Goal: Transaction & Acquisition: Purchase product/service

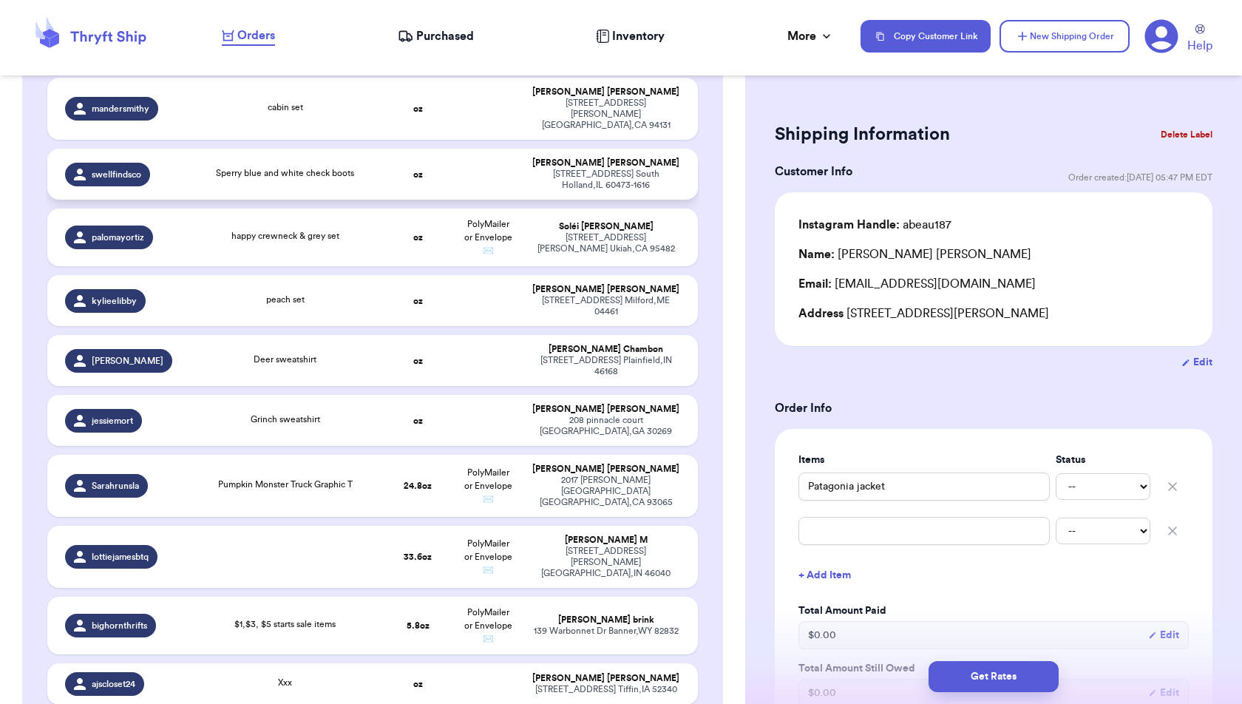
scroll to position [446, 0]
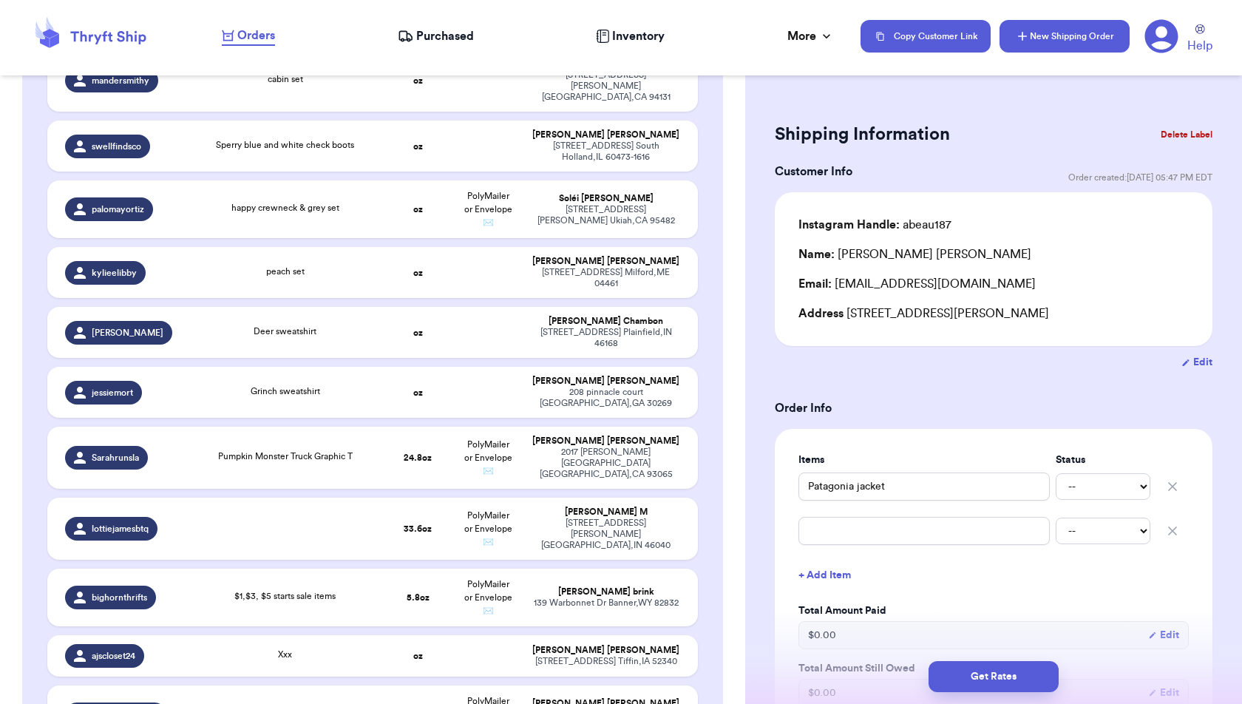
click at [1025, 30] on icon "button" at bounding box center [1022, 36] width 15 height 15
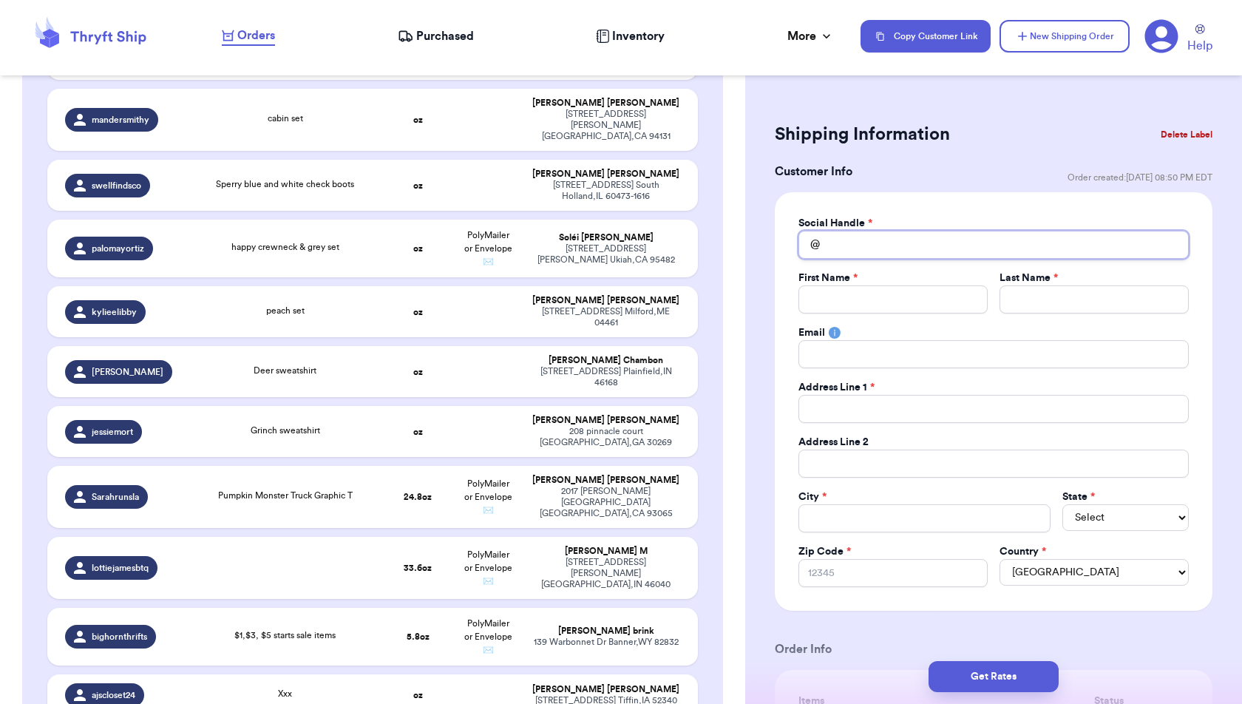
click at [957, 239] on input "Total Amount Paid" at bounding box center [994, 245] width 390 height 28
type input "s"
type input "sh"
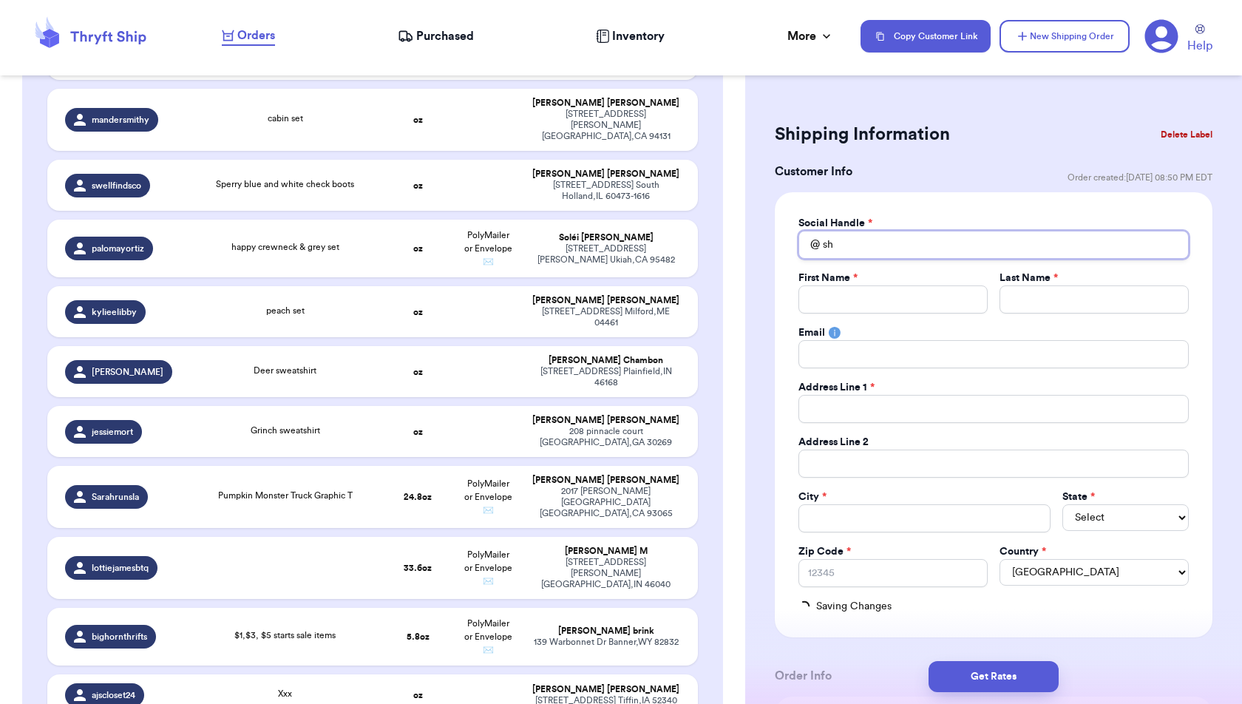
type input "shi"
type input "ship"
type input "shi"
type input "sh"
type input "sho"
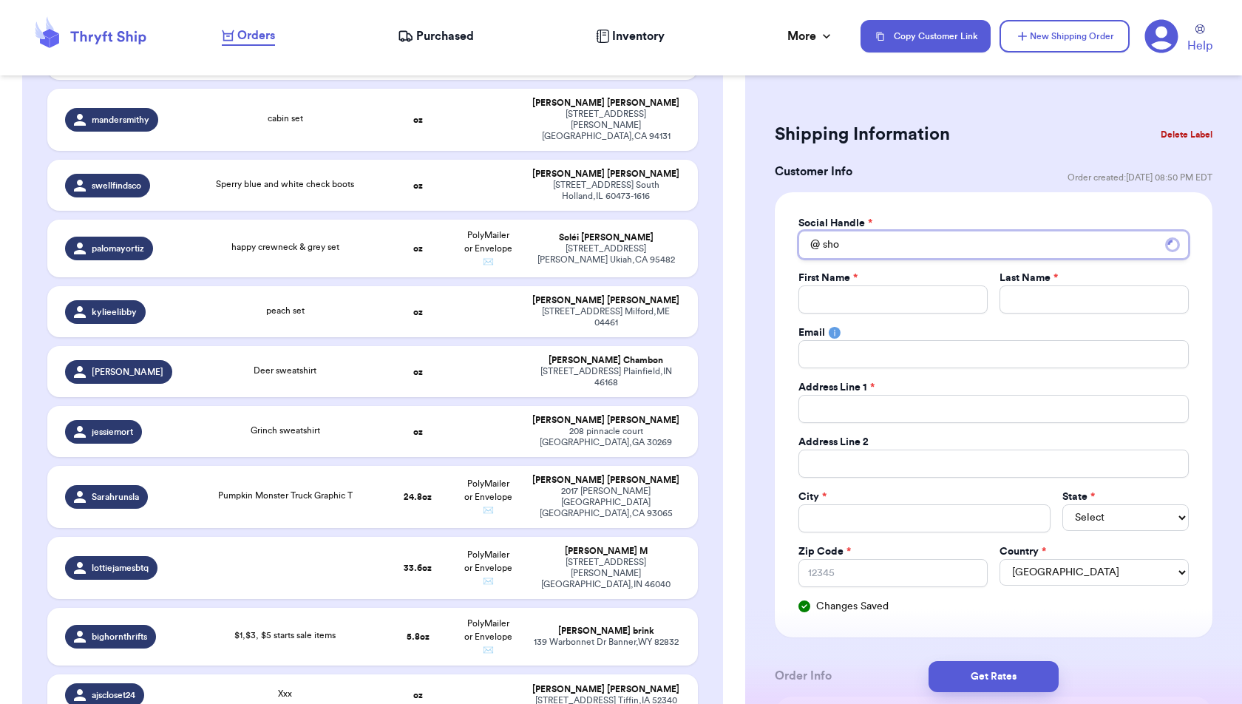
type input "shop"
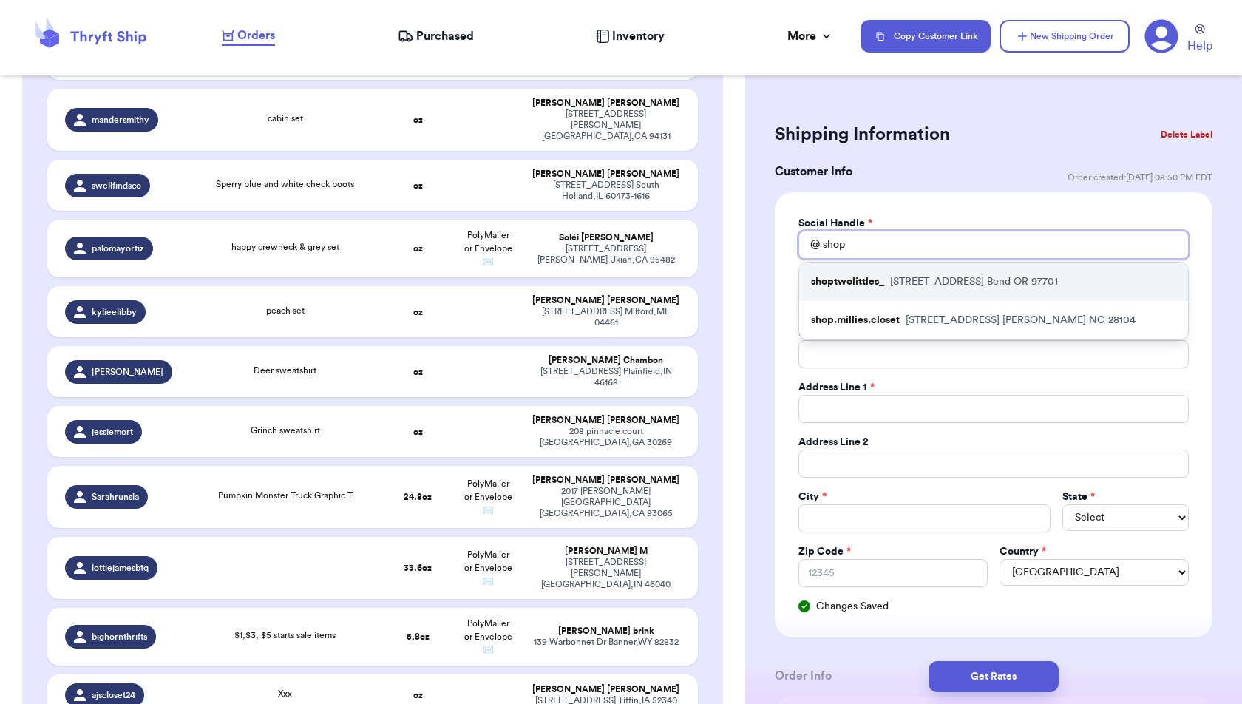
type input "shop"
click at [971, 271] on div "shoptwolittles_ 3020 ne flagstone ave Bend OR 97701" at bounding box center [993, 281] width 389 height 38
type input "shoptwolittles_"
type input "Emmy"
type input "Erickson"
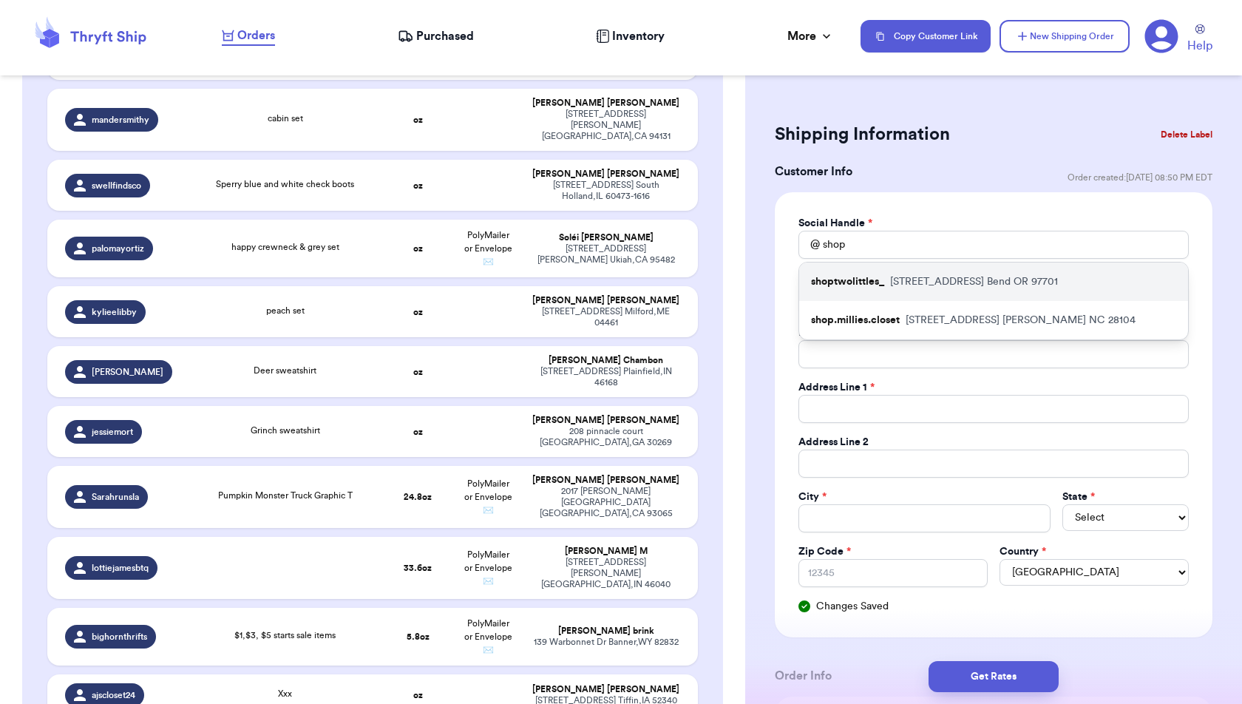
type input "emmymccann12@gmail.com"
type input "[STREET_ADDRESS]"
type input "Bend"
select select "OR"
type input "97701"
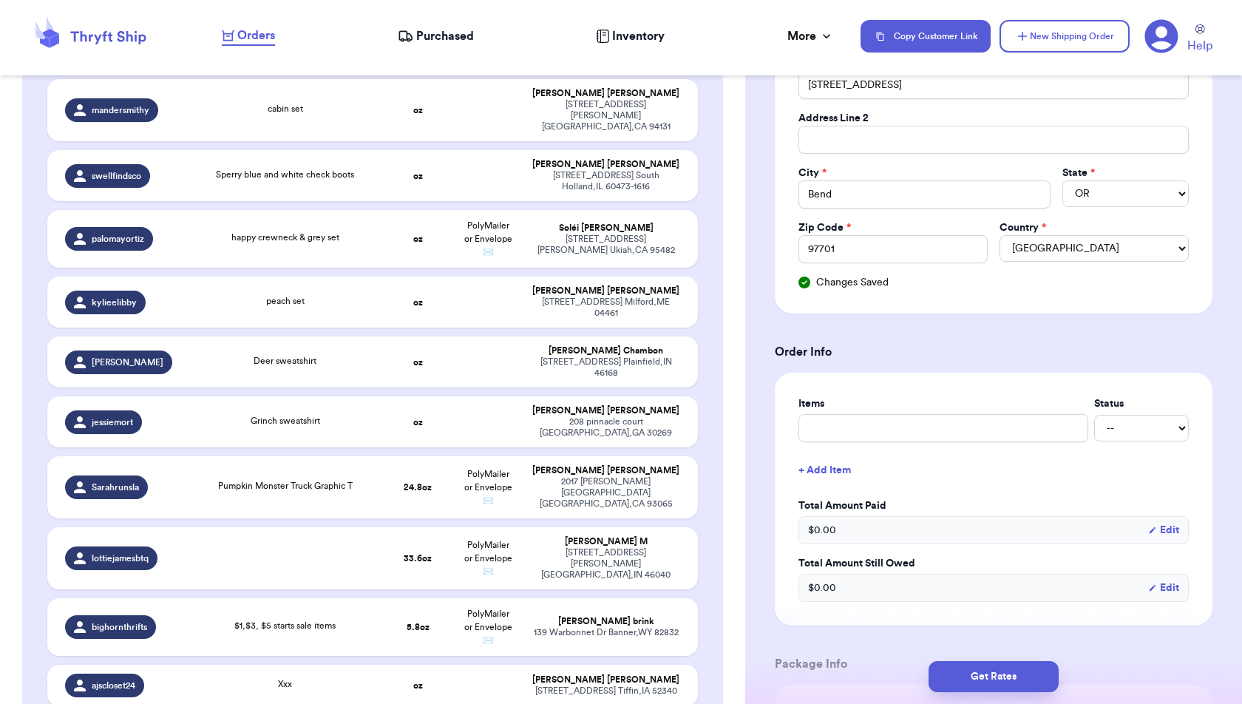
scroll to position [328, 0]
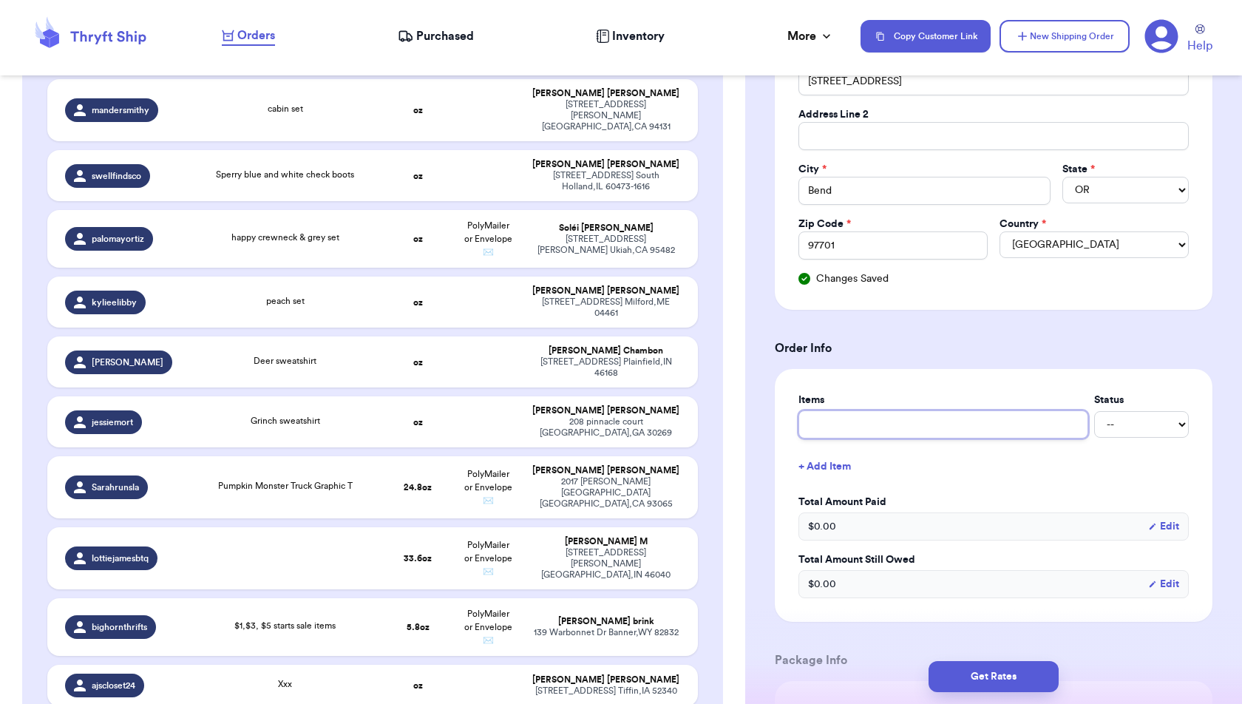
click at [972, 418] on input "text" at bounding box center [944, 424] width 290 height 28
type input """
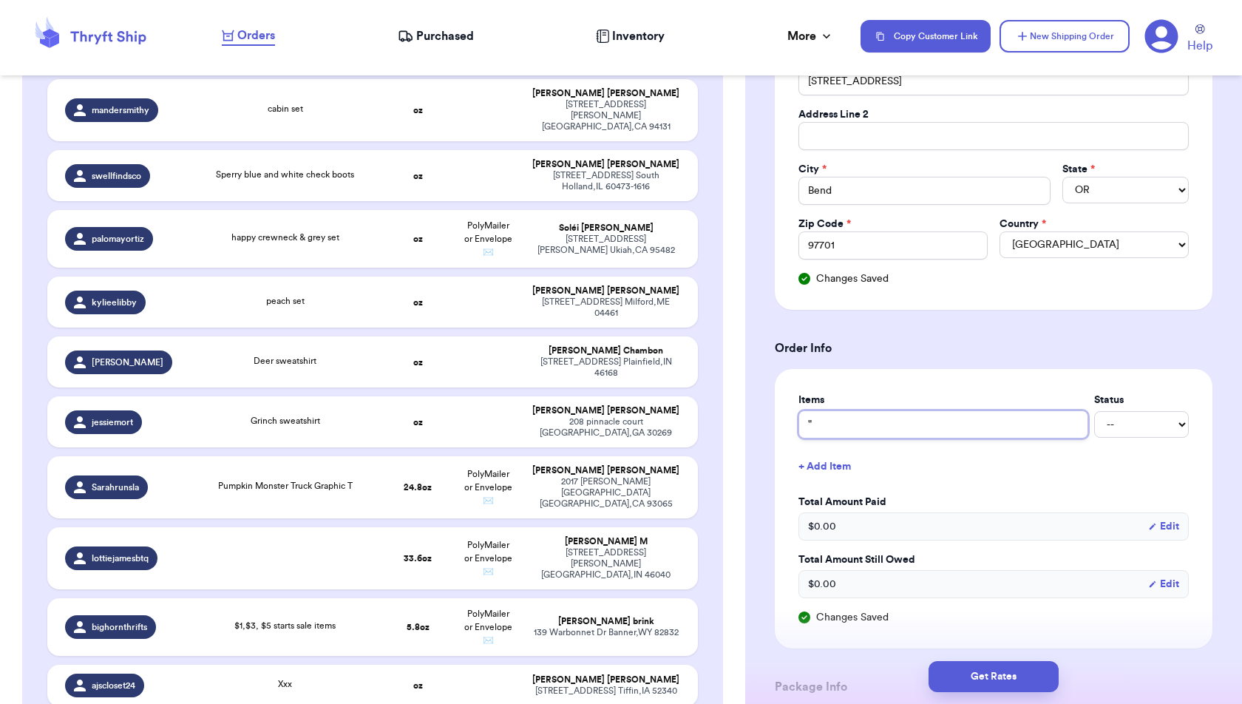
type input ""L"
type input ""Lk"
type input ""Lka"
type input ""Lkae"
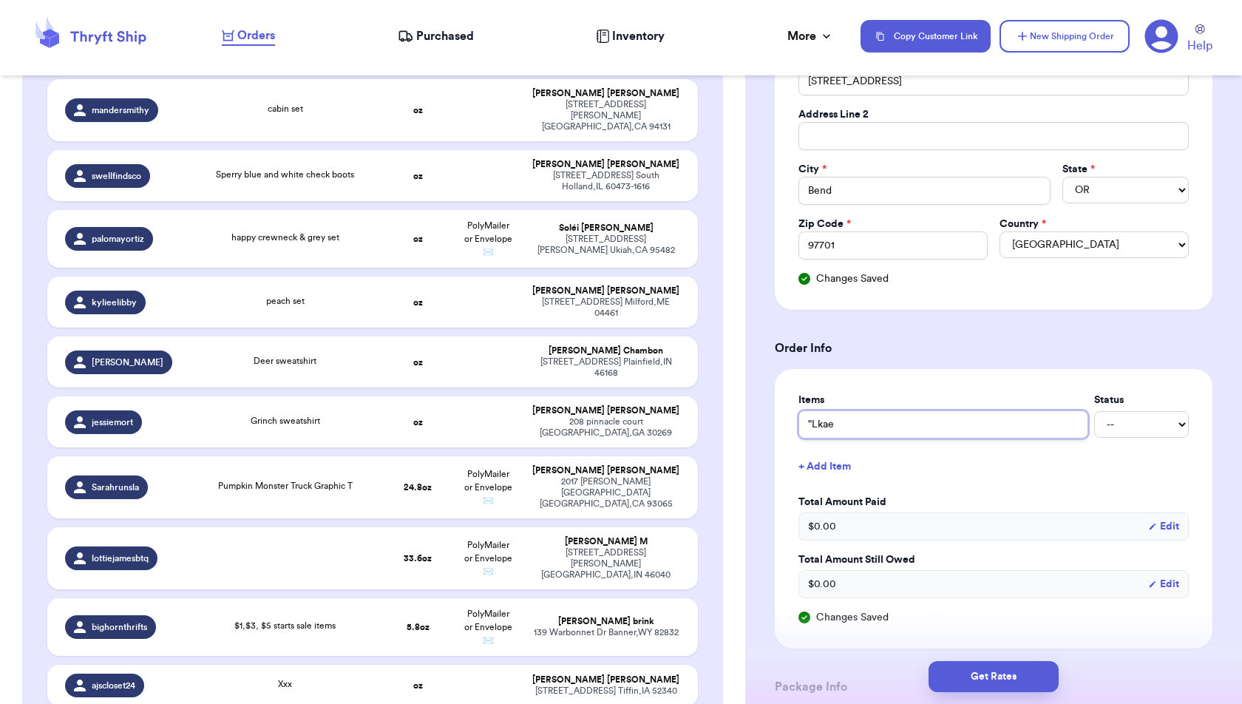
type input ""Lkae"
type input ""Lka"
type input ""Lk"
type input ""L"
type input ""La"
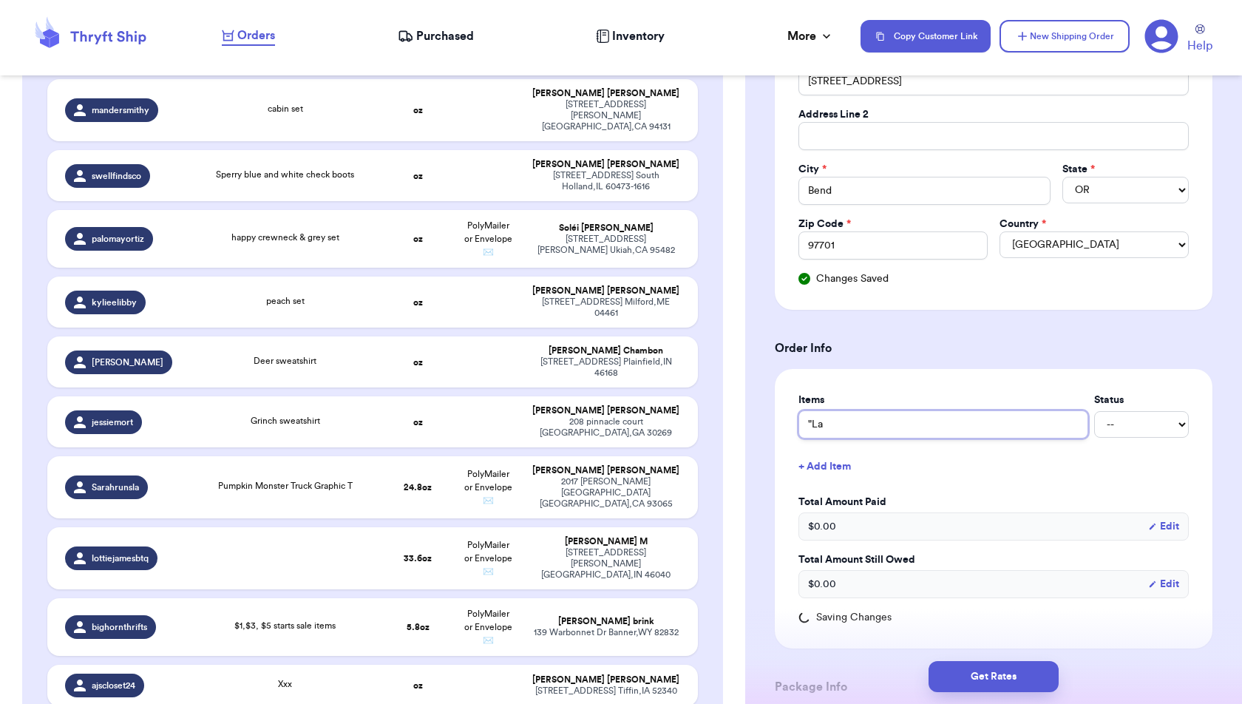
type input ""Lak"
type input ""Lake"
type input ""Lake G"
type input ""Lake Gr"
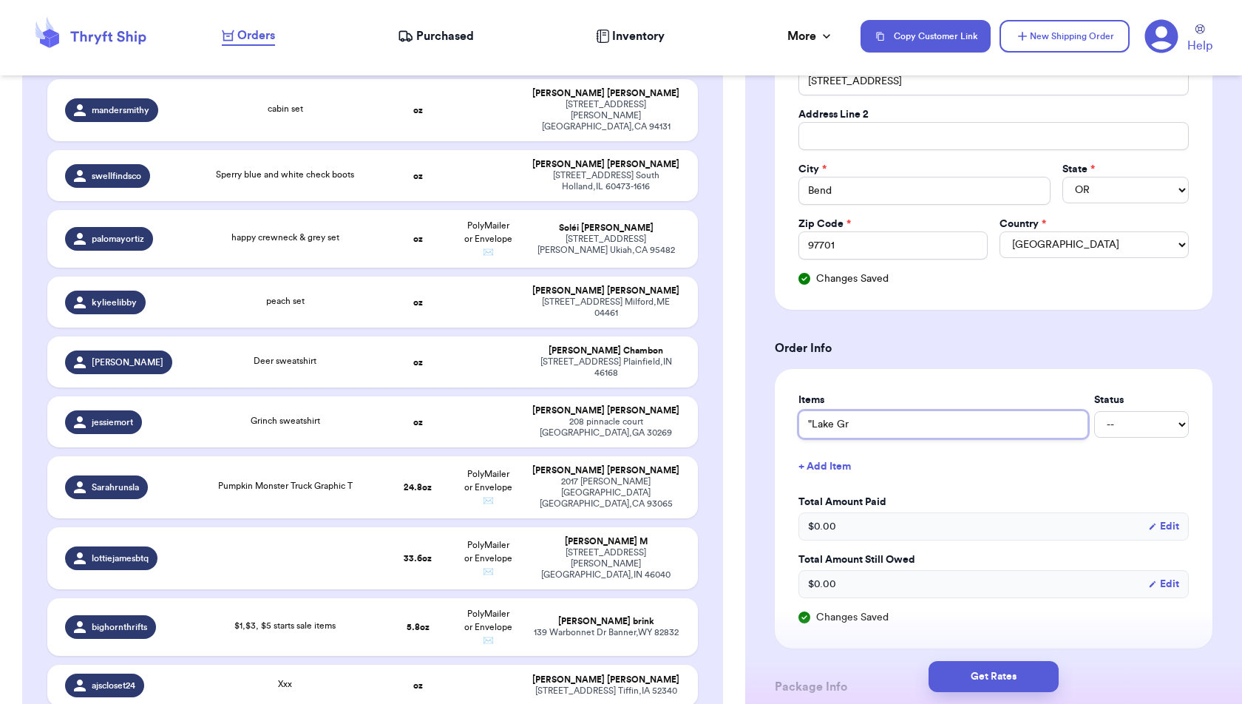
type input ""Lake G"
type input ""Lake"
type input ""Lake F"
type input ""Lake Fr"
type input ""Lake Fri"
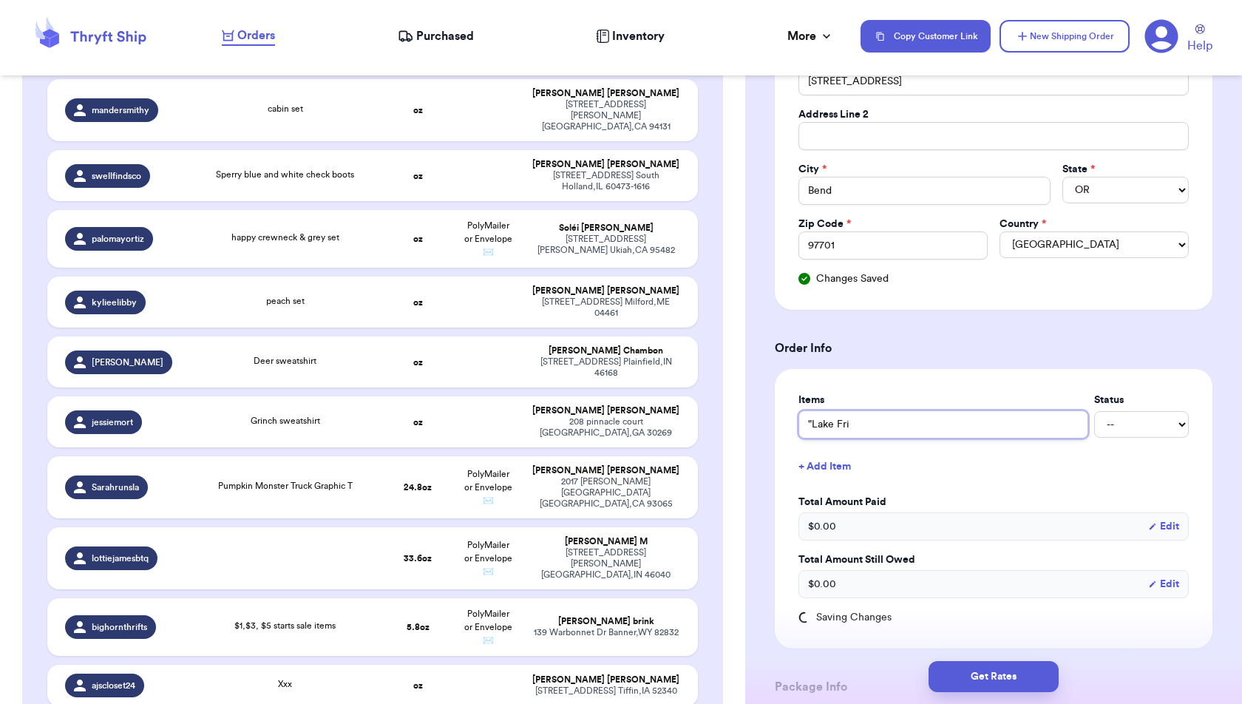
type input ""Lake Frie"
type input ""Lake Frien"
type input ""Lake Friend"
type input ""Lake Friends"
type input ""Lake Friends""
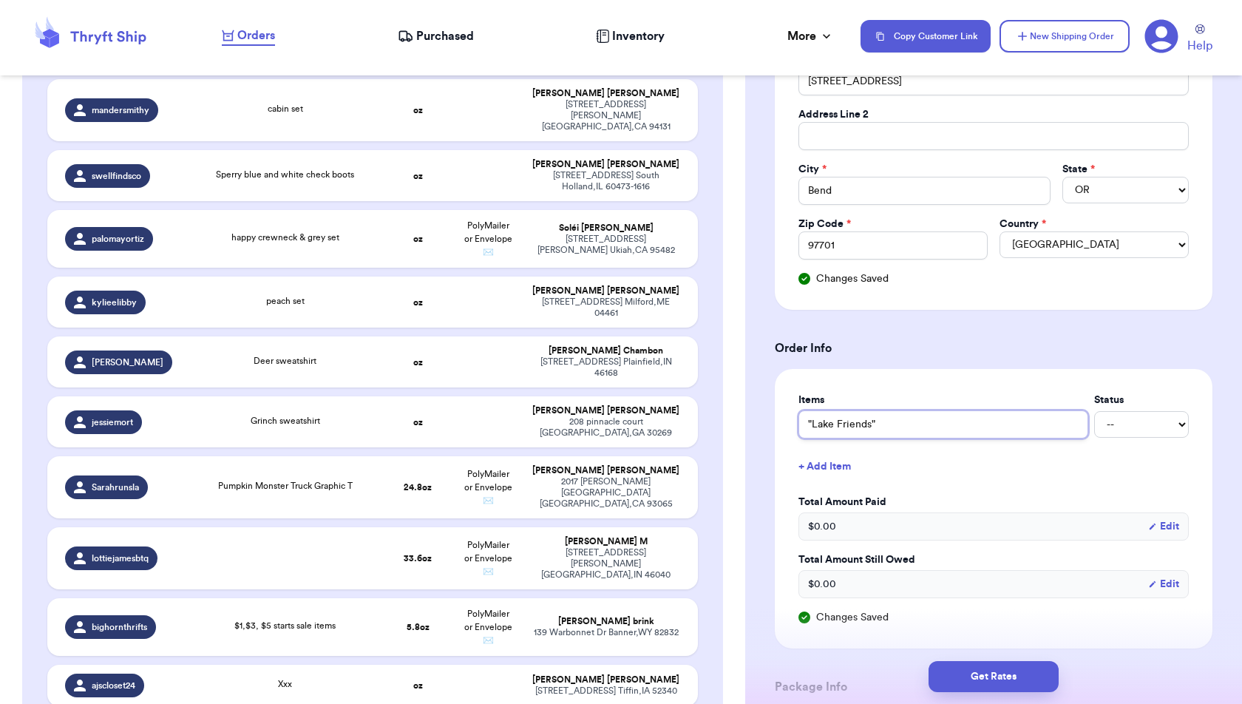
type input ""Lake Friends""
type input ""Lake Friends" Z"
type input ""Lake Friends" Za"
type input ""Lake Friends" Zar"
type input ""Lake Friends" Zara"
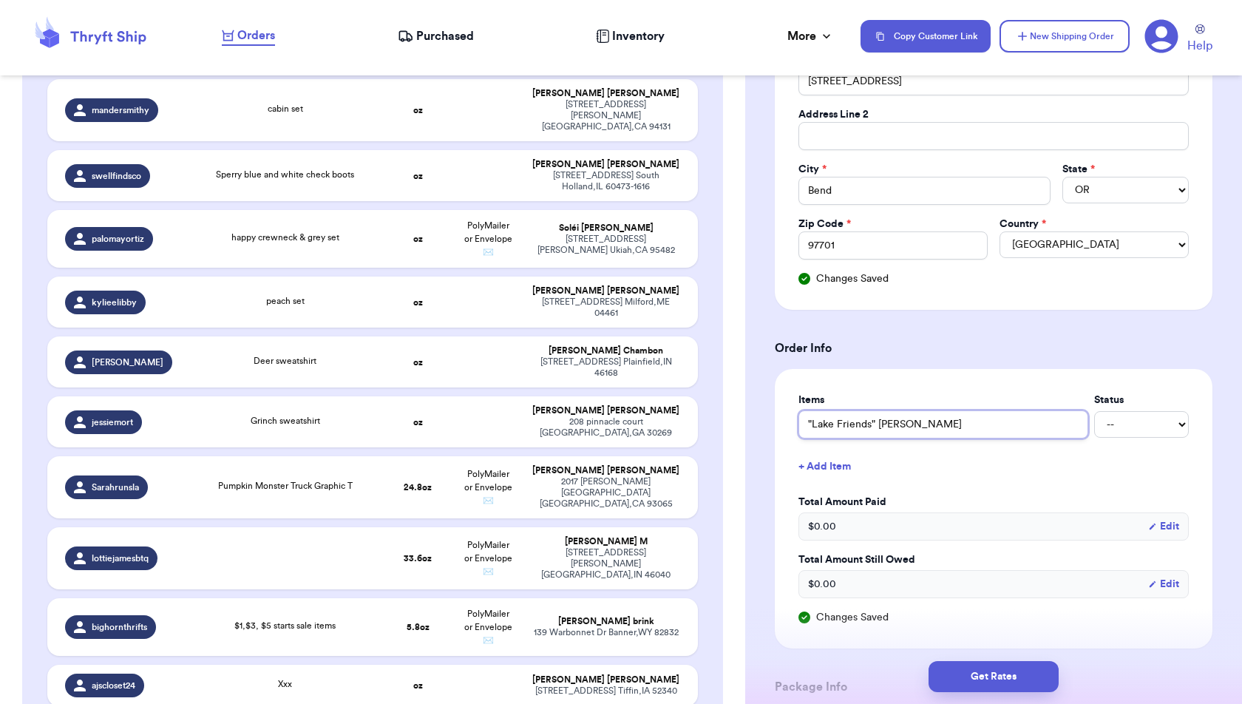
type input ""Lake Friends" Zara"
type input ""Lake Friends" Zara T"
type input ""Lake Friends" Zara To"
type input ""Lake Friends" Zara Top"
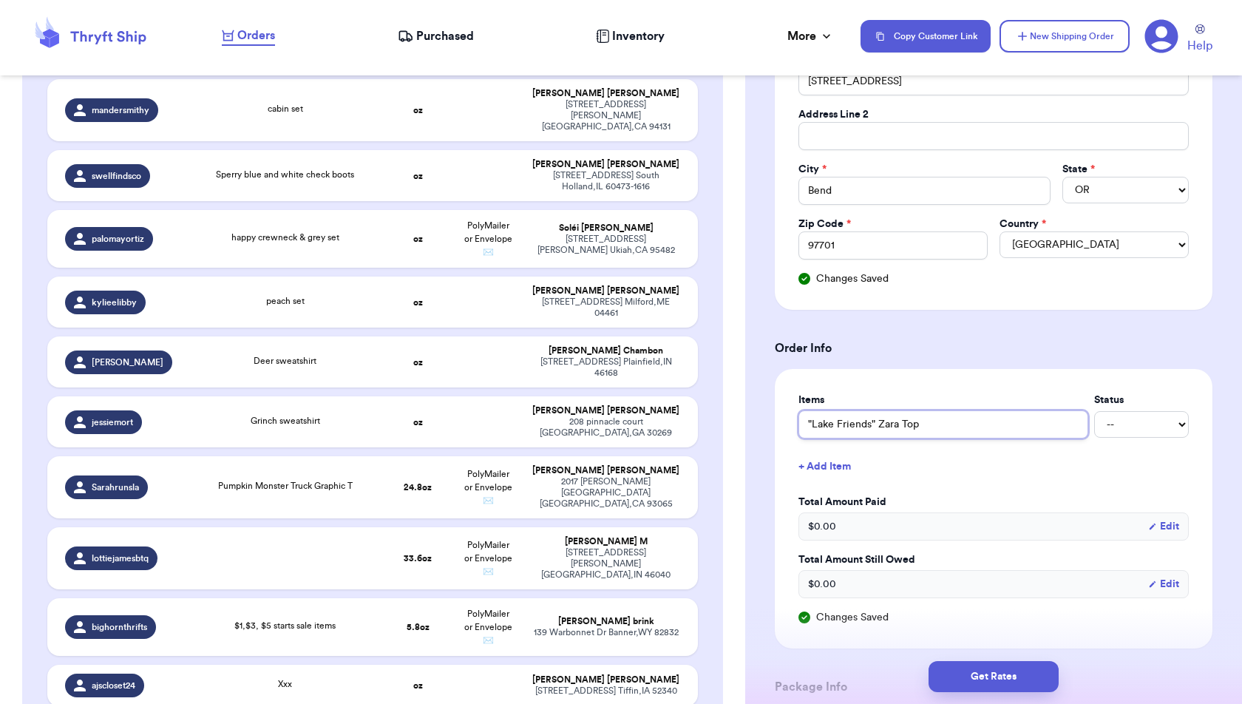
type input ""Lake Friends" Zara Top"
click at [852, 458] on button "+ Add Item" at bounding box center [994, 466] width 402 height 33
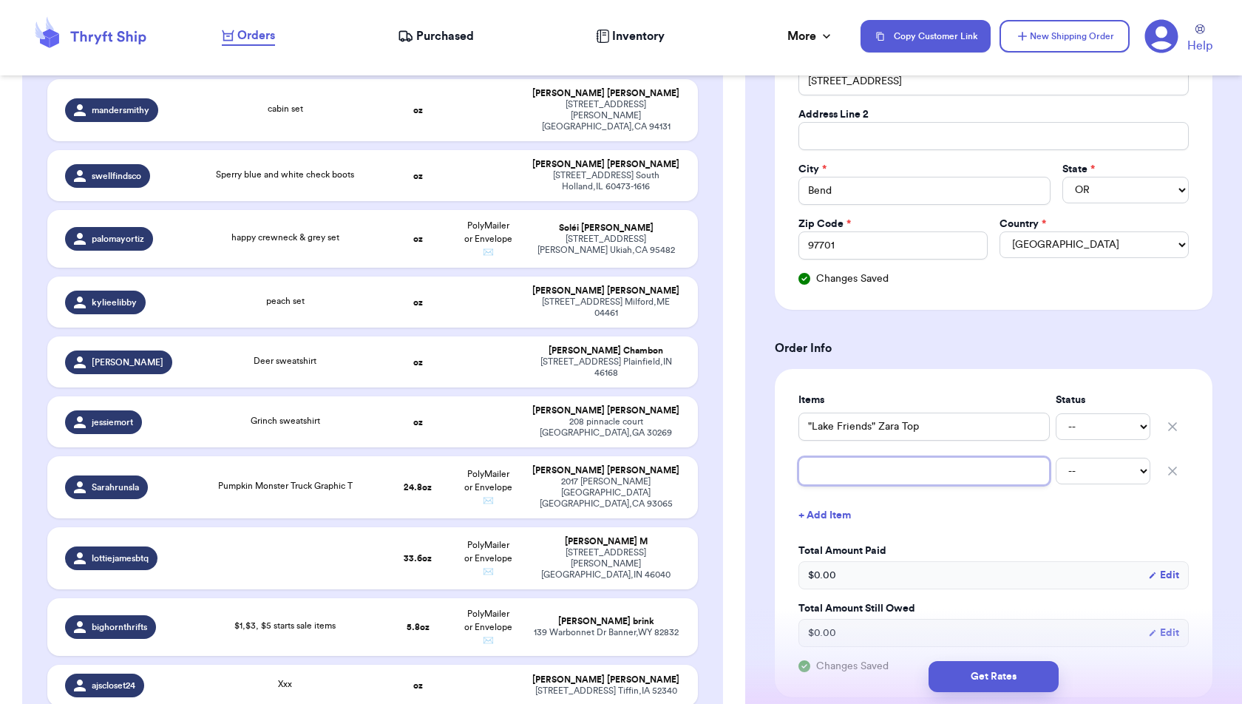
click at [852, 463] on input "text" at bounding box center [924, 471] width 251 height 28
type input "H"
type input "H&"
type input "H&M"
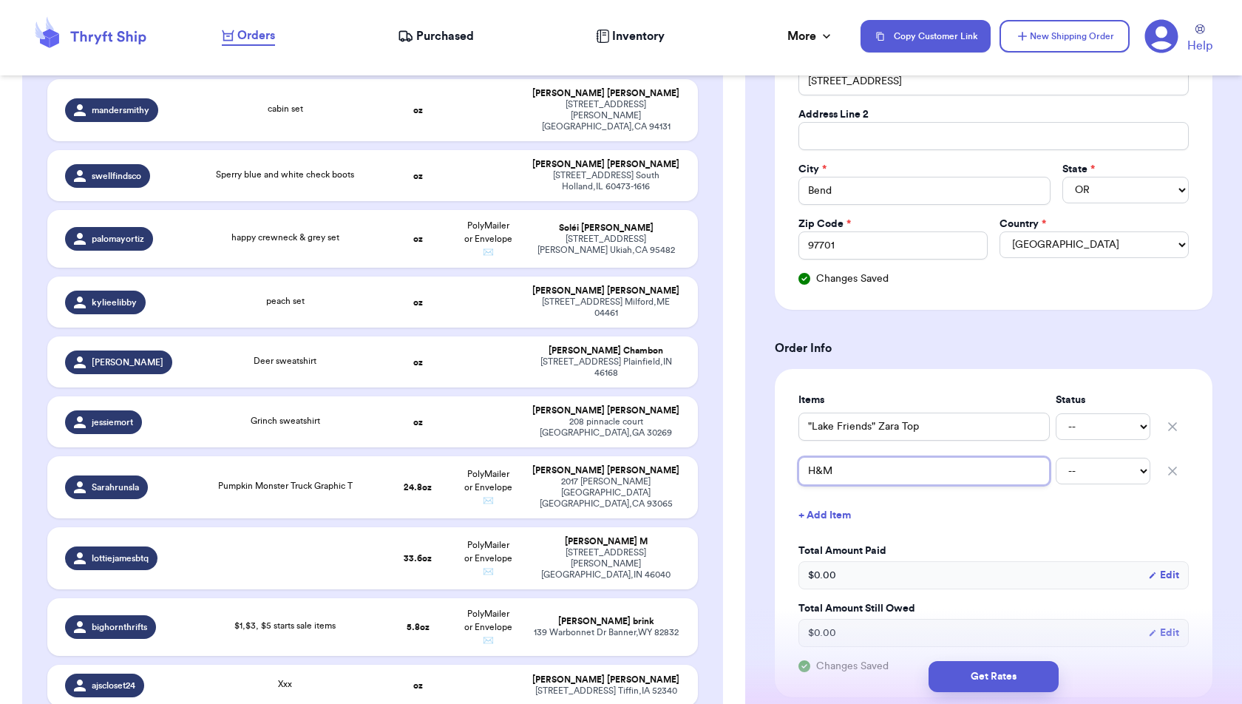
type input "H&M R"
type input "H&M Ri"
type input "H&M Rib"
type input "H&M Ribb"
type input "H&M Ribbe"
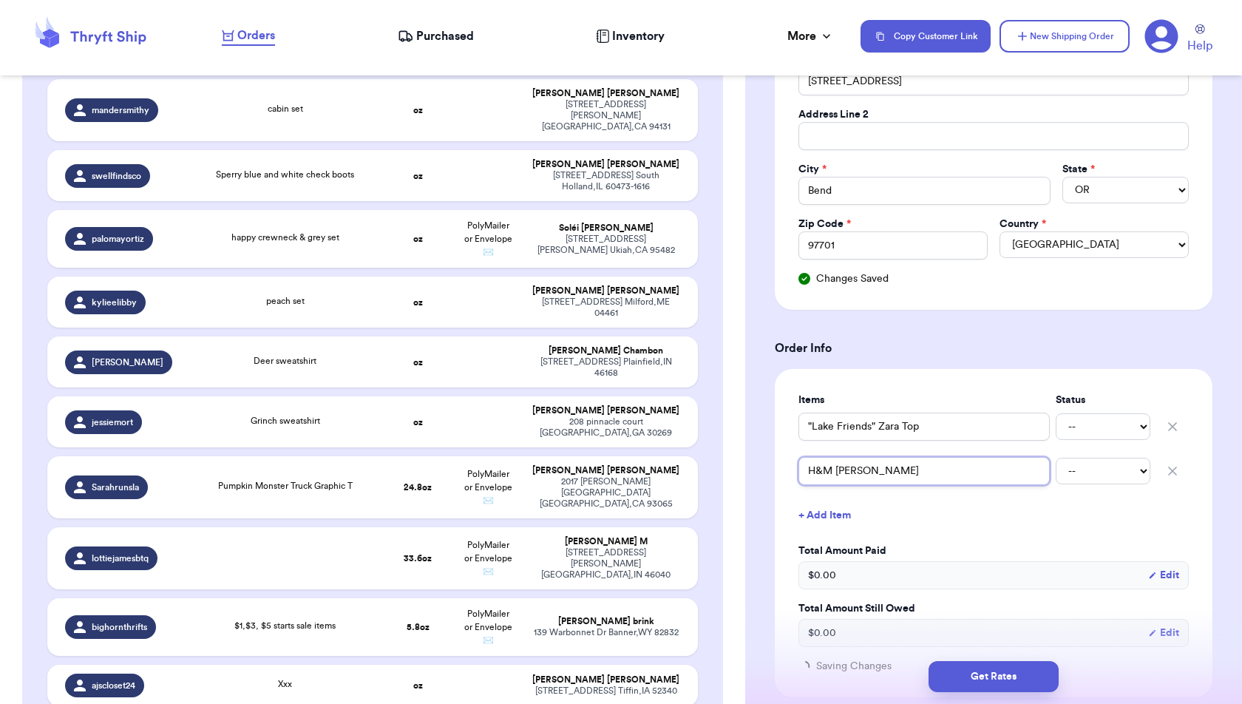
type input "H&M Ribbed"
type input "H&M Ribbed P"
type input "H&M Ribbed Pa"
type input "H&M Ribbed Pan"
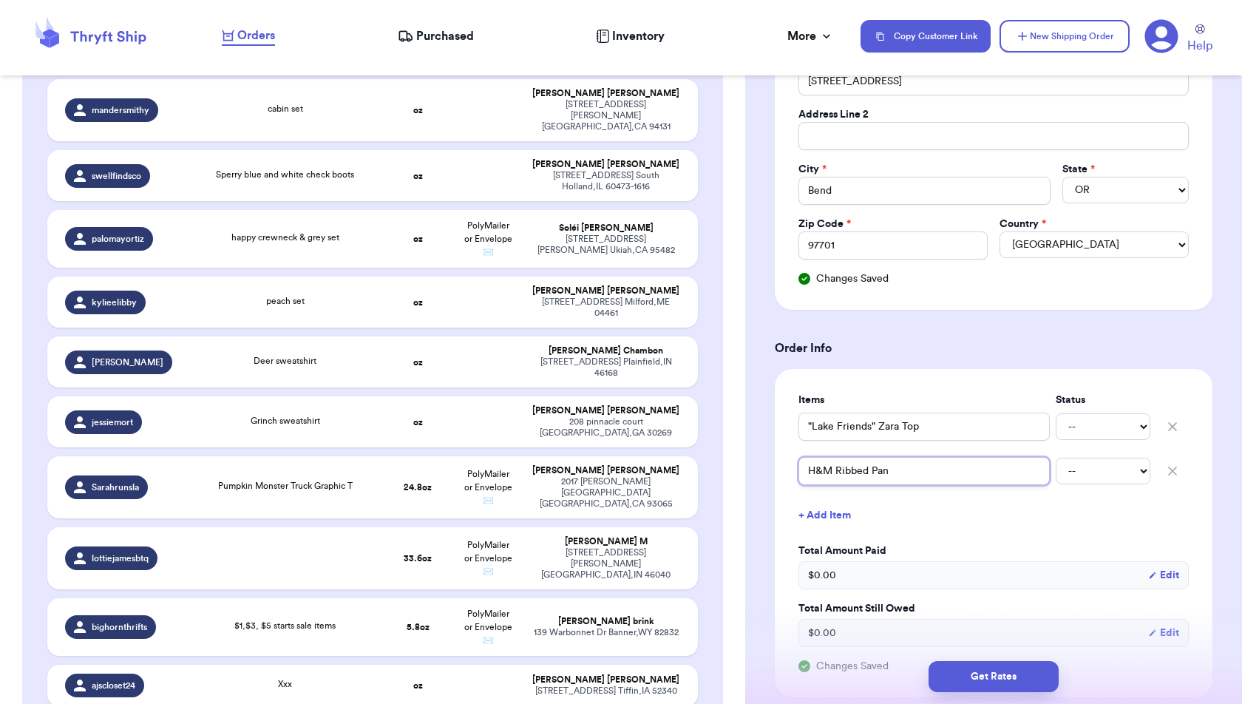
type input "H&M Ribbed Pant"
type input "H&M Ribbed Pants"
click at [1006, 511] on button "+ Add Item" at bounding box center [994, 515] width 402 height 33
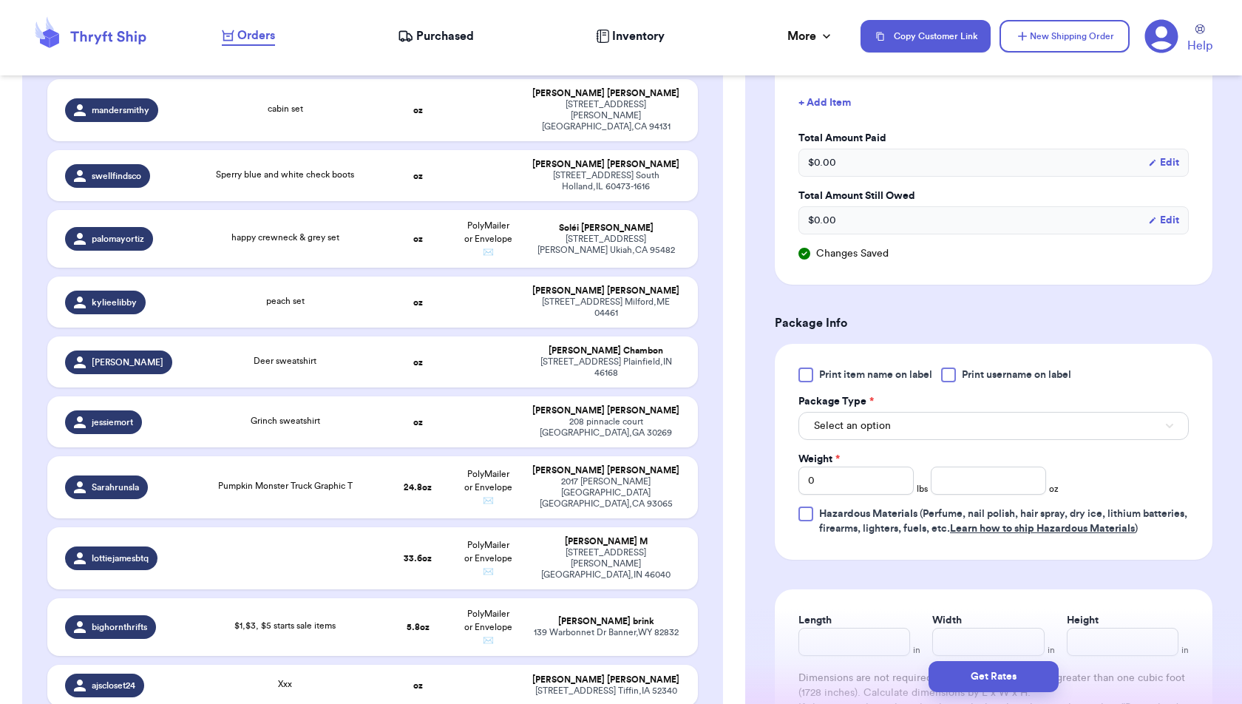
scroll to position [789, 0]
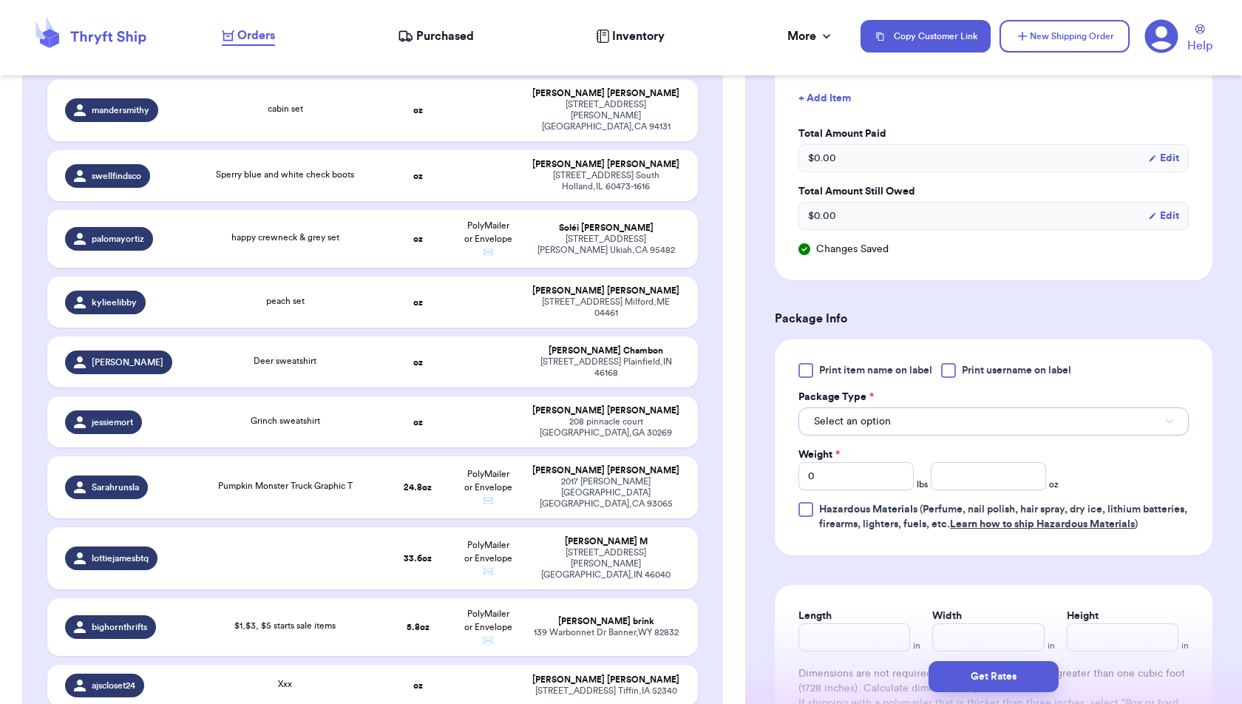
click at [977, 421] on button "Select an option" at bounding box center [994, 421] width 390 height 28
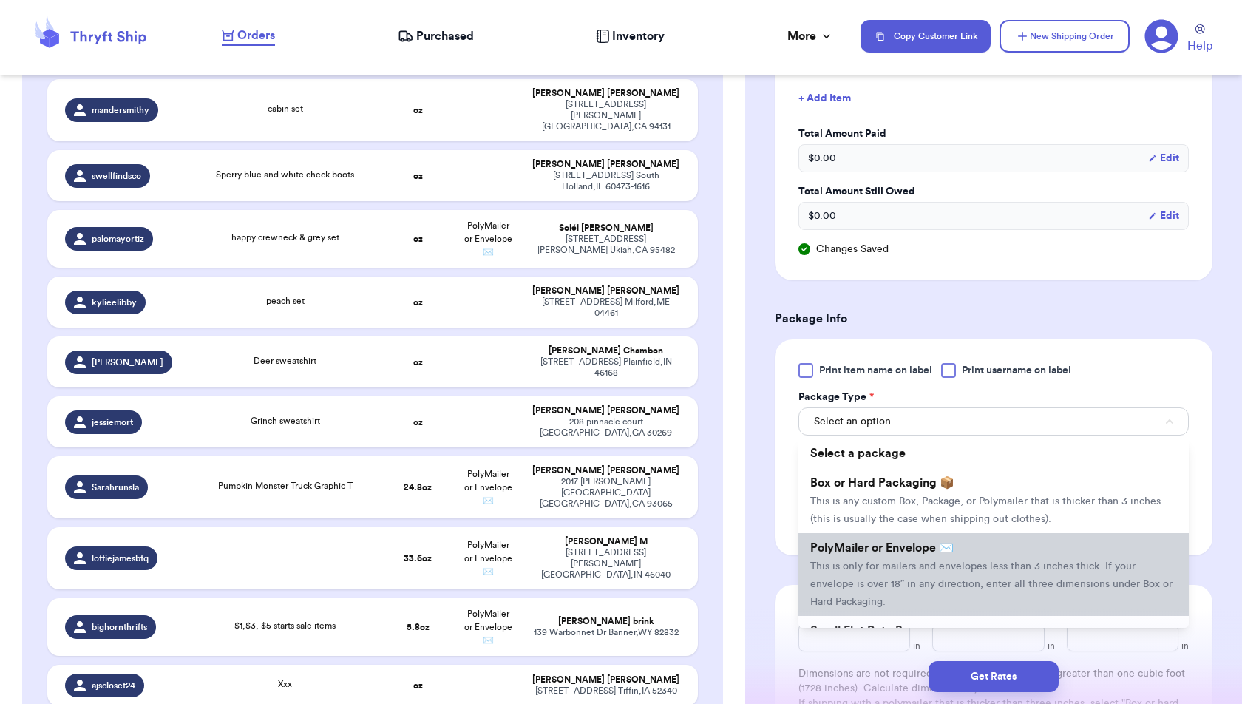
click at [974, 552] on li "PolyMailer or Envelope ✉️ This is only for mailers and envelopes less than 3 in…" at bounding box center [994, 574] width 390 height 83
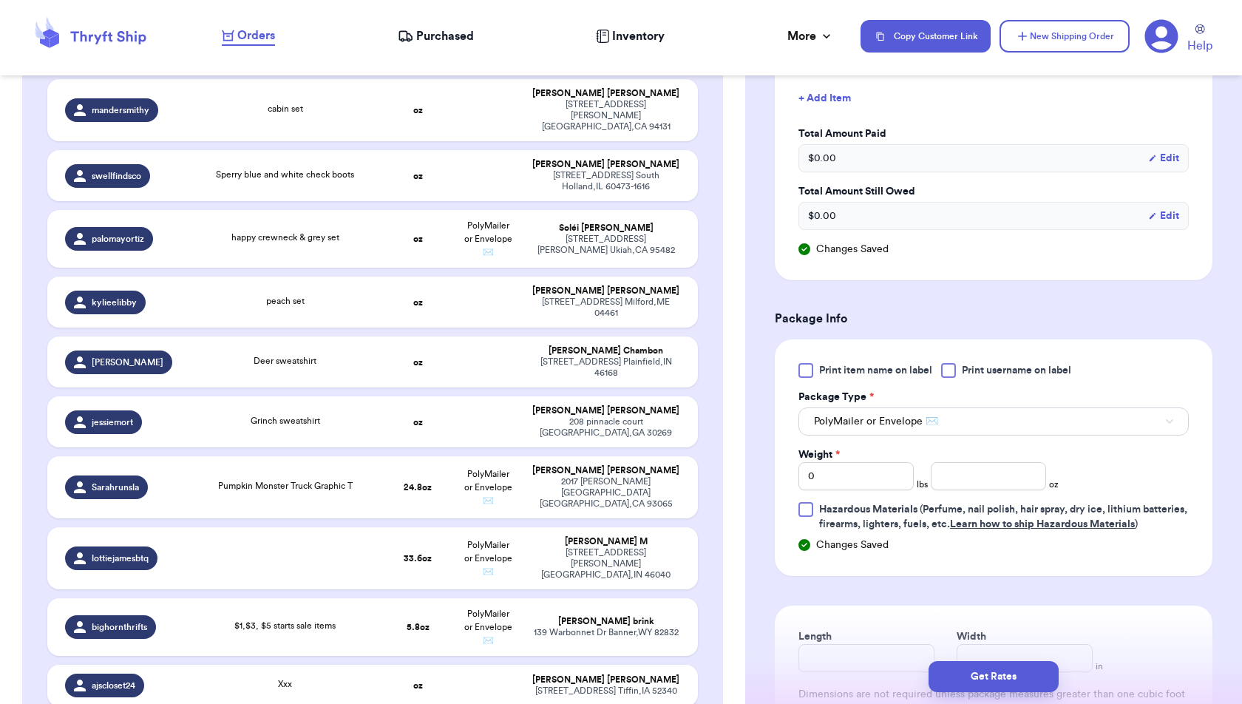
click at [974, 552] on div "Changes Saved" at bounding box center [994, 545] width 390 height 15
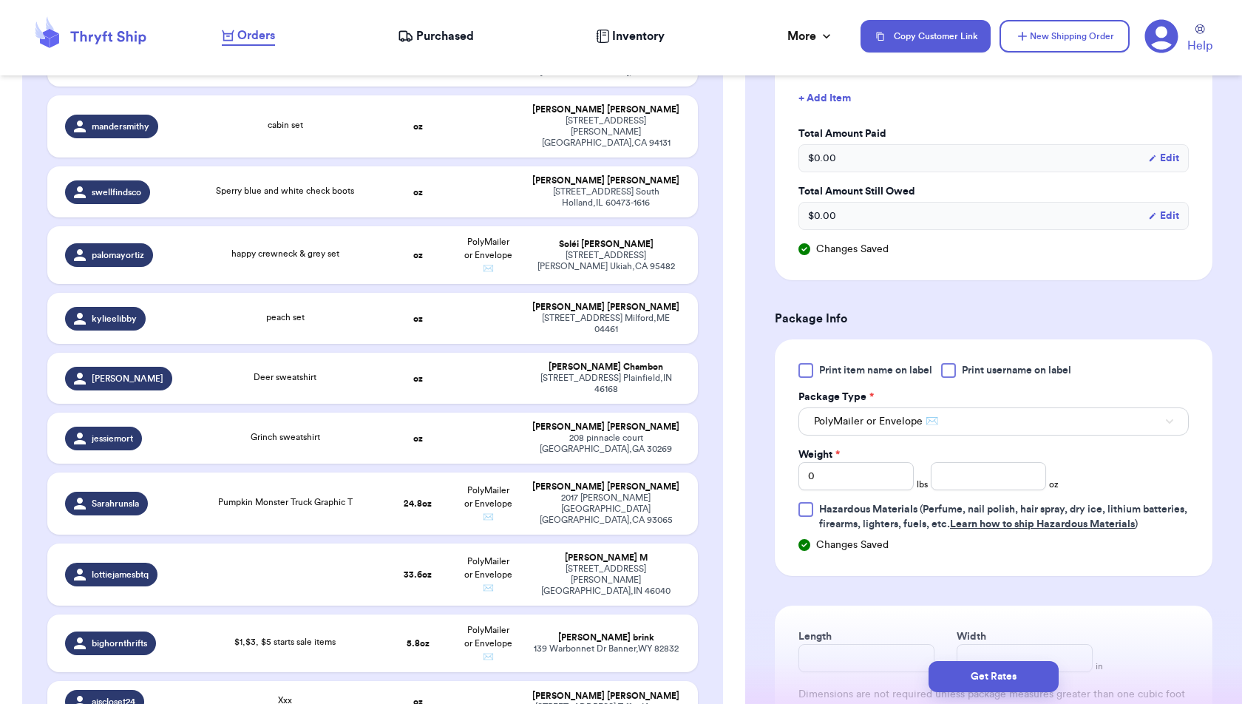
scroll to position [462, 0]
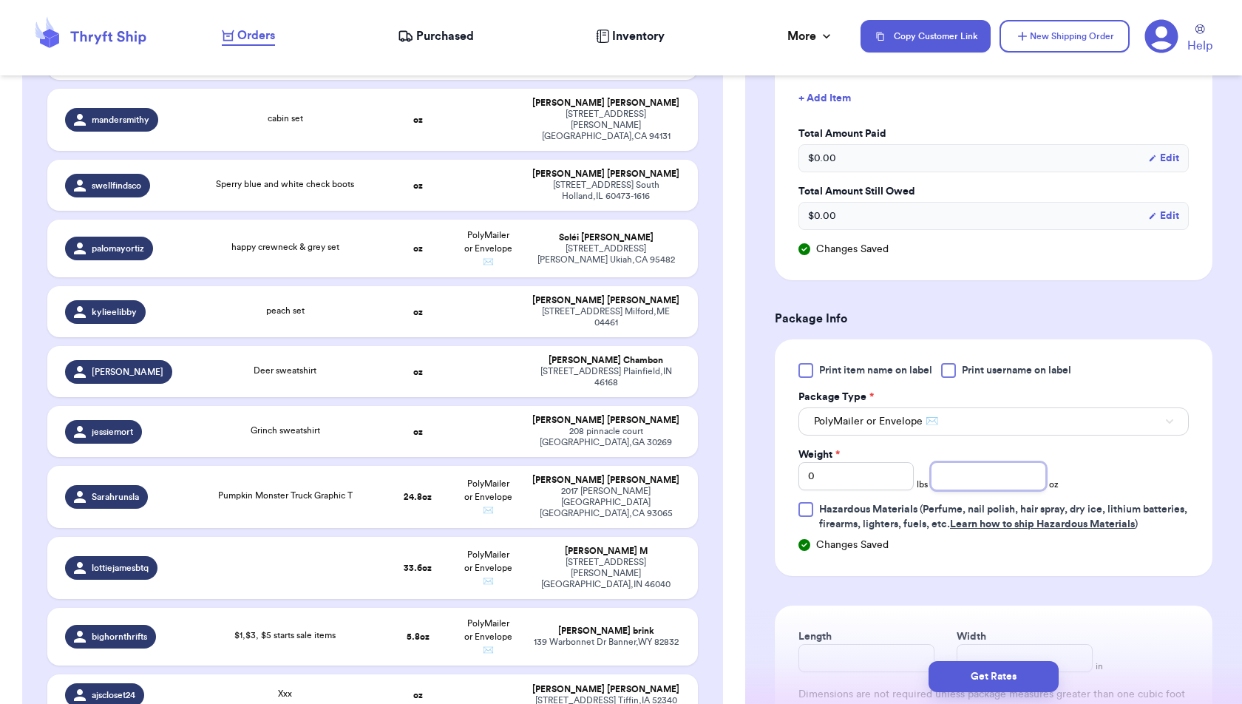
click at [967, 476] on input "number" at bounding box center [988, 476] width 115 height 28
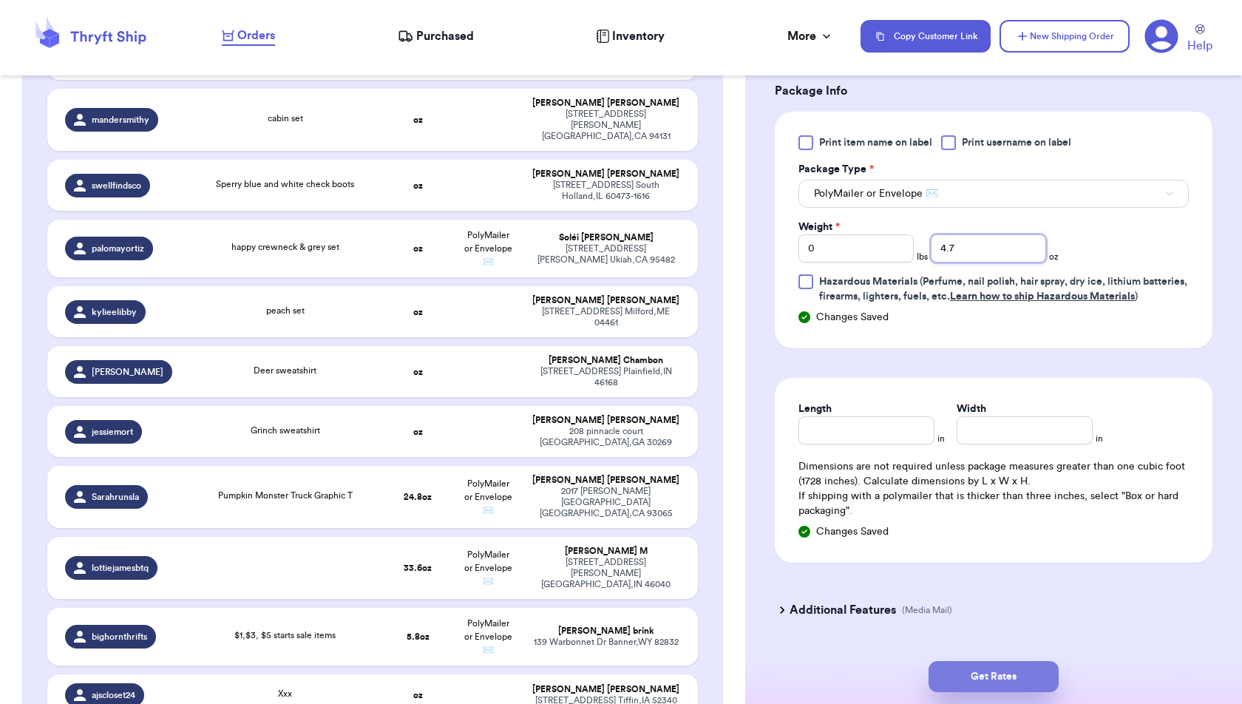
type input "4.7"
click at [1038, 690] on button "Get Rates" at bounding box center [994, 676] width 130 height 31
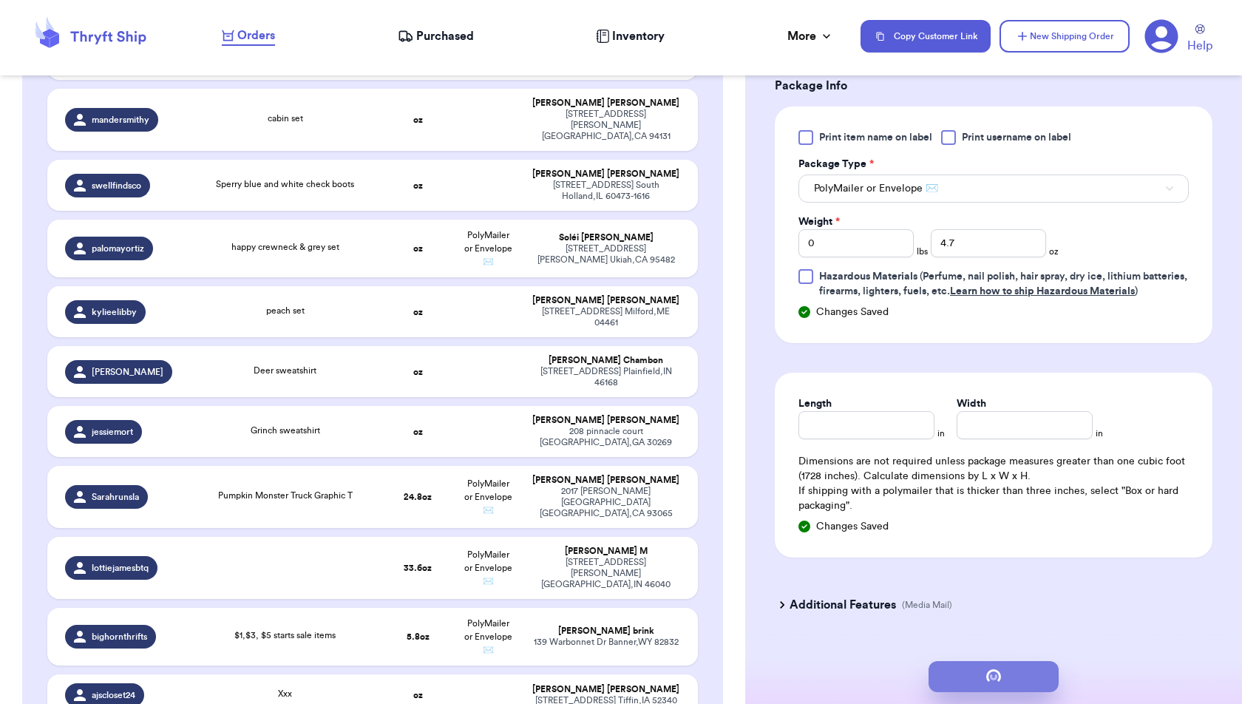
scroll to position [0, 0]
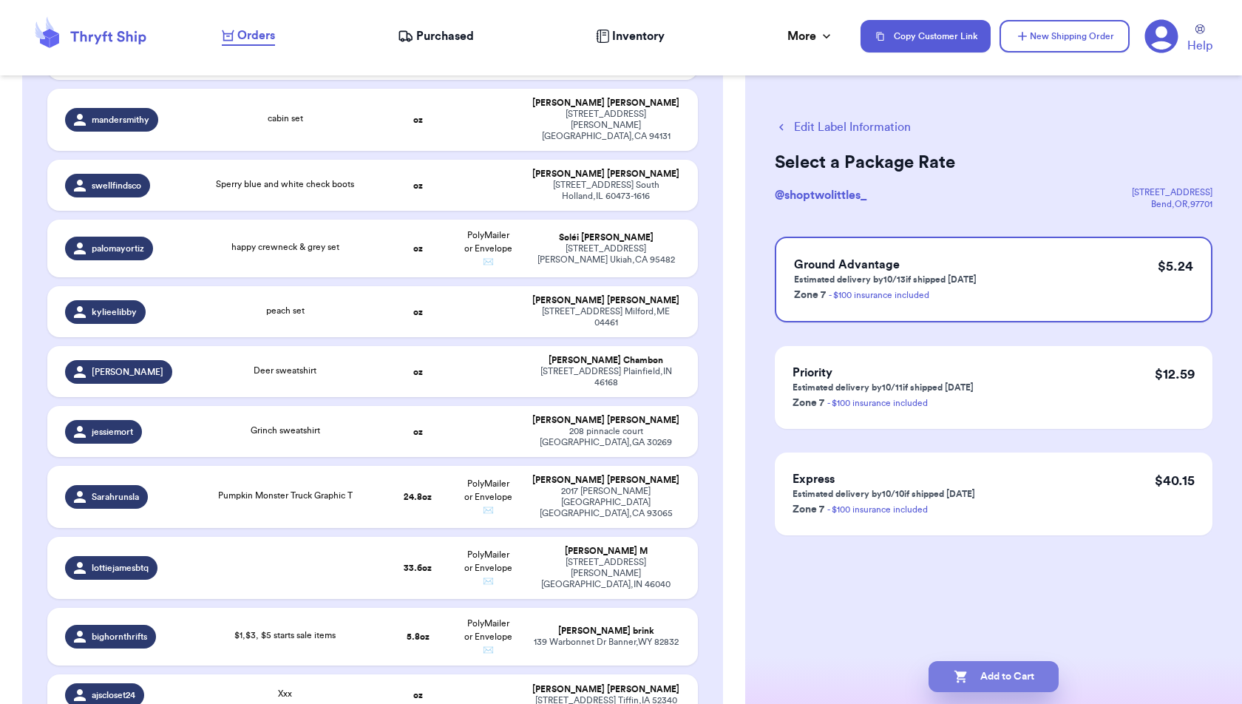
click at [1017, 672] on button "Add to Cart" at bounding box center [994, 676] width 130 height 31
checkbox input "true"
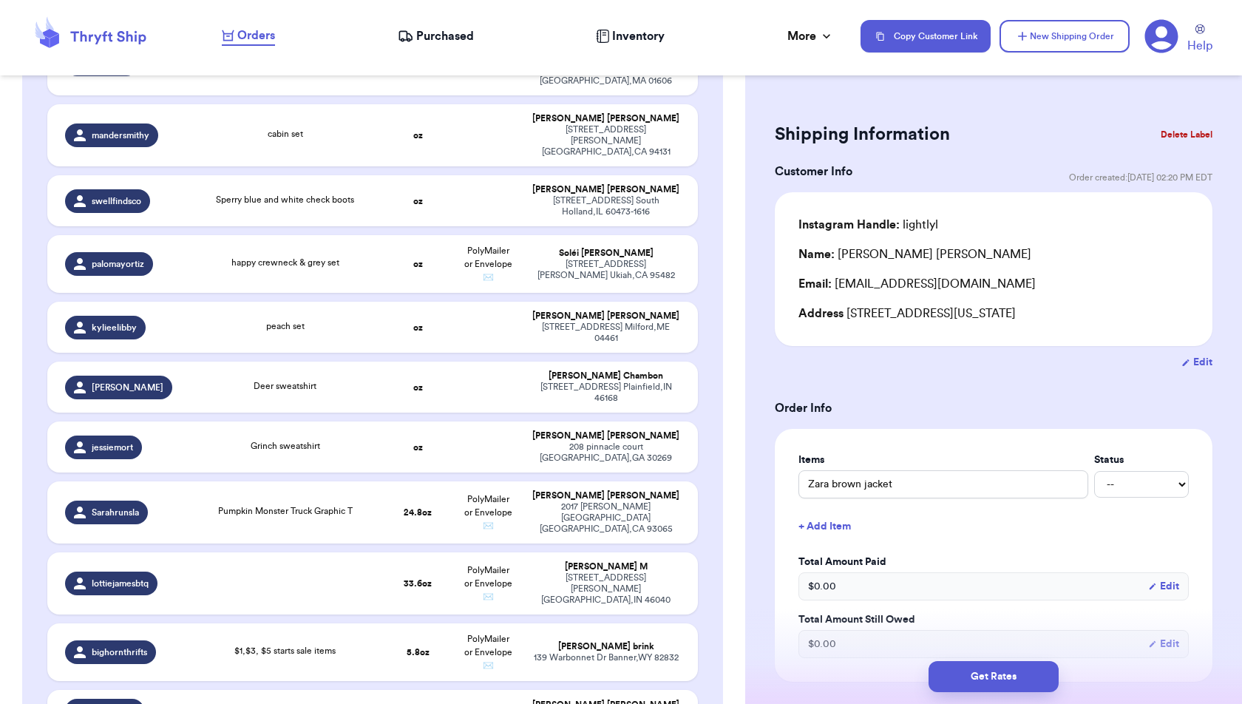
scroll to position [521, 0]
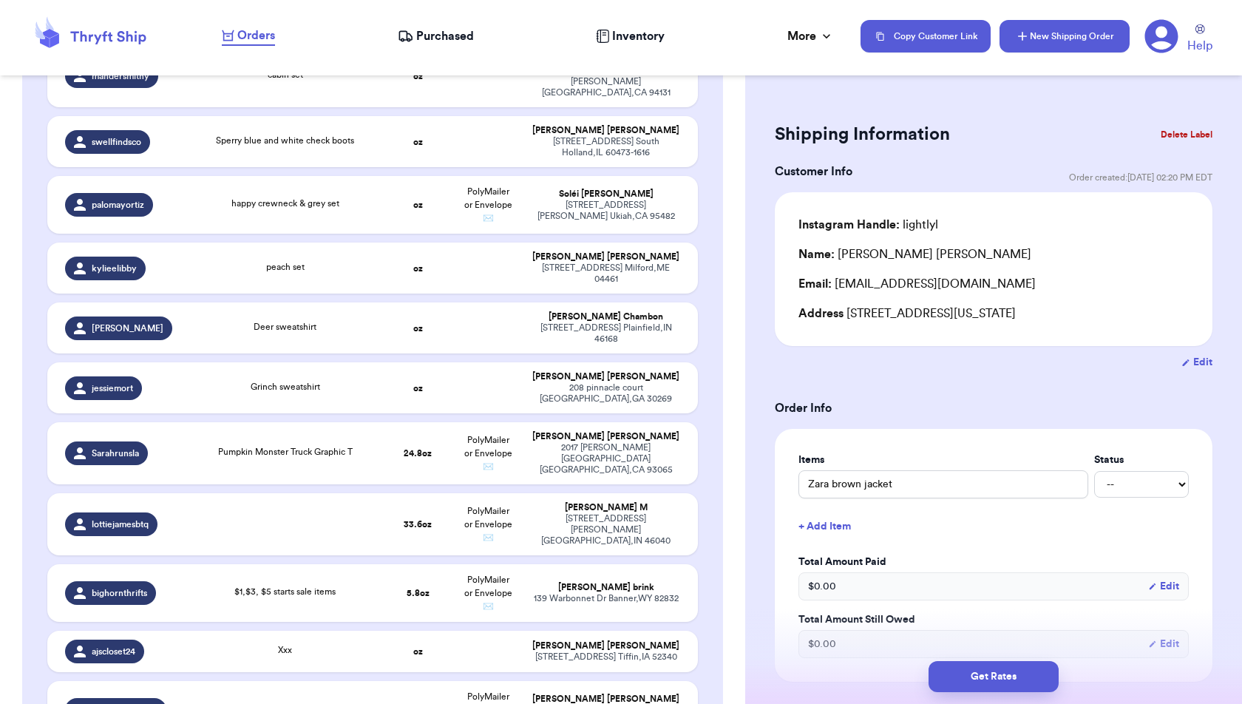
click at [1078, 34] on button "New Shipping Order" at bounding box center [1065, 36] width 130 height 33
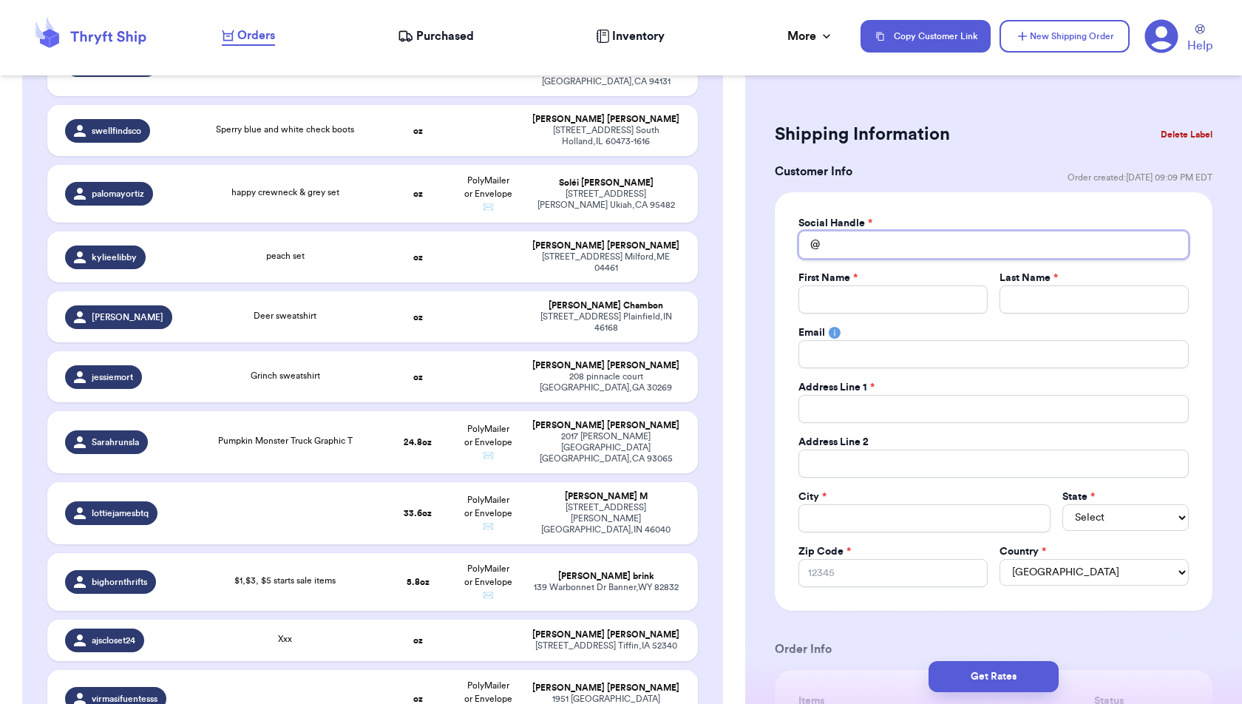
click at [875, 245] on input "Total Amount Paid" at bounding box center [994, 245] width 390 height 28
type input "b"
type input "bu"
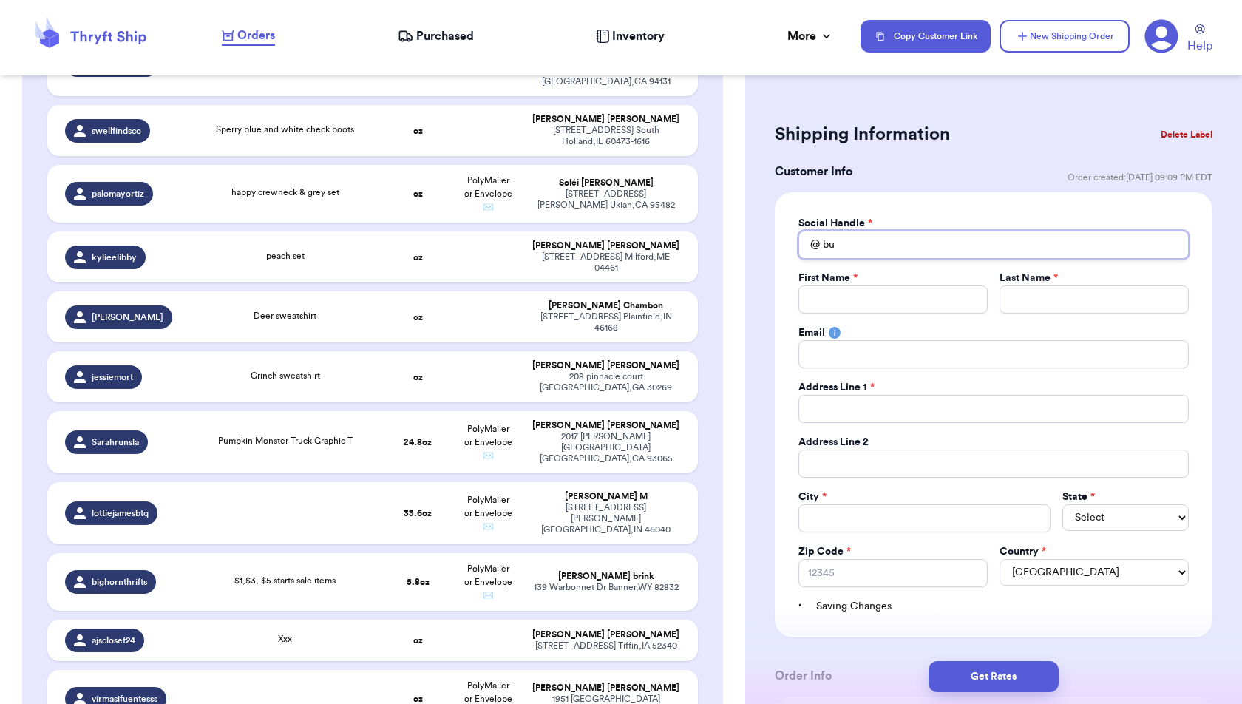
type input "but"
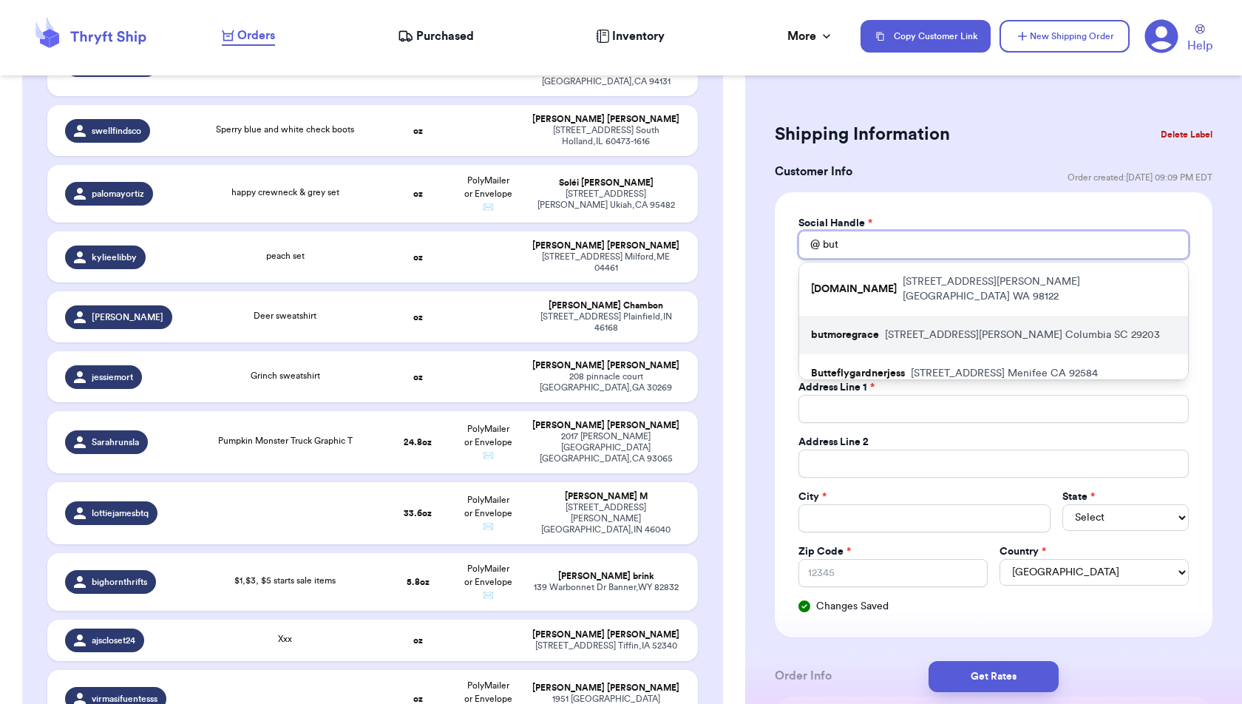
type input "but"
click at [908, 328] on p "1401 E Muller Ave Columbia SC 29203" at bounding box center [1022, 335] width 275 height 15
type input "butmoregrace"
type input "Amber"
type input "King"
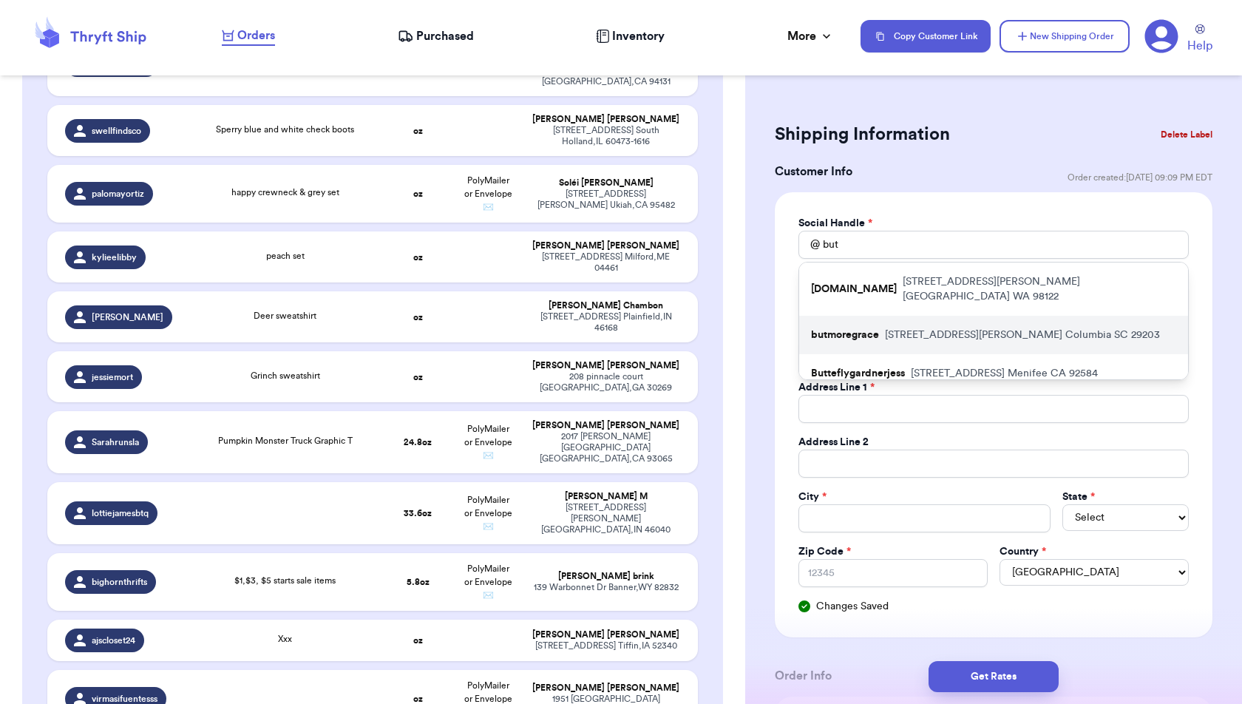
type input "arlee13@yahoo.com"
type input "[STREET_ADDRESS][PERSON_NAME]"
type input "Columbia"
select select "SC"
type input "29203"
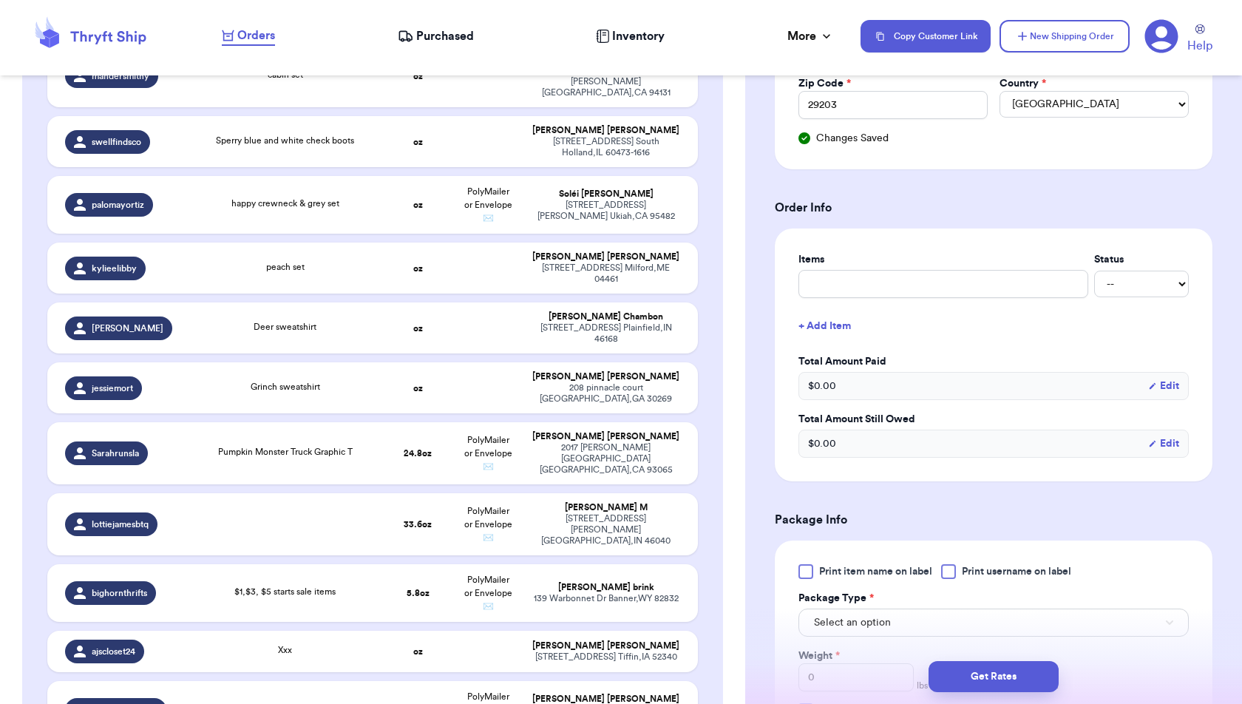
scroll to position [478, 0]
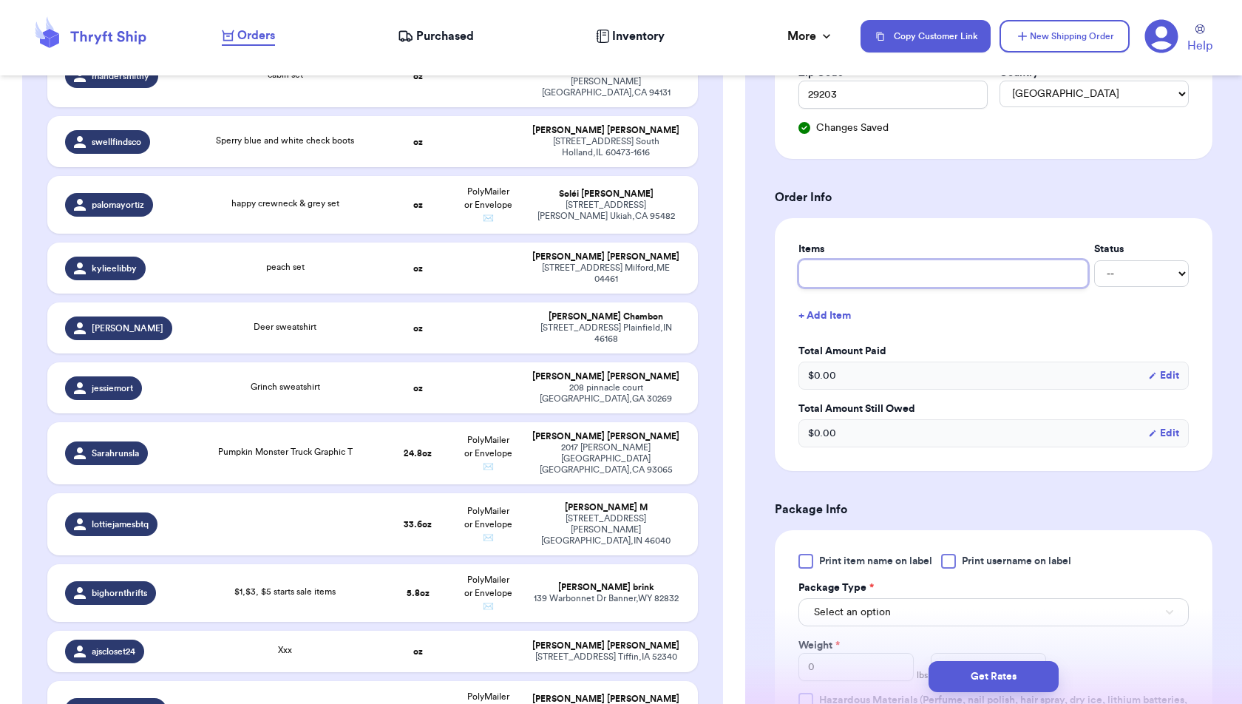
click at [984, 273] on input "text" at bounding box center [944, 274] width 290 height 28
type input "Z"
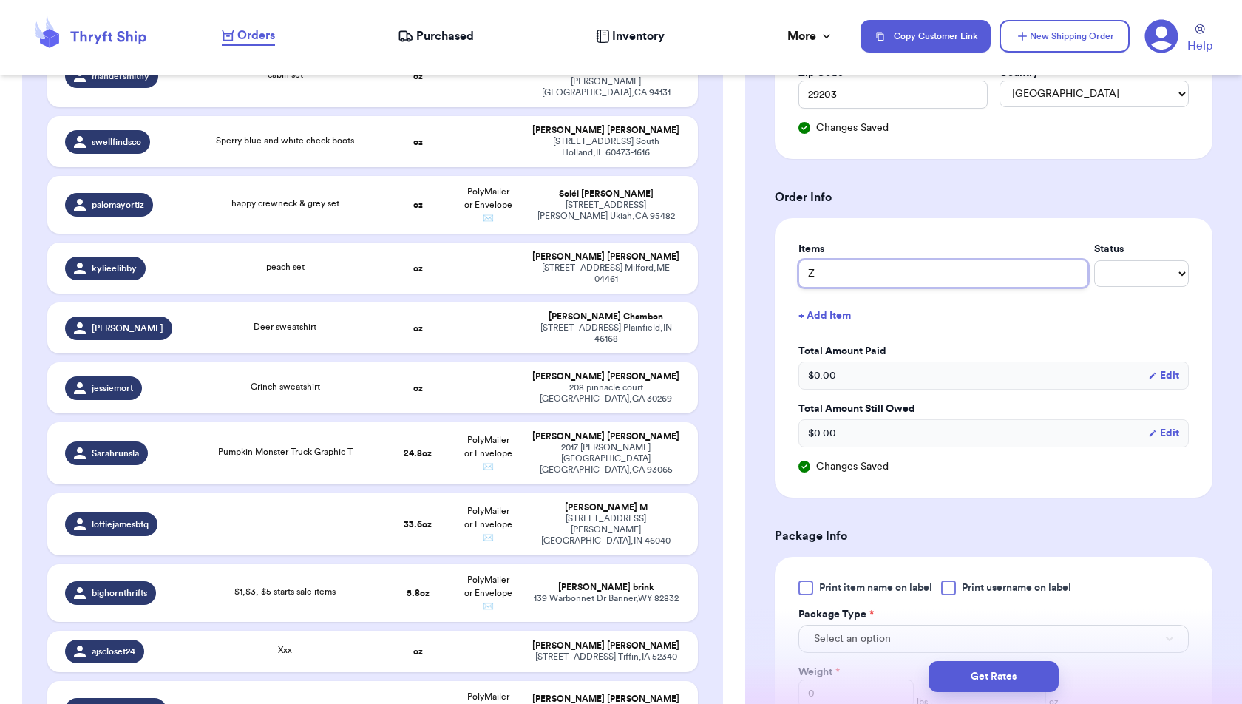
type input "Za"
type input "Zar"
type input "Zara"
type input "Zara B"
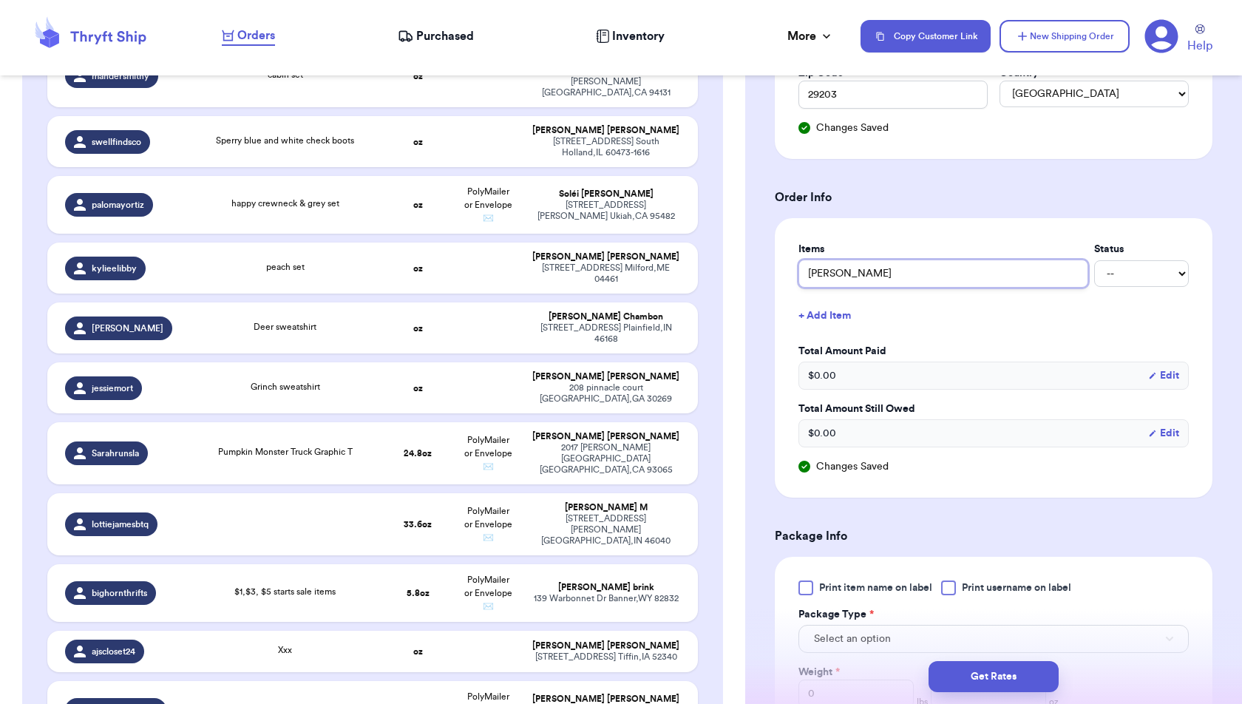
type input "Zara Bl"
type input "Zara Blu"
type input "Zara Blus"
type input "Zara Bluse"
type input "Zara Blus"
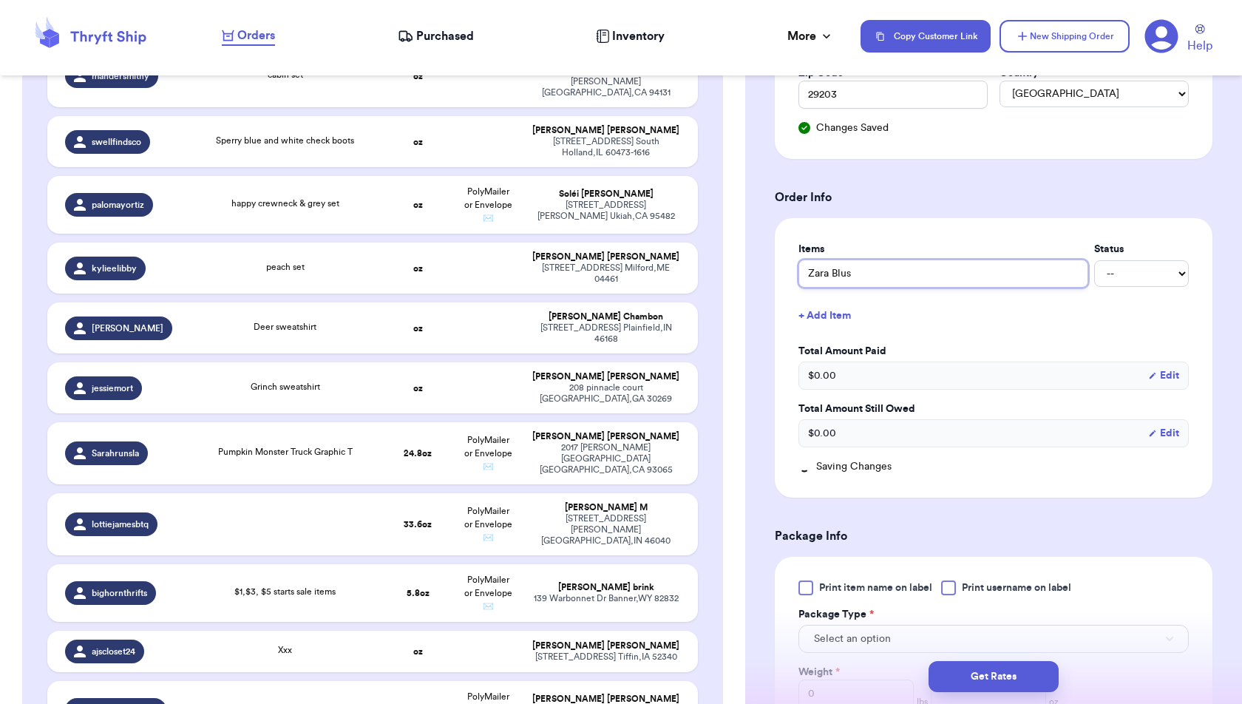
type input "Zara Blush"
type input "Zara Blush C"
type input "Zara Blush Cr"
type input "Zara Blush Cre"
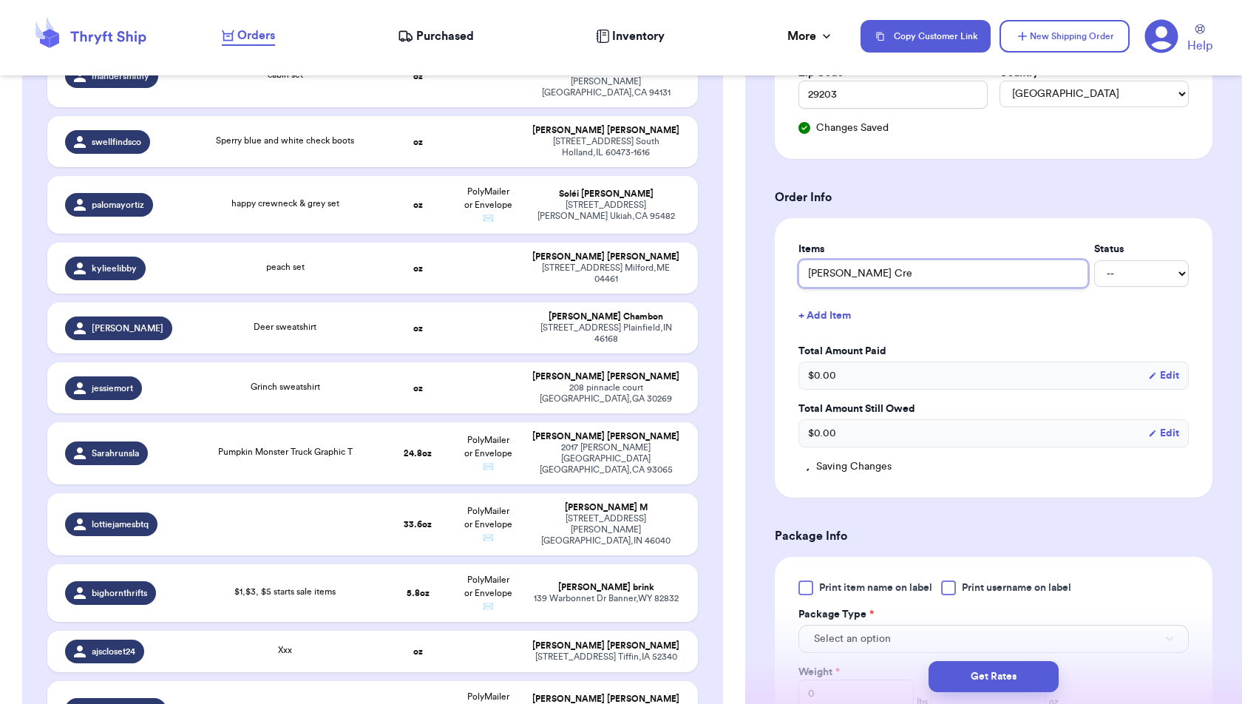
type input "Zara Blush Crew"
type input "Zara Blush Crew w"
type input "Zara Blush Crew wi"
type input "Zara Blush Crew wit"
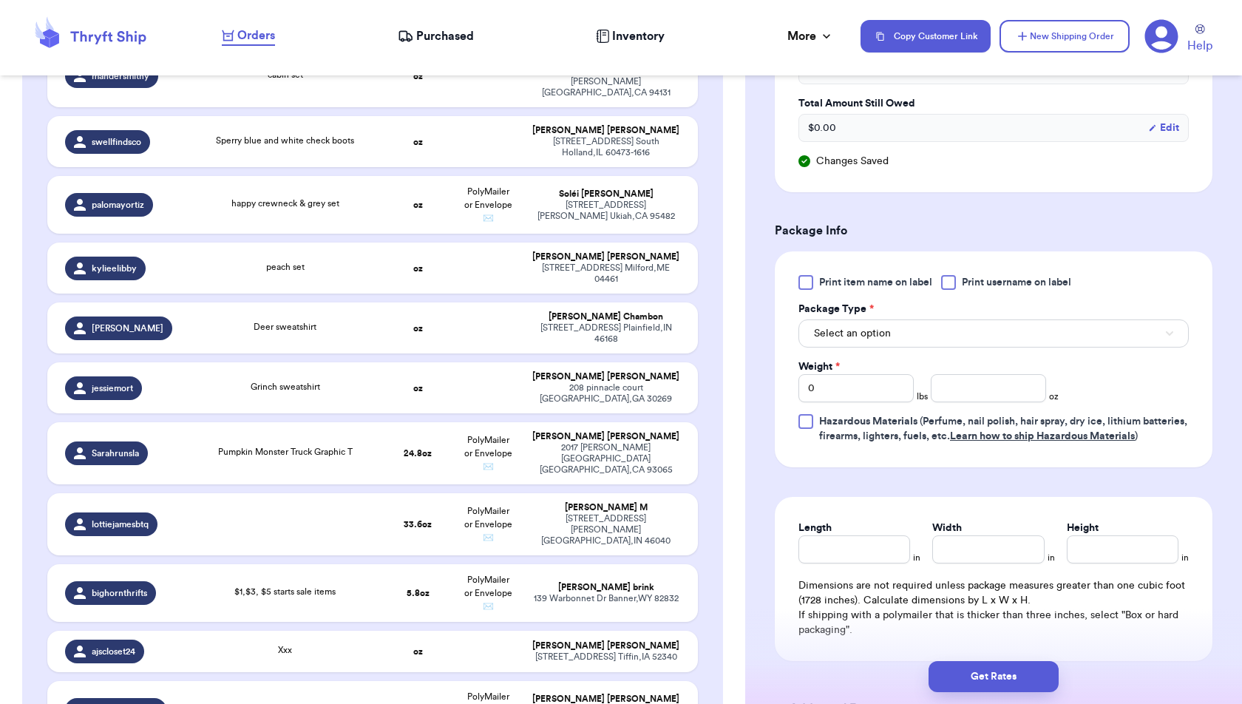
scroll to position [799, 0]
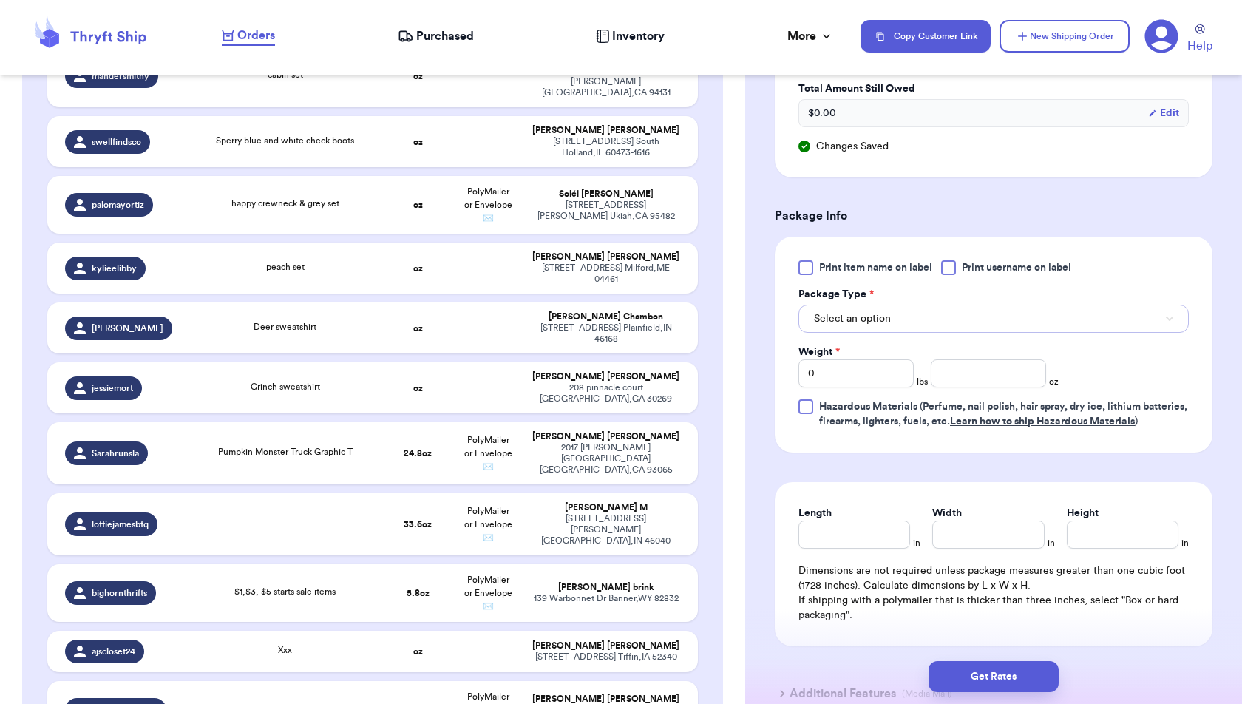
click at [1084, 308] on button "Select an option" at bounding box center [994, 319] width 390 height 28
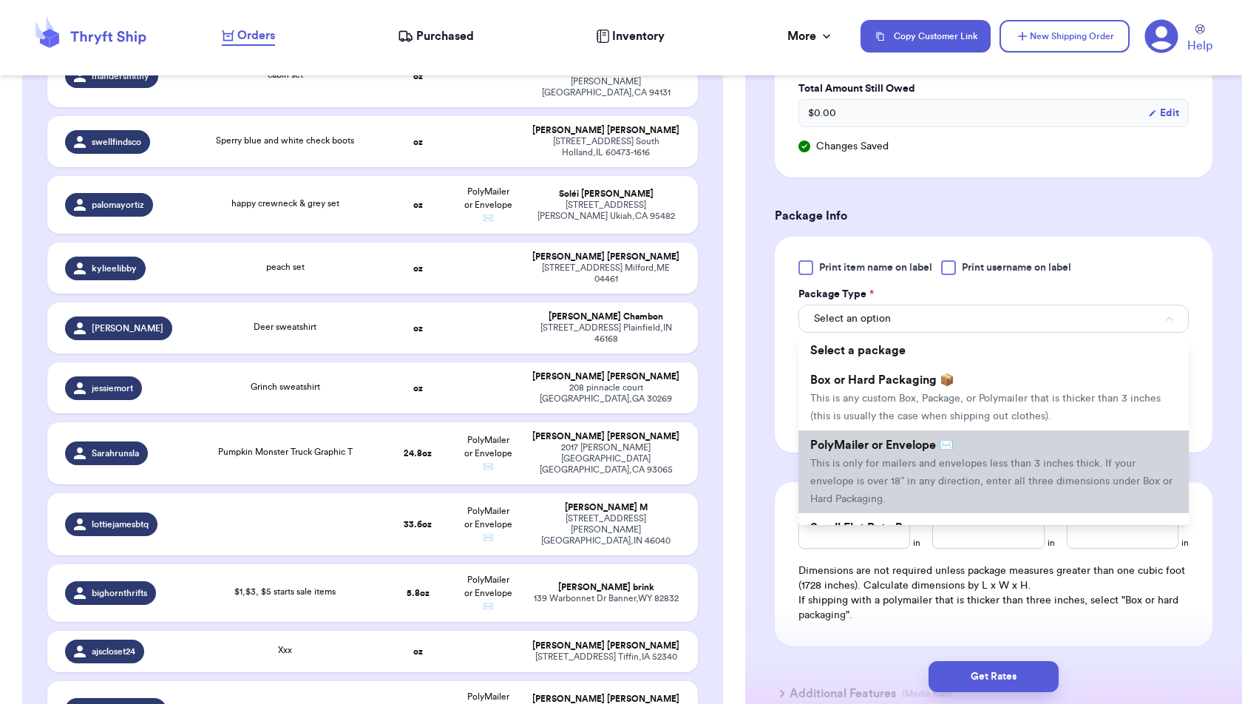
click at [1085, 446] on li "PolyMailer or Envelope ✉️ This is only for mailers and envelopes less than 3 in…" at bounding box center [994, 471] width 390 height 83
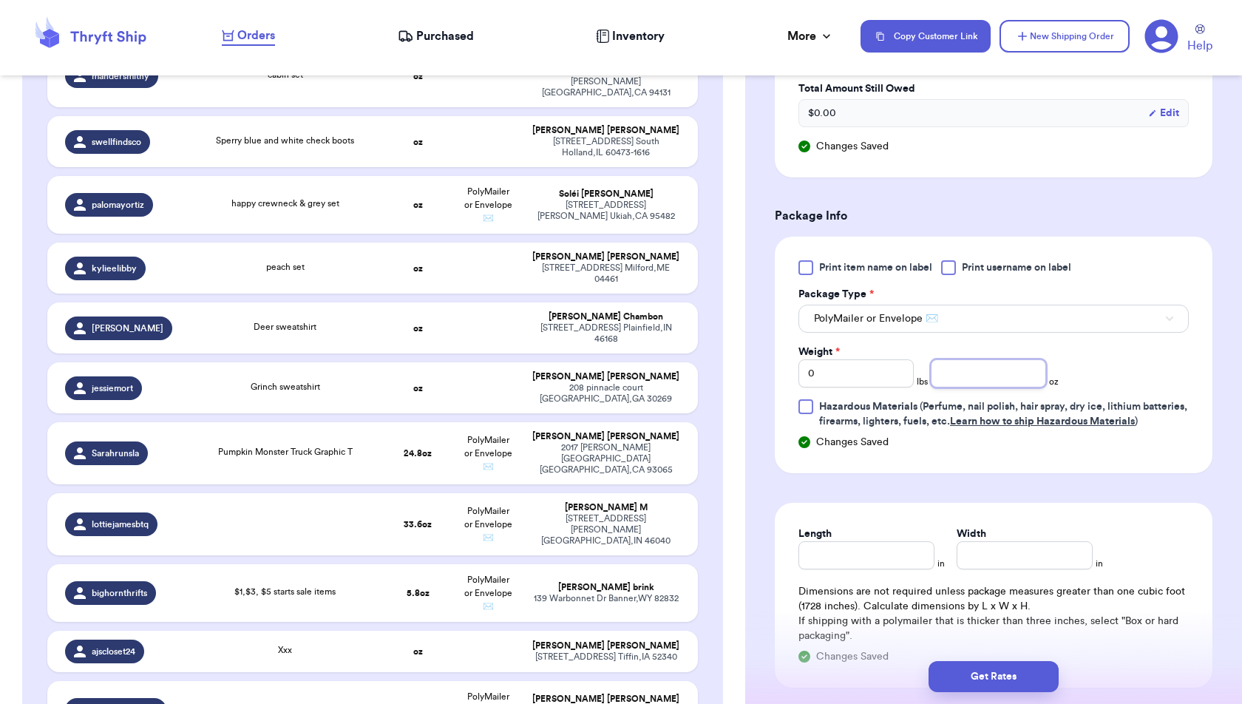
click at [962, 377] on input "number" at bounding box center [988, 373] width 115 height 28
click at [1127, 506] on form "Shipping Information Delete Label Customer Info Order created: 10/08, 09:09 PM …" at bounding box center [994, 42] width 438 height 1445
click at [989, 366] on input "7.1" at bounding box center [988, 373] width 115 height 28
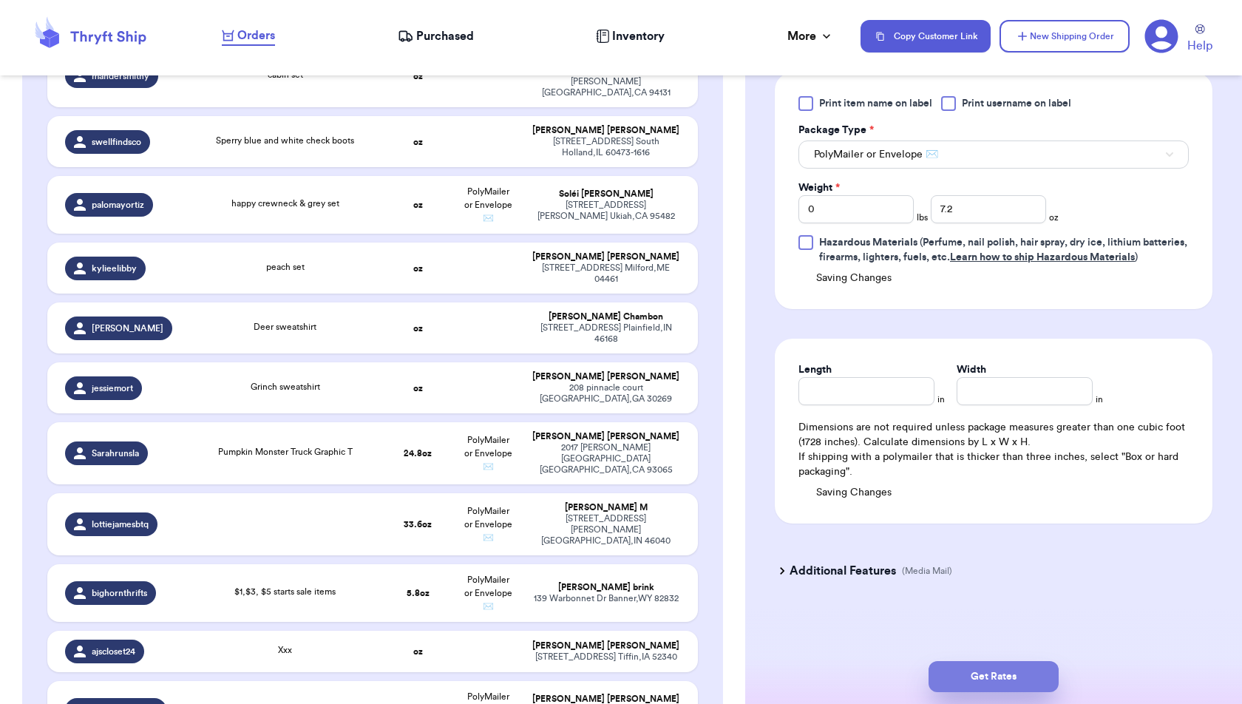
click at [1020, 688] on button "Get Rates" at bounding box center [994, 676] width 130 height 31
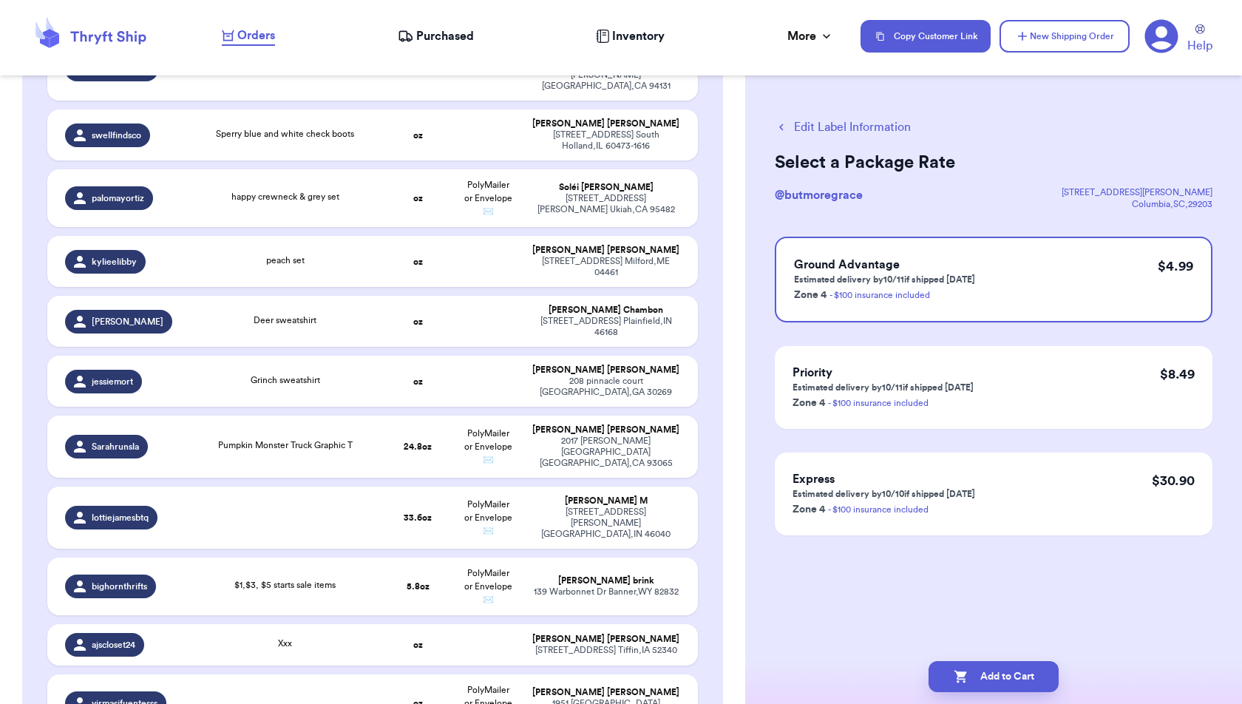
scroll to position [0, 0]
click at [838, 129] on button "Edit Label Information" at bounding box center [843, 127] width 136 height 18
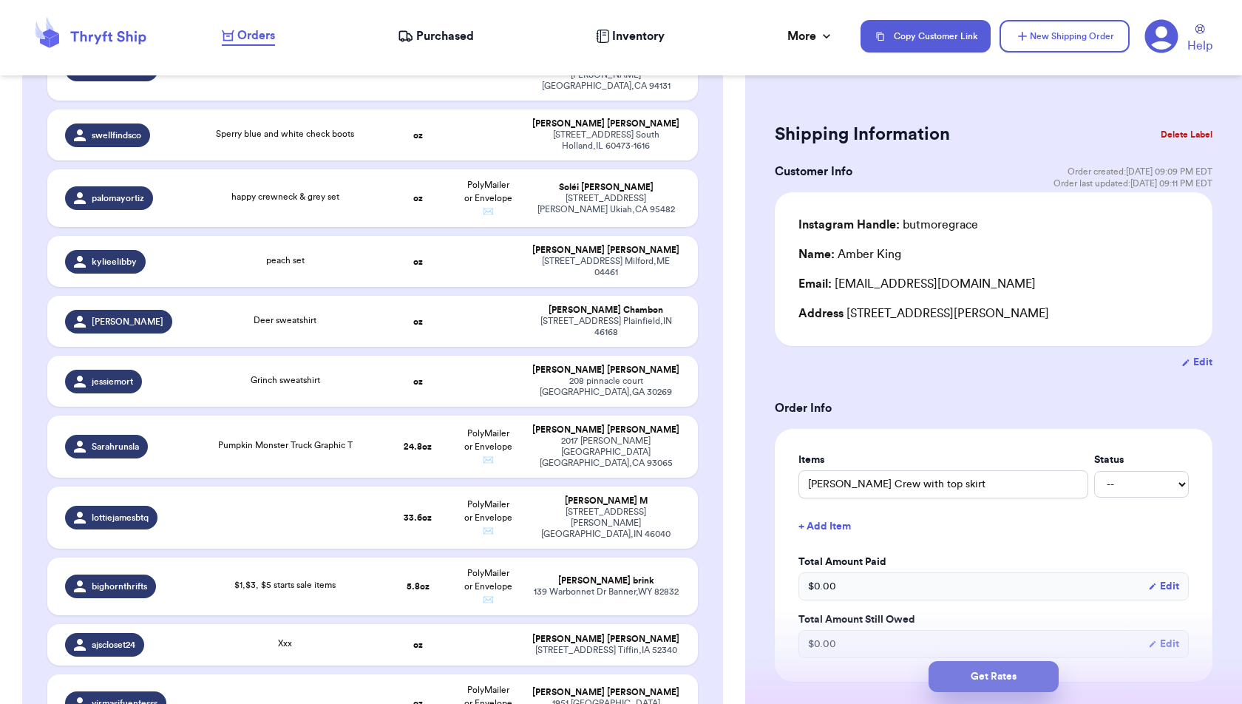
click at [1028, 675] on button "Get Rates" at bounding box center [994, 676] width 130 height 31
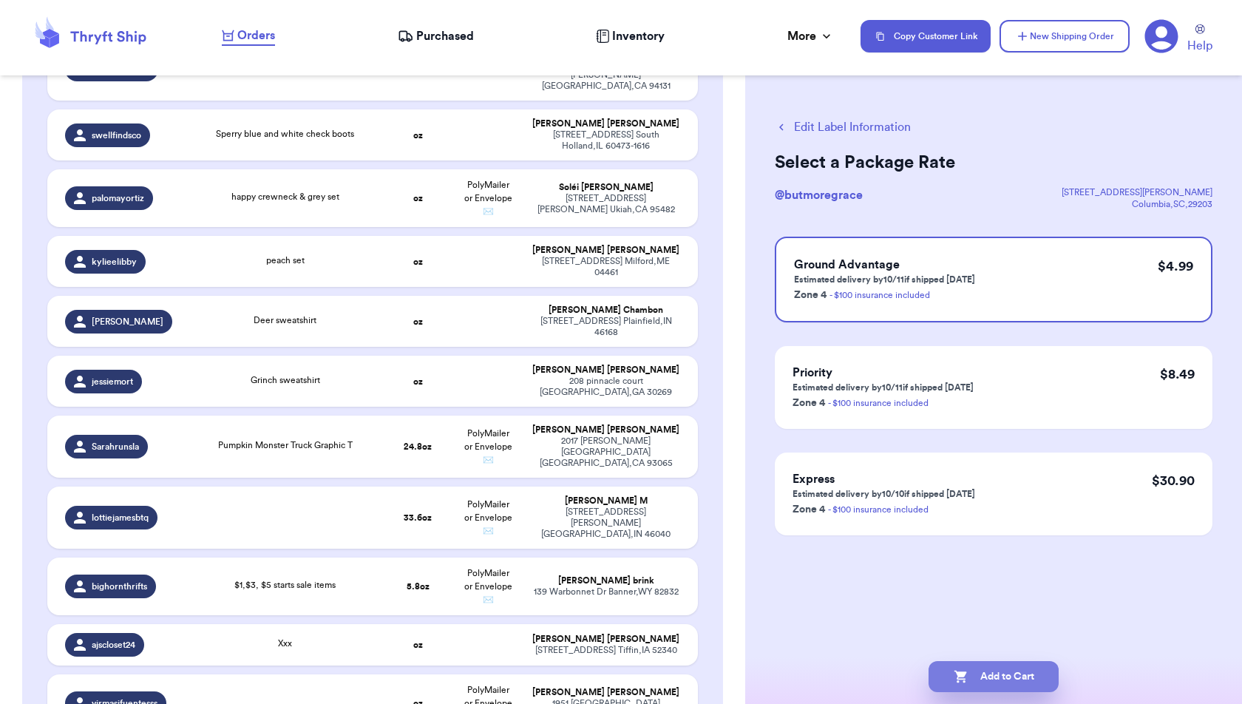
click at [1022, 671] on button "Add to Cart" at bounding box center [994, 676] width 130 height 31
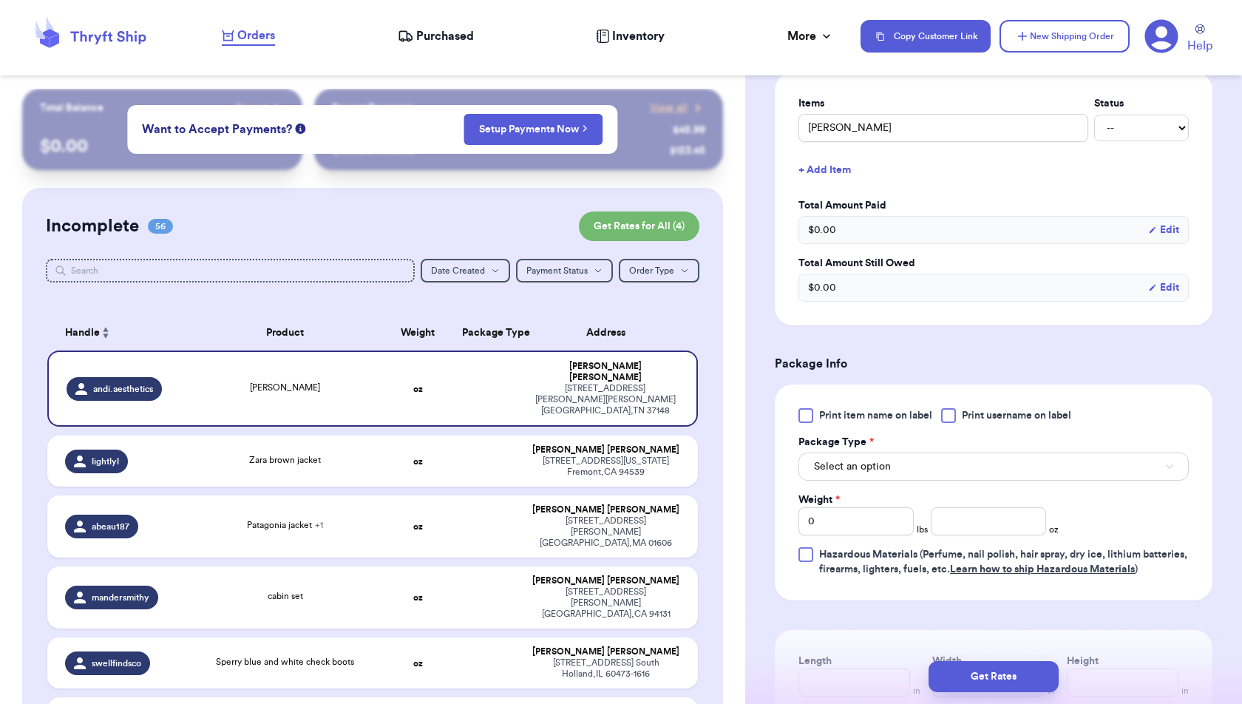
scroll to position [376, 0]
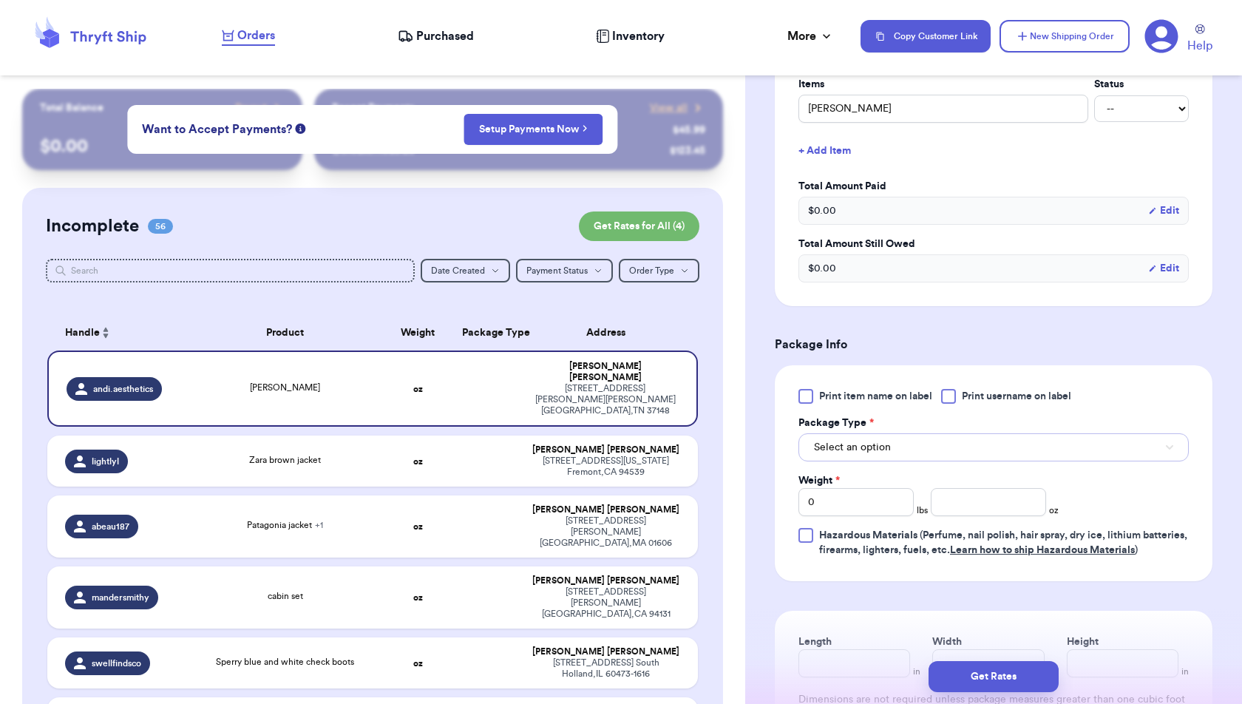
click at [938, 450] on button "Select an option" at bounding box center [994, 447] width 390 height 28
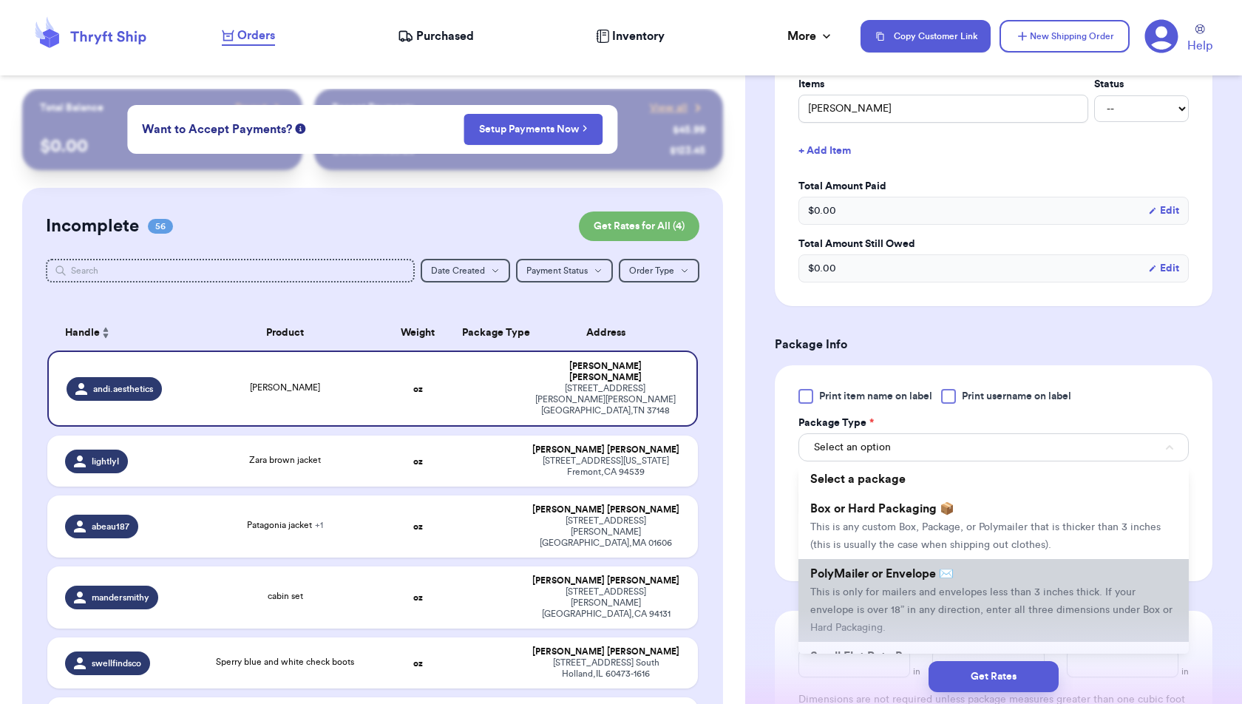
click at [920, 577] on span "PolyMailer or Envelope ✉️" at bounding box center [881, 574] width 143 height 12
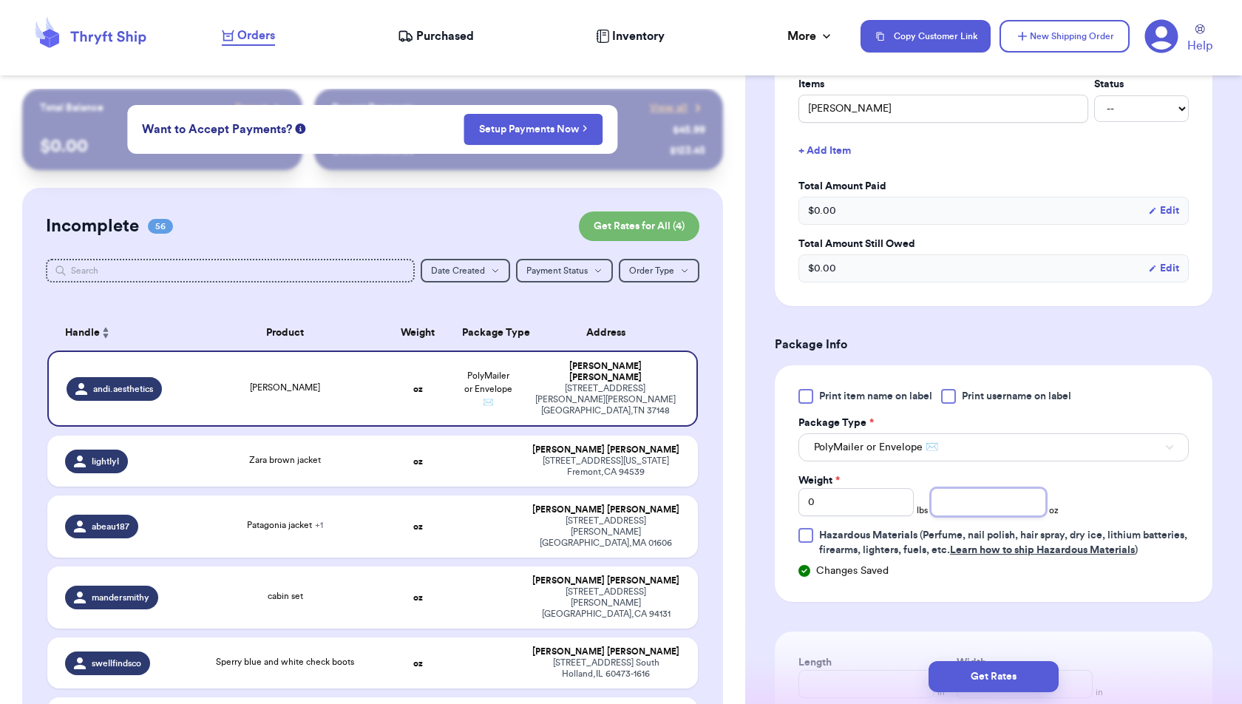
click at [959, 501] on input "number" at bounding box center [988, 502] width 115 height 28
click at [1105, 578] on div "Changes Saved" at bounding box center [994, 570] width 390 height 15
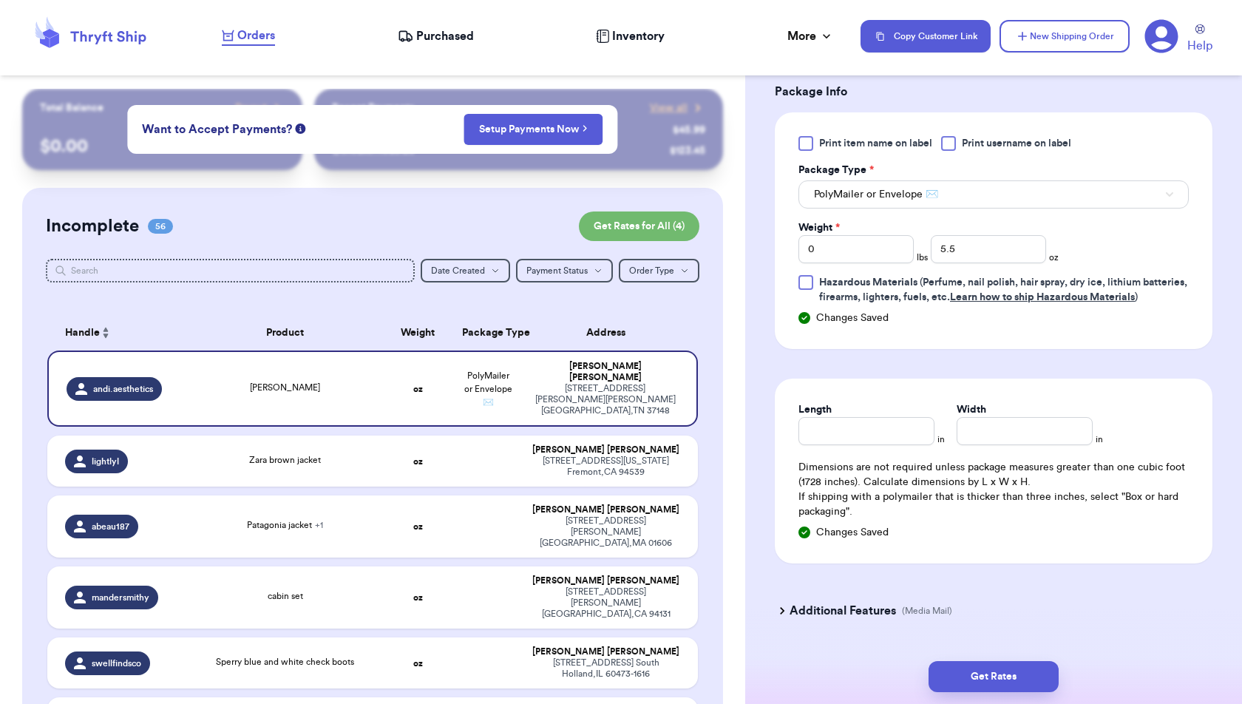
scroll to position [679, 0]
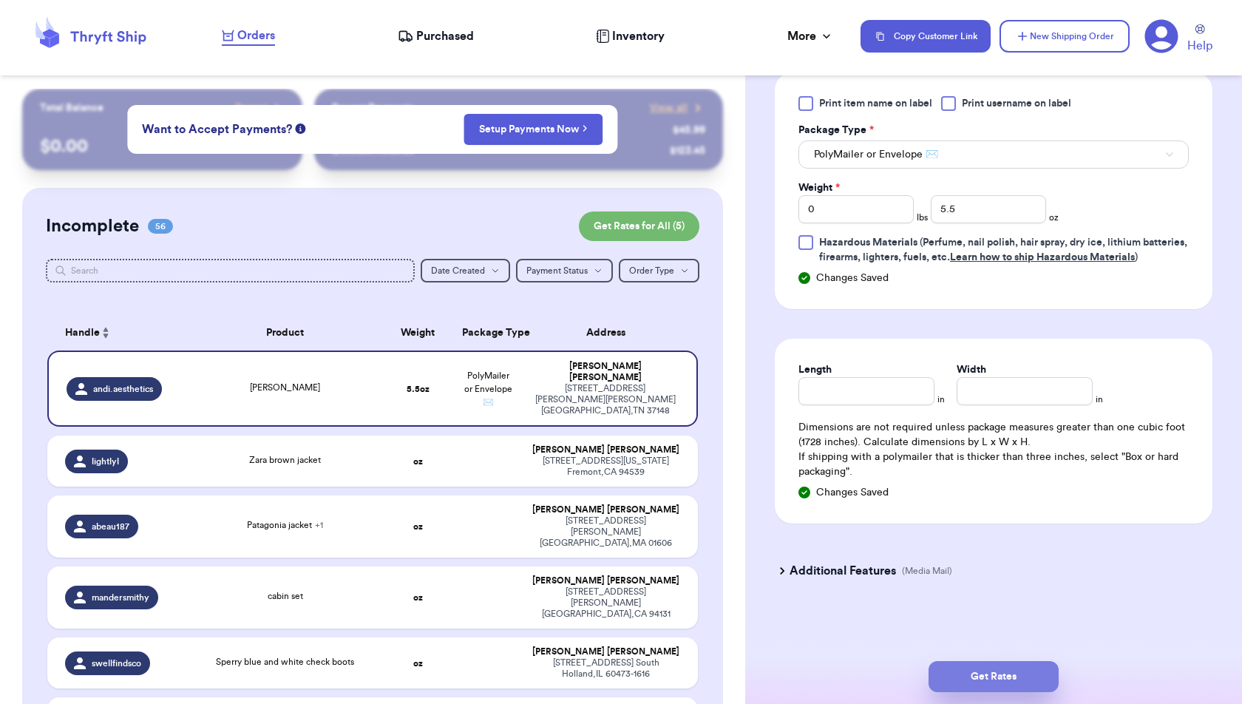
click at [1029, 675] on button "Get Rates" at bounding box center [994, 676] width 130 height 31
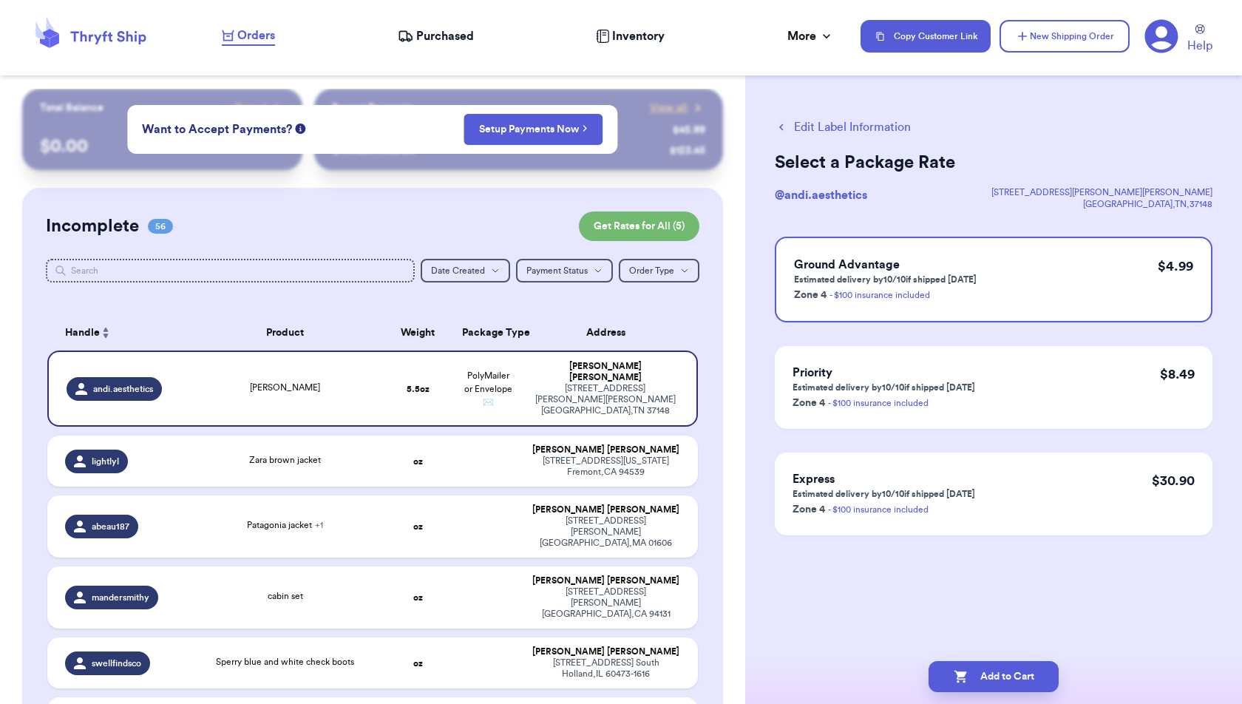
click at [847, 126] on button "Edit Label Information" at bounding box center [843, 127] width 136 height 18
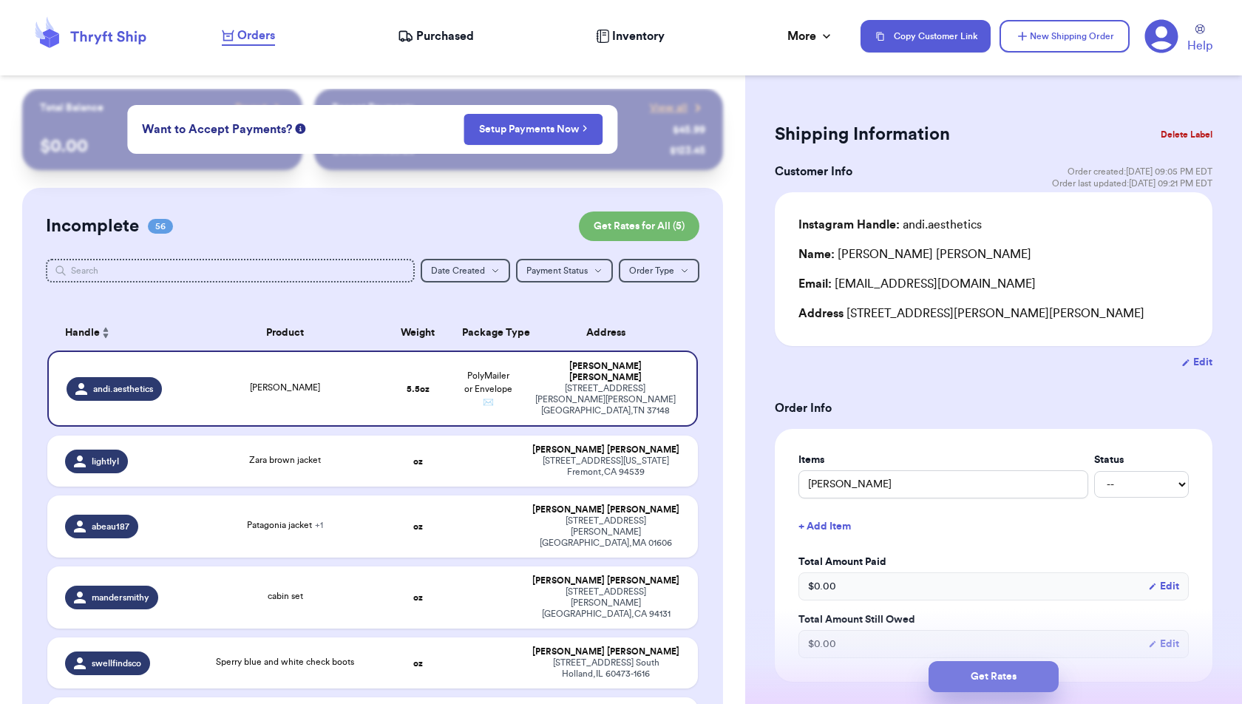
click at [991, 688] on button "Get Rates" at bounding box center [994, 676] width 130 height 31
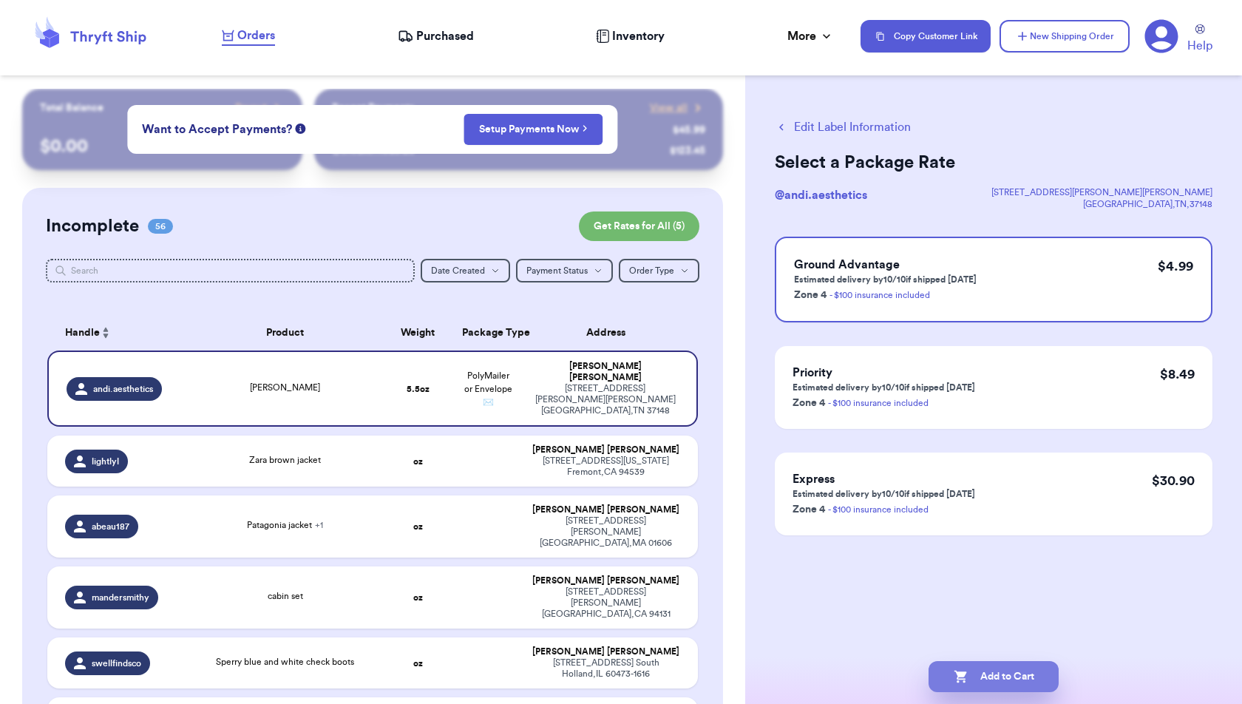
click at [999, 677] on button "Add to Cart" at bounding box center [994, 676] width 130 height 31
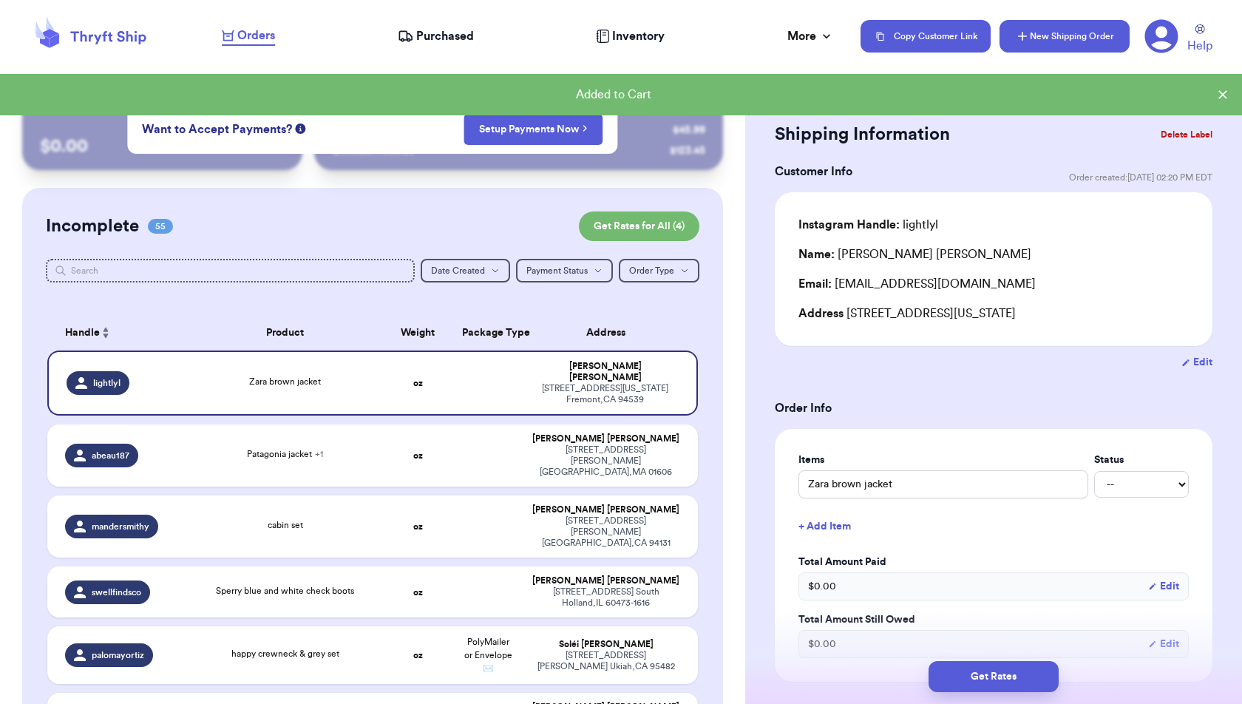
click at [1034, 38] on button "New Shipping Order" at bounding box center [1065, 36] width 130 height 33
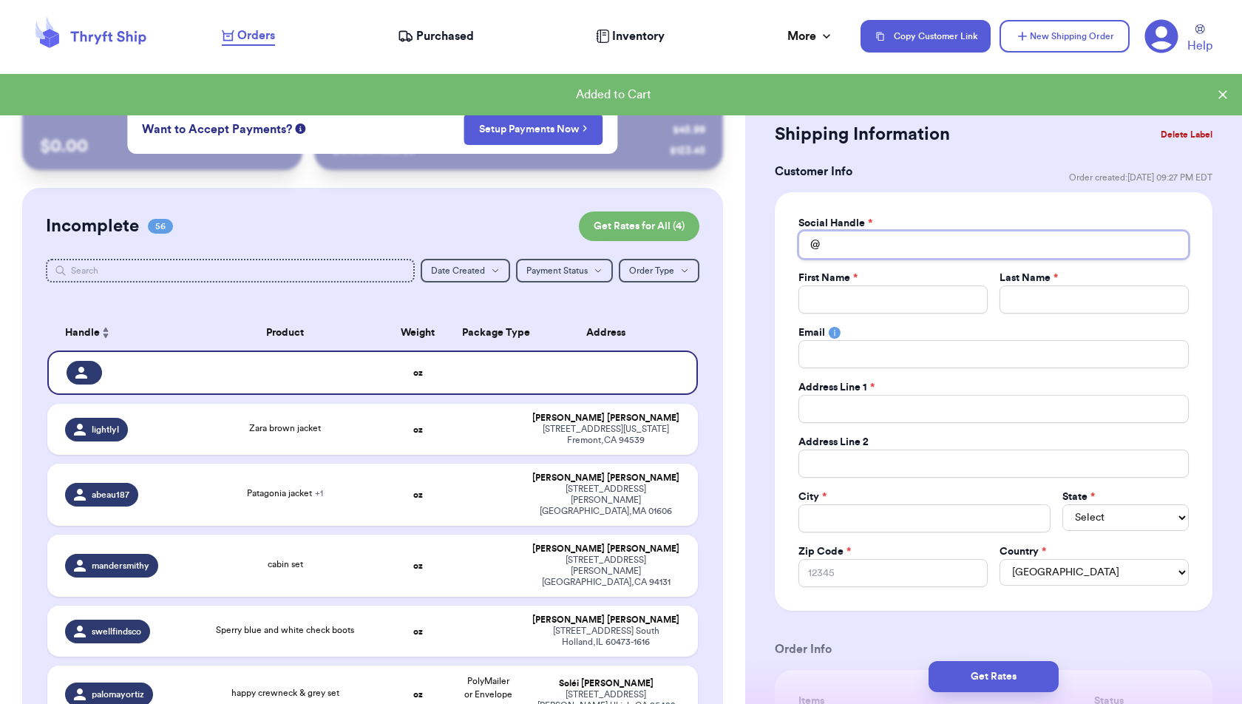
click at [855, 245] on input "Total Amount Paid" at bounding box center [994, 245] width 390 height 28
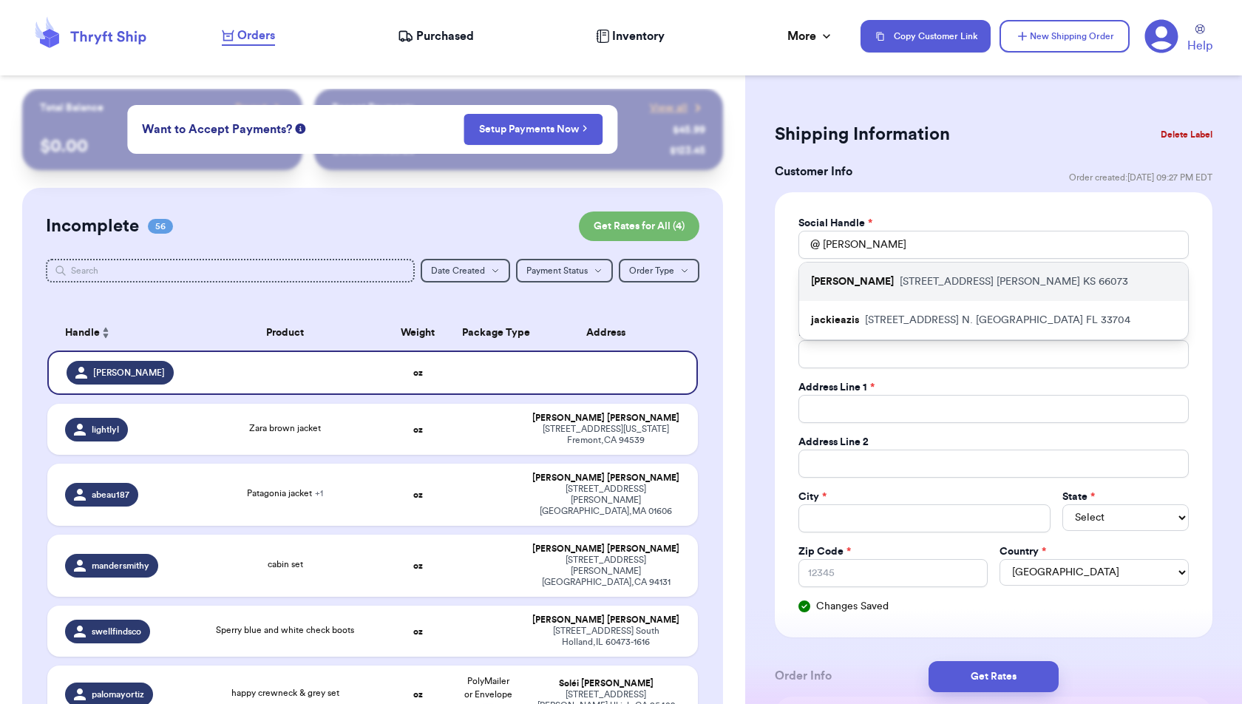
click at [894, 278] on p "[PERSON_NAME]" at bounding box center [852, 281] width 83 height 15
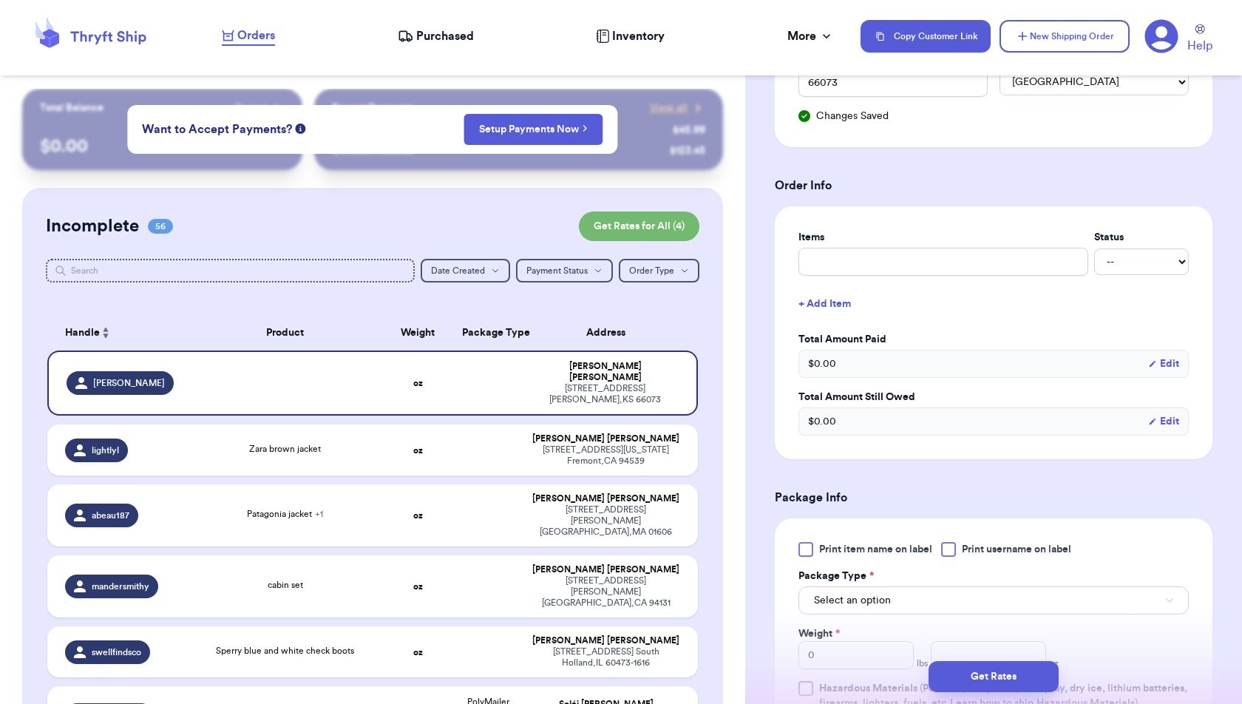
scroll to position [516, 0]
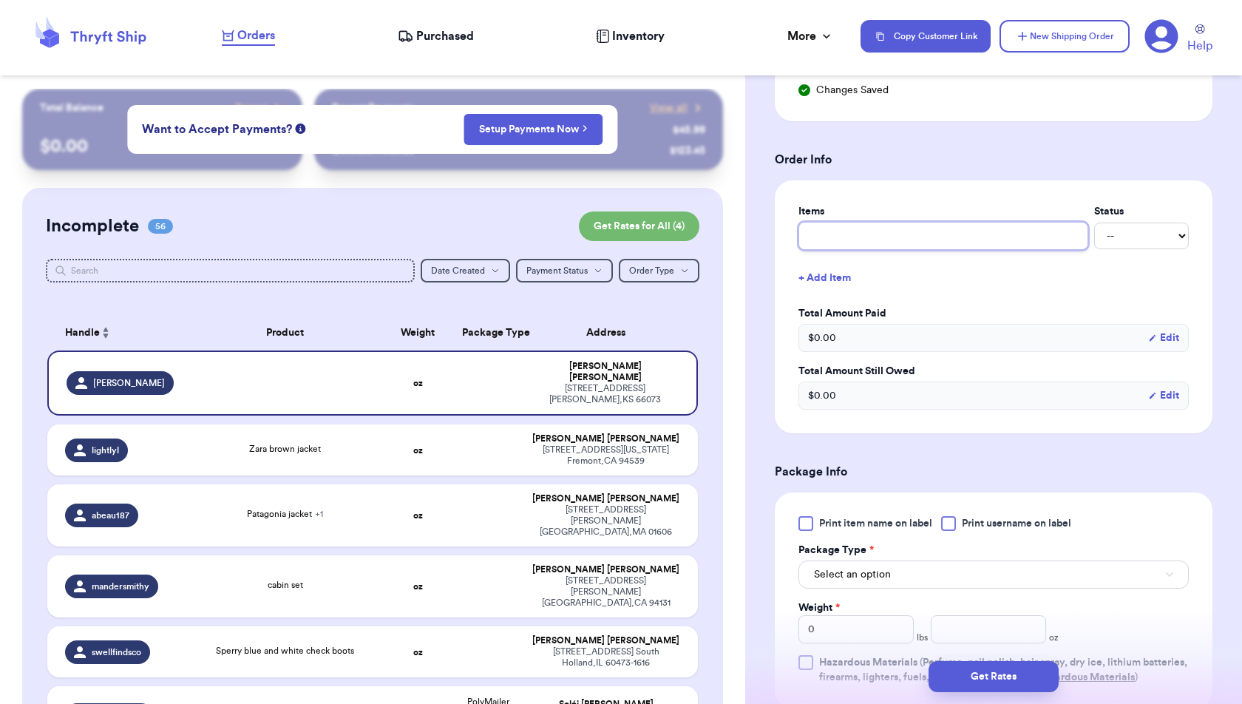
click at [914, 230] on input "text" at bounding box center [944, 236] width 290 height 28
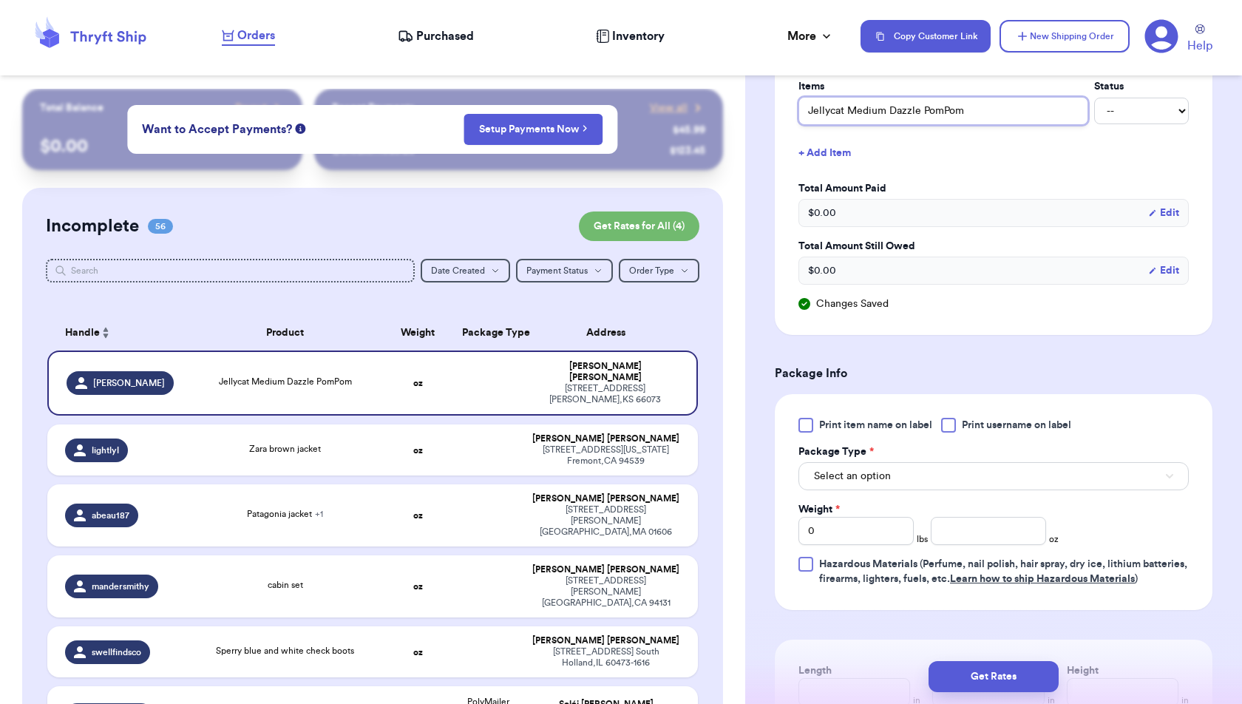
scroll to position [747, 0]
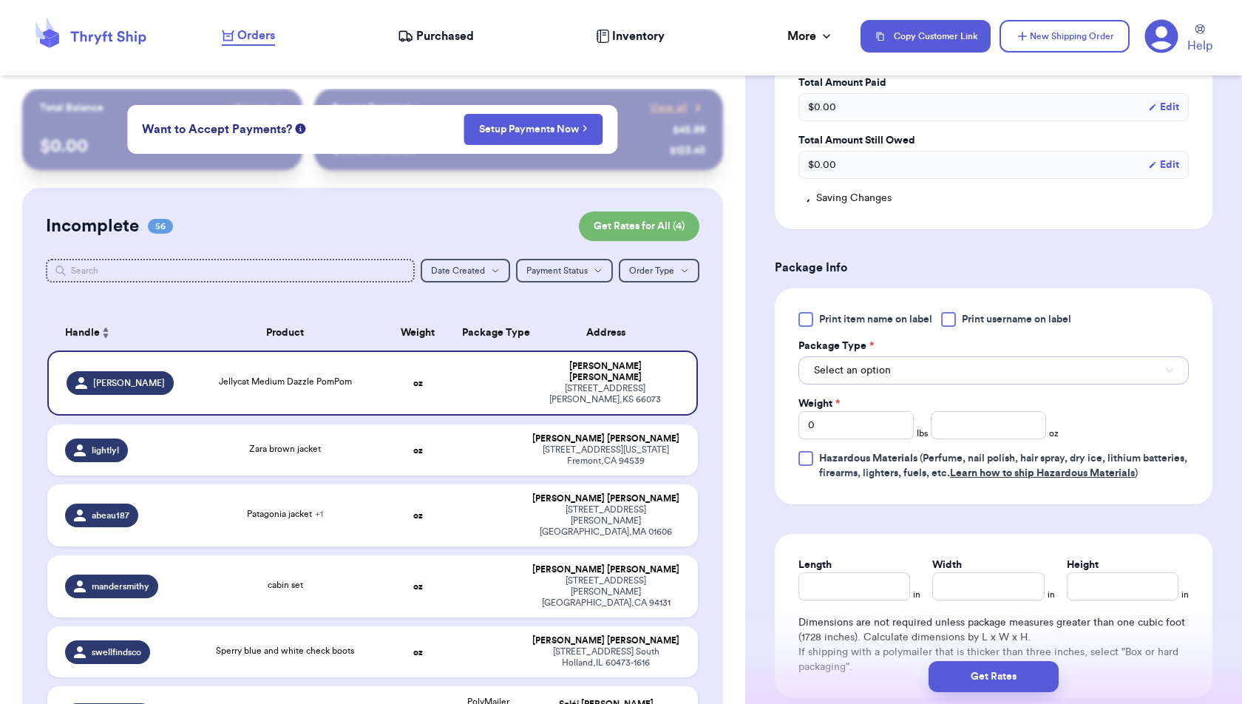
click at [1067, 366] on button "Select an option" at bounding box center [994, 370] width 390 height 28
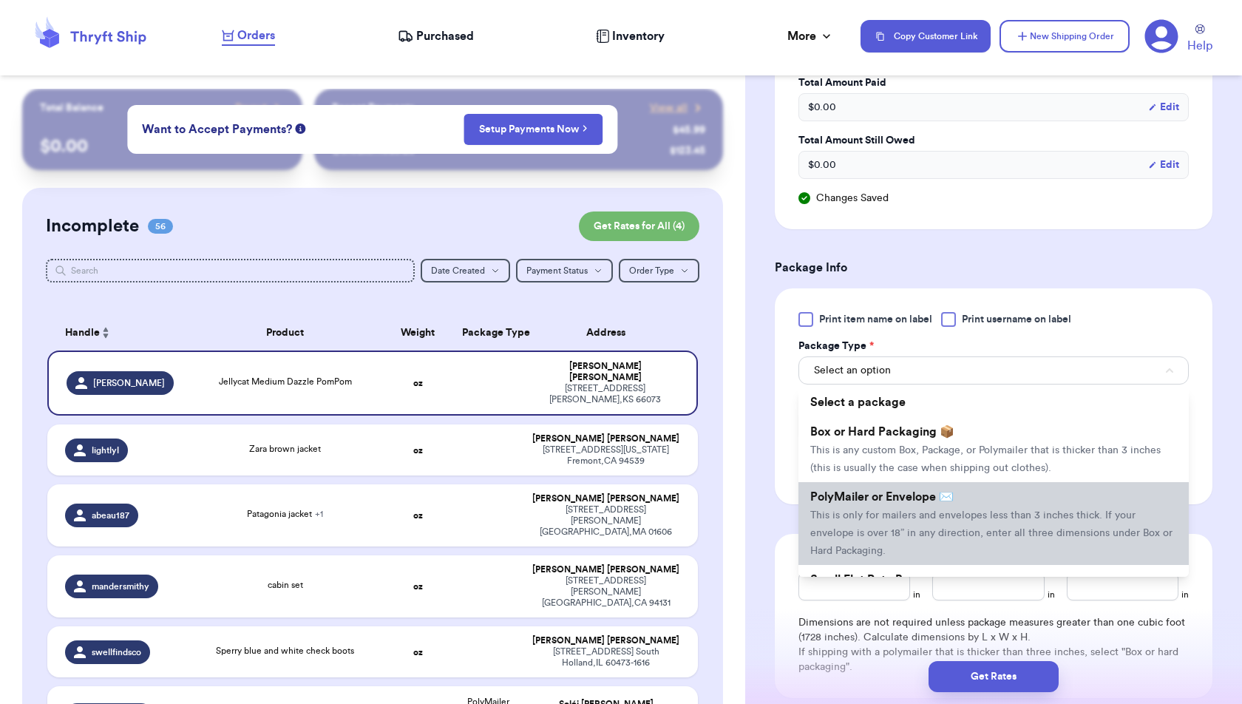
click at [1054, 490] on li "PolyMailer or Envelope ✉️ This is only for mailers and envelopes less than 3 in…" at bounding box center [994, 523] width 390 height 83
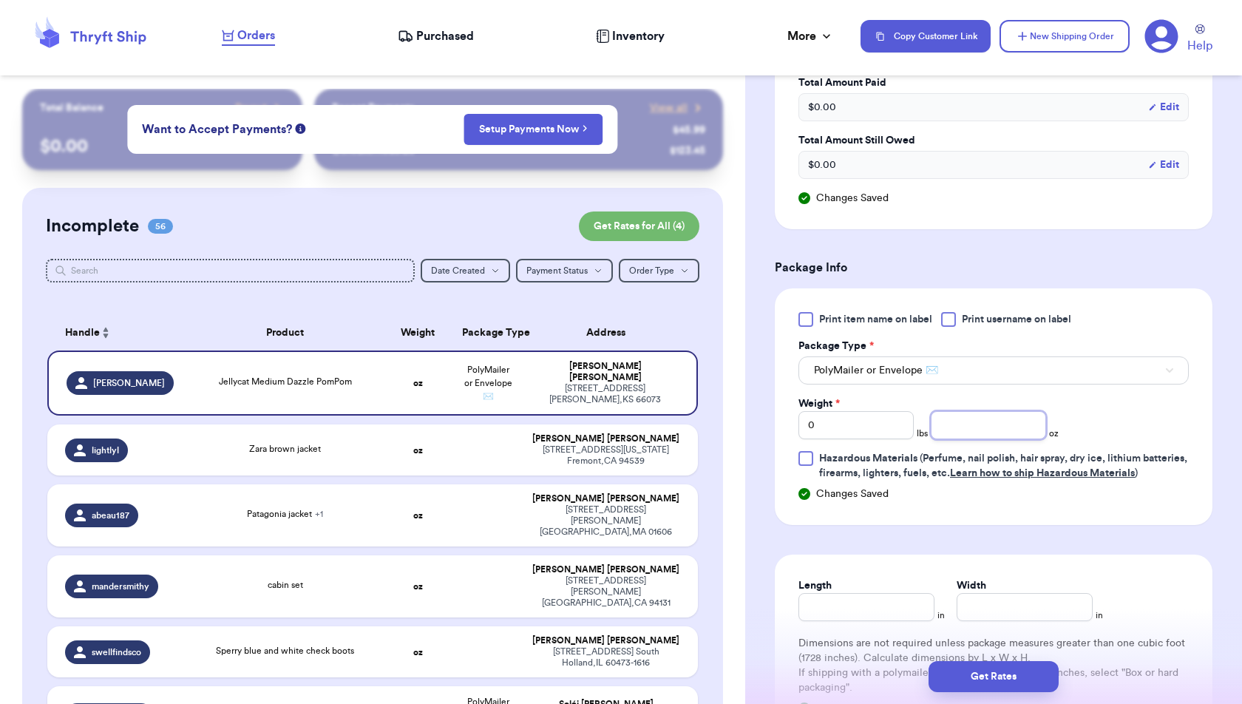
click at [987, 411] on input "number" at bounding box center [988, 425] width 115 height 28
click at [1183, 548] on form "Shipping Information Delete Label Customer Info Order created: 10/08, 09:27 PM …" at bounding box center [994, 94] width 438 height 1445
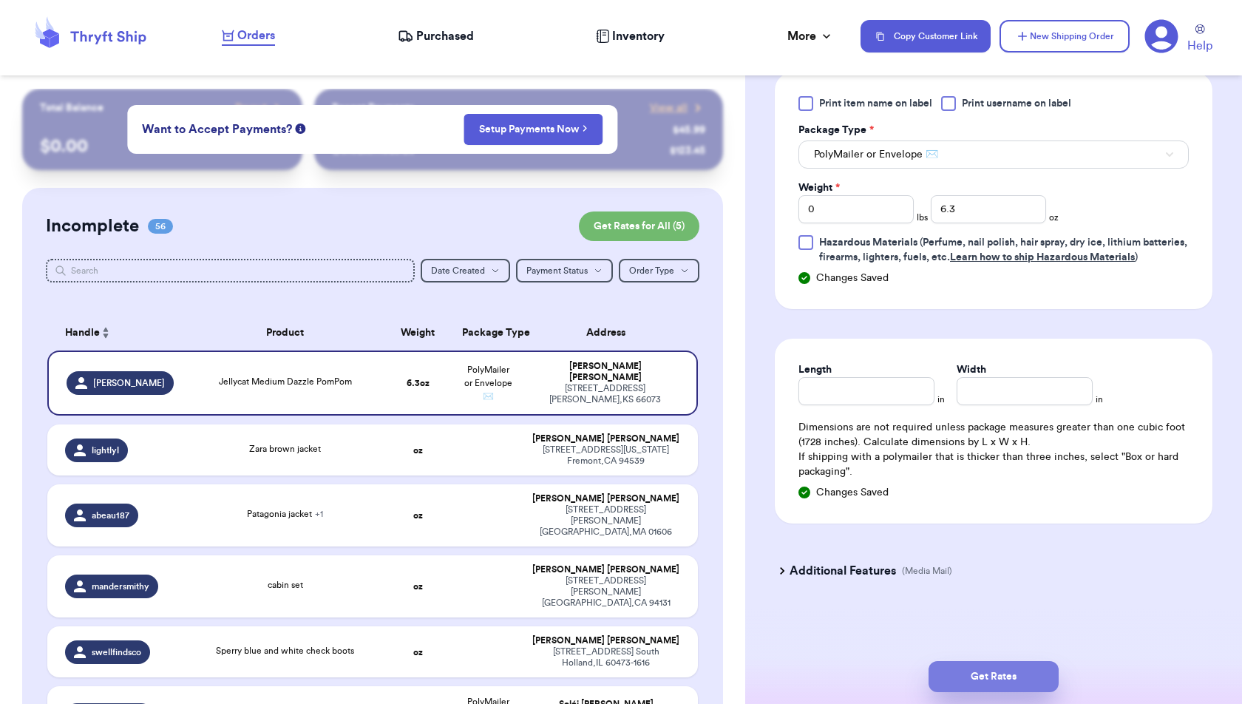
click at [1040, 684] on button "Get Rates" at bounding box center [994, 676] width 130 height 31
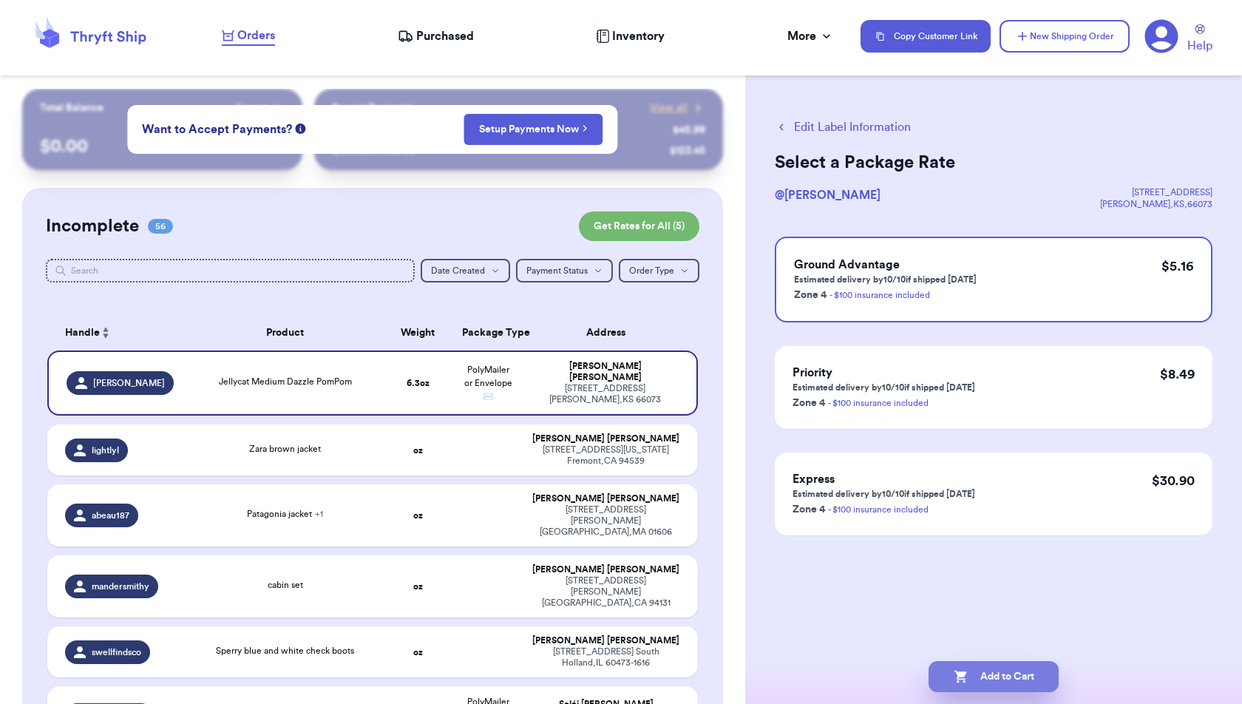
click at [1028, 679] on button "Add to Cart" at bounding box center [994, 676] width 130 height 31
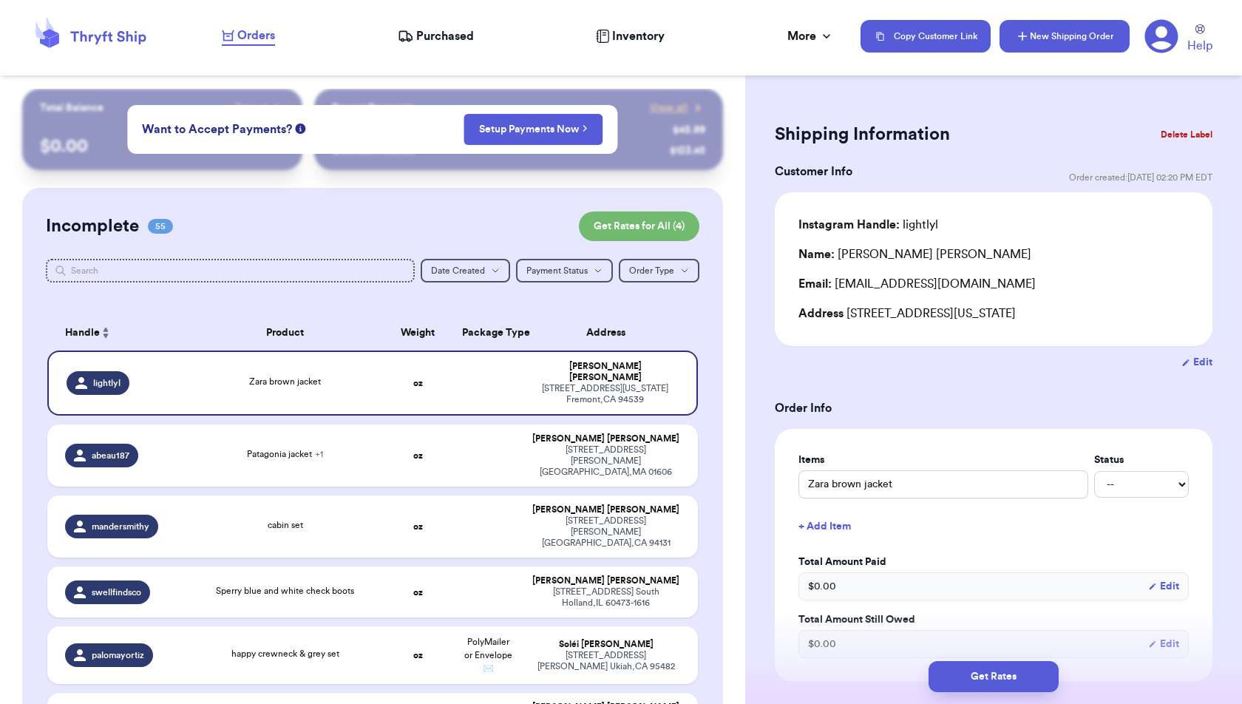
click at [1072, 26] on button "New Shipping Order" at bounding box center [1065, 36] width 130 height 33
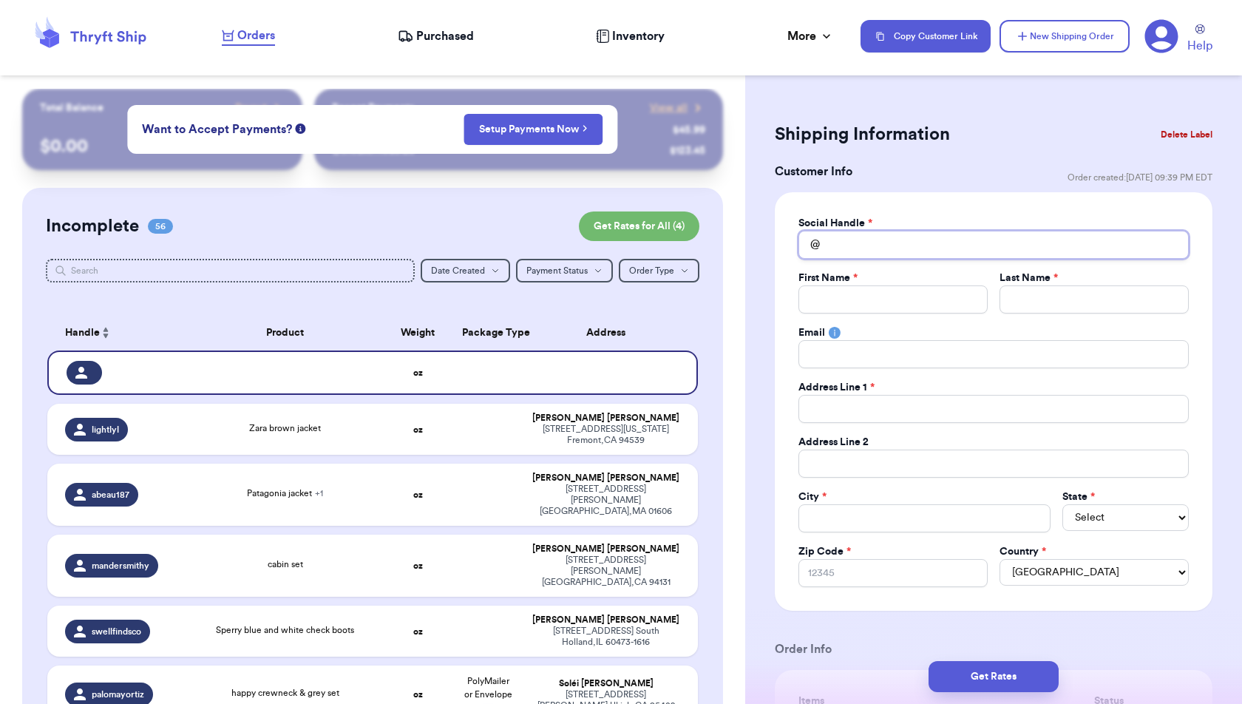
click at [969, 237] on input "Total Amount Paid" at bounding box center [994, 245] width 390 height 28
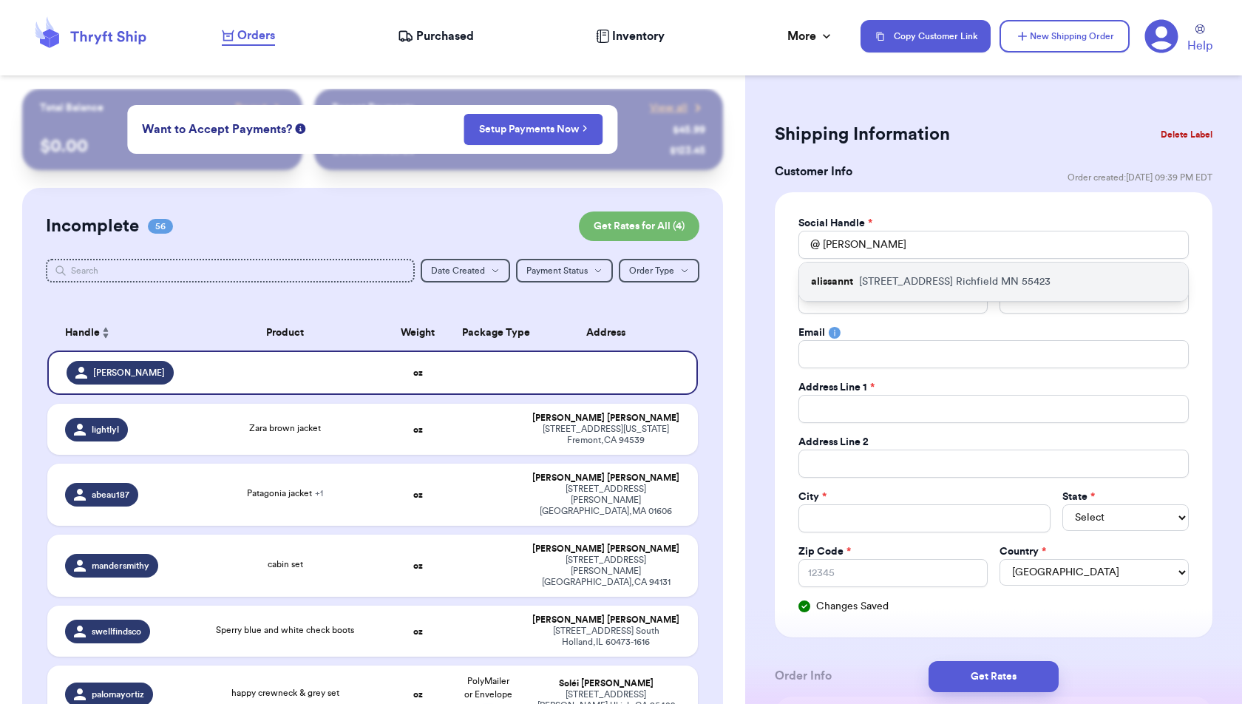
click at [978, 284] on p "6915 12th Ave S Richfield MN 55423" at bounding box center [954, 281] width 191 height 15
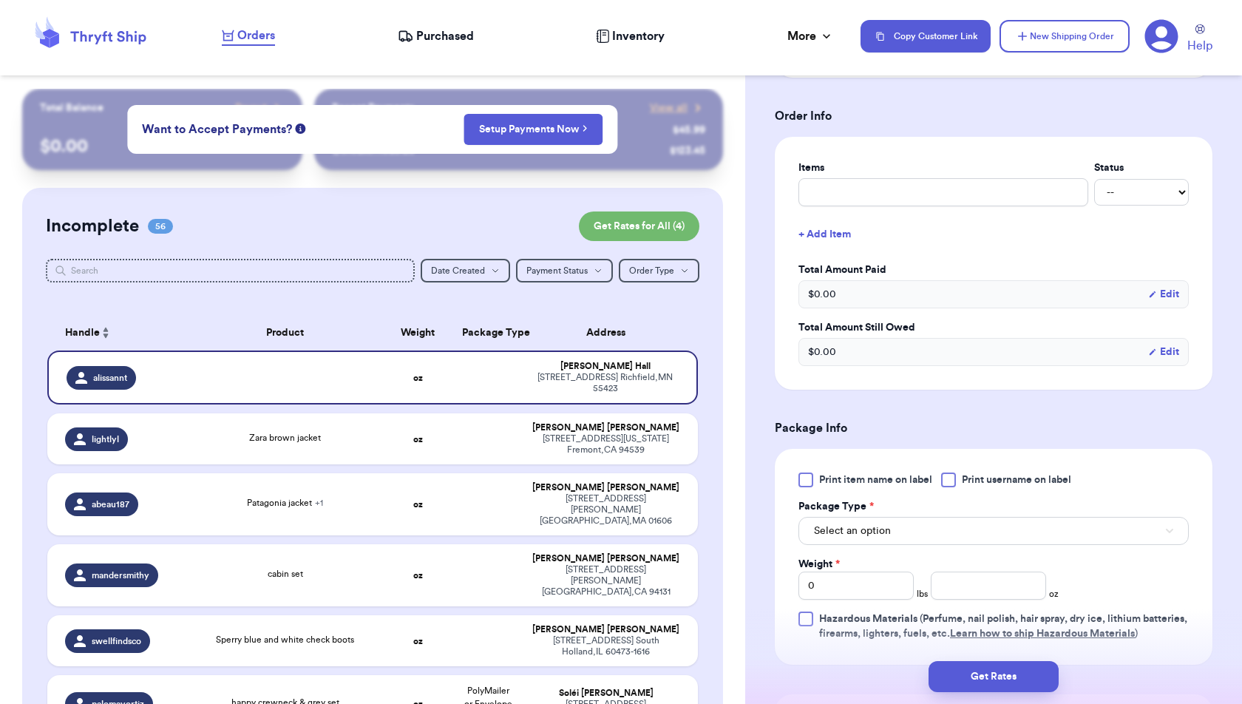
scroll to position [533, 0]
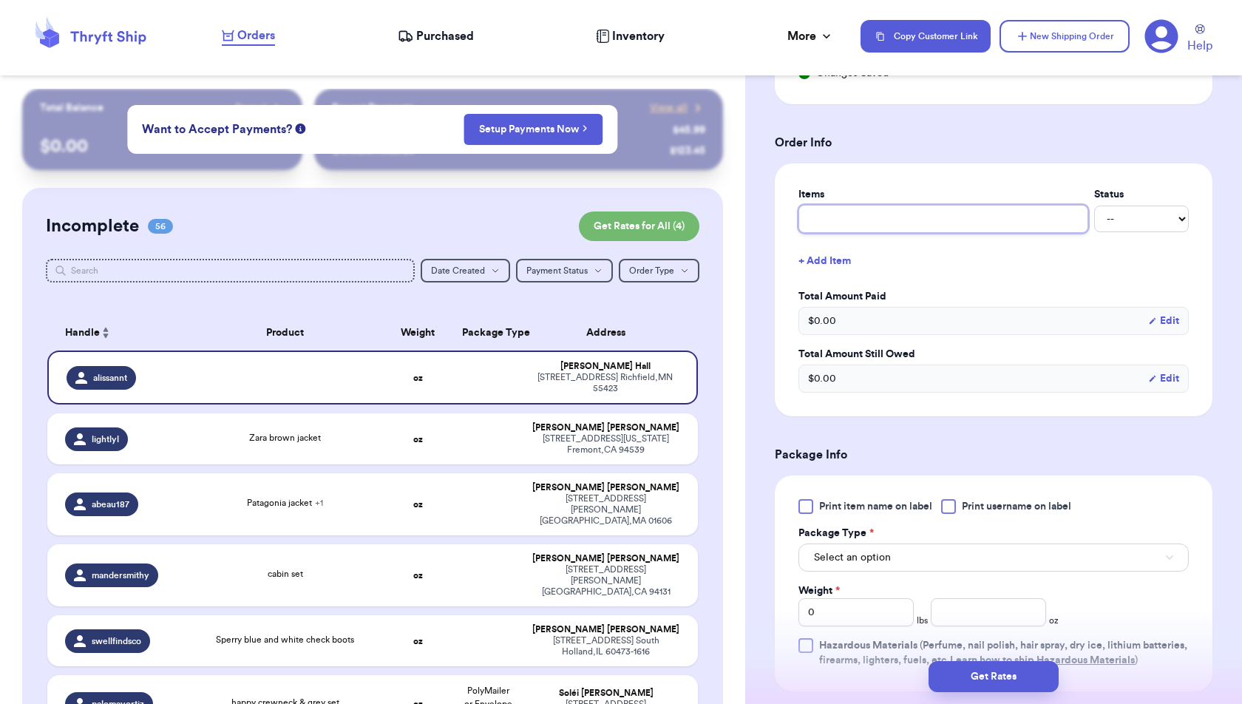
click at [892, 212] on input "text" at bounding box center [944, 219] width 290 height 28
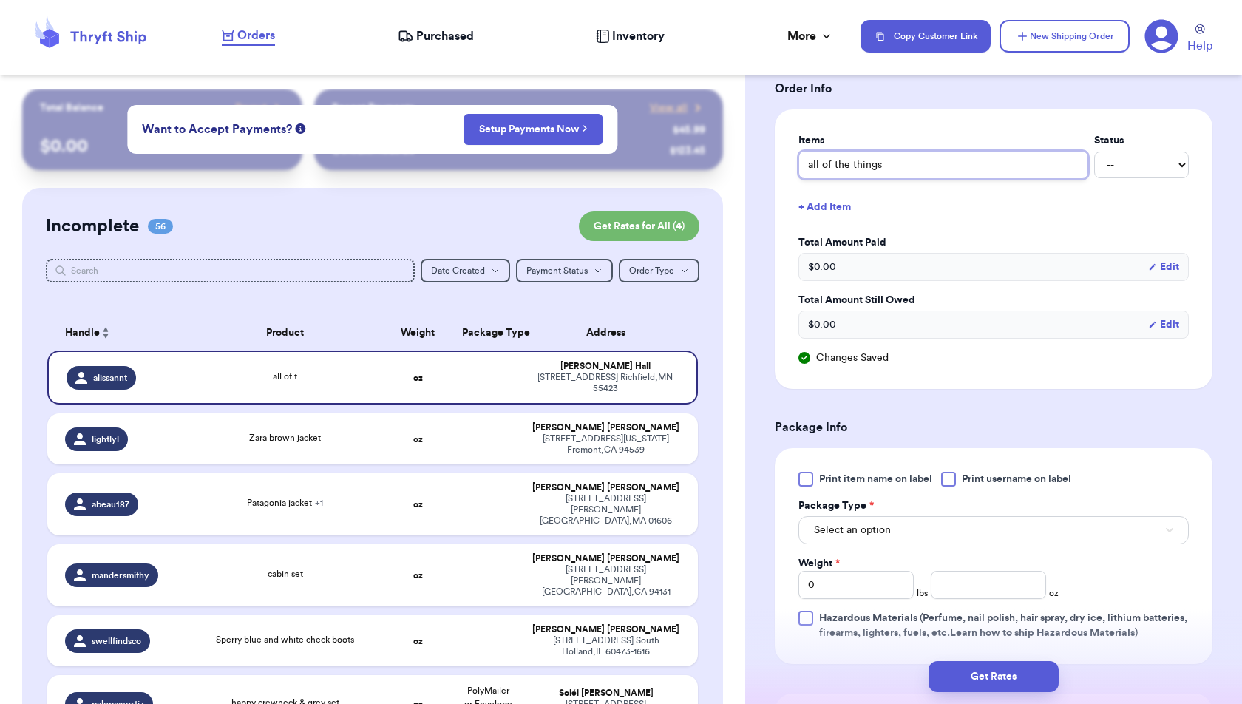
scroll to position [601, 0]
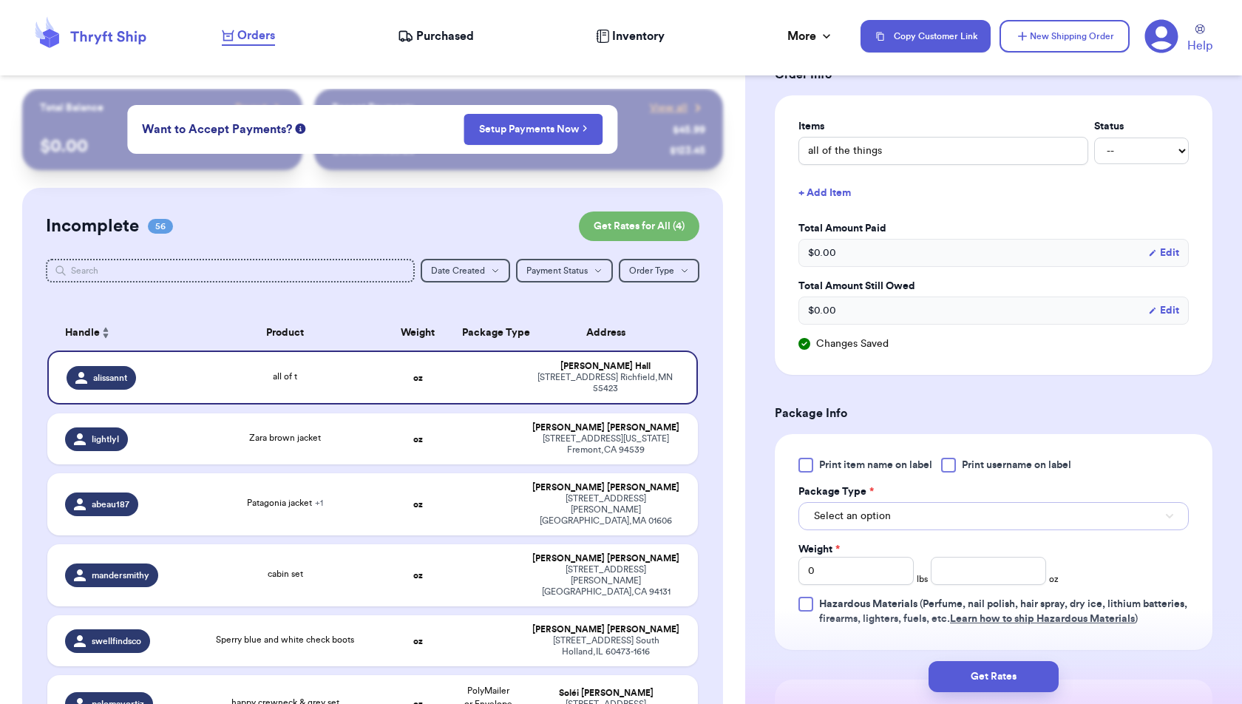
click at [947, 513] on button "Select an option" at bounding box center [994, 516] width 390 height 28
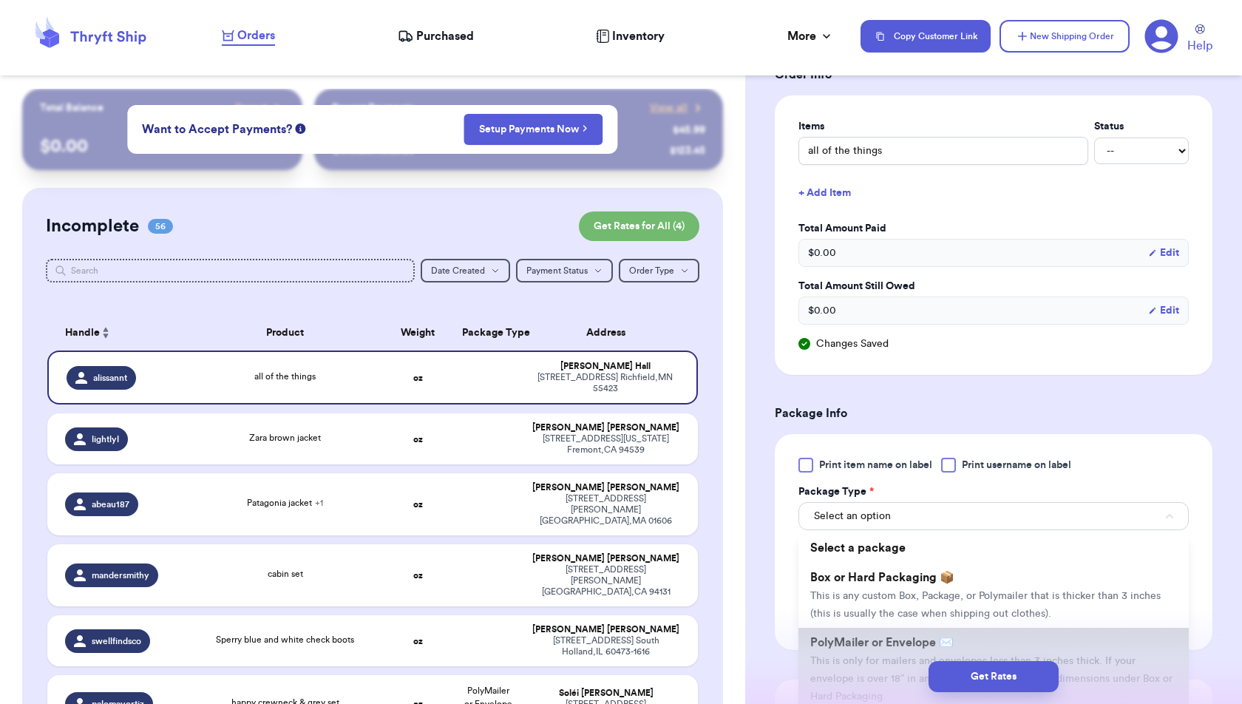
click at [943, 628] on li "PolyMailer or Envelope ✉️ This is only for mailers and envelopes less than 3 in…" at bounding box center [994, 669] width 390 height 83
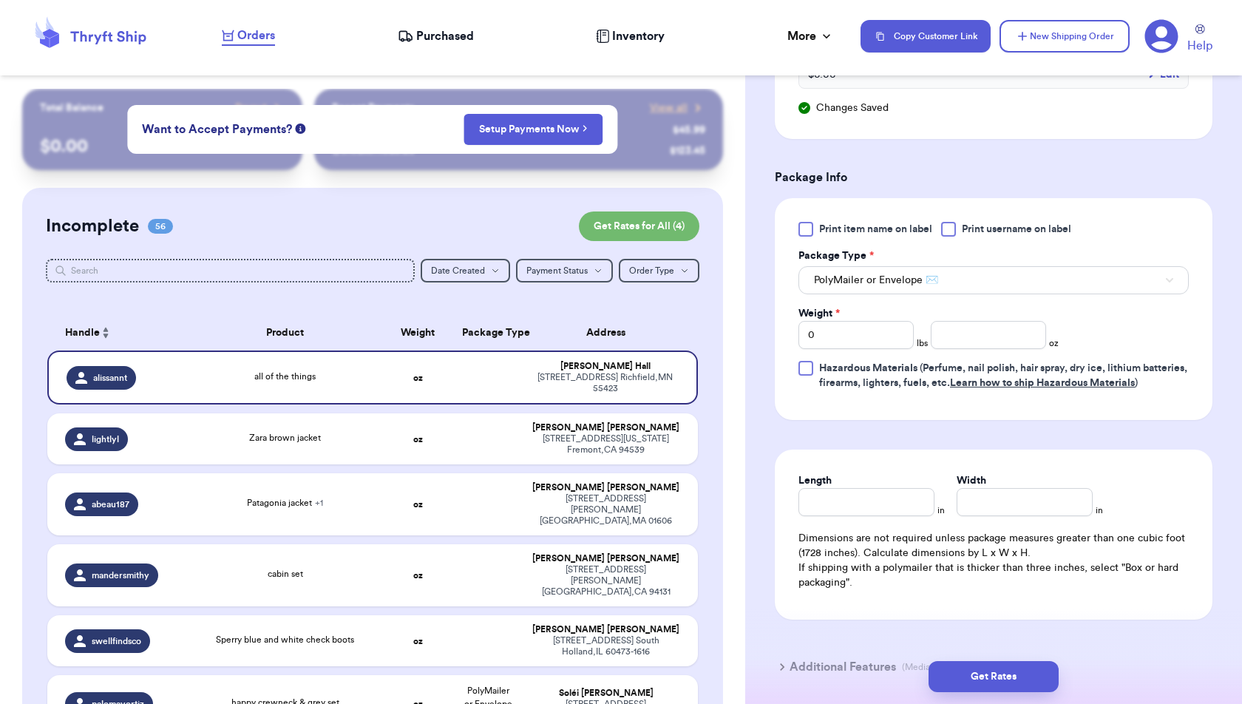
scroll to position [850, 0]
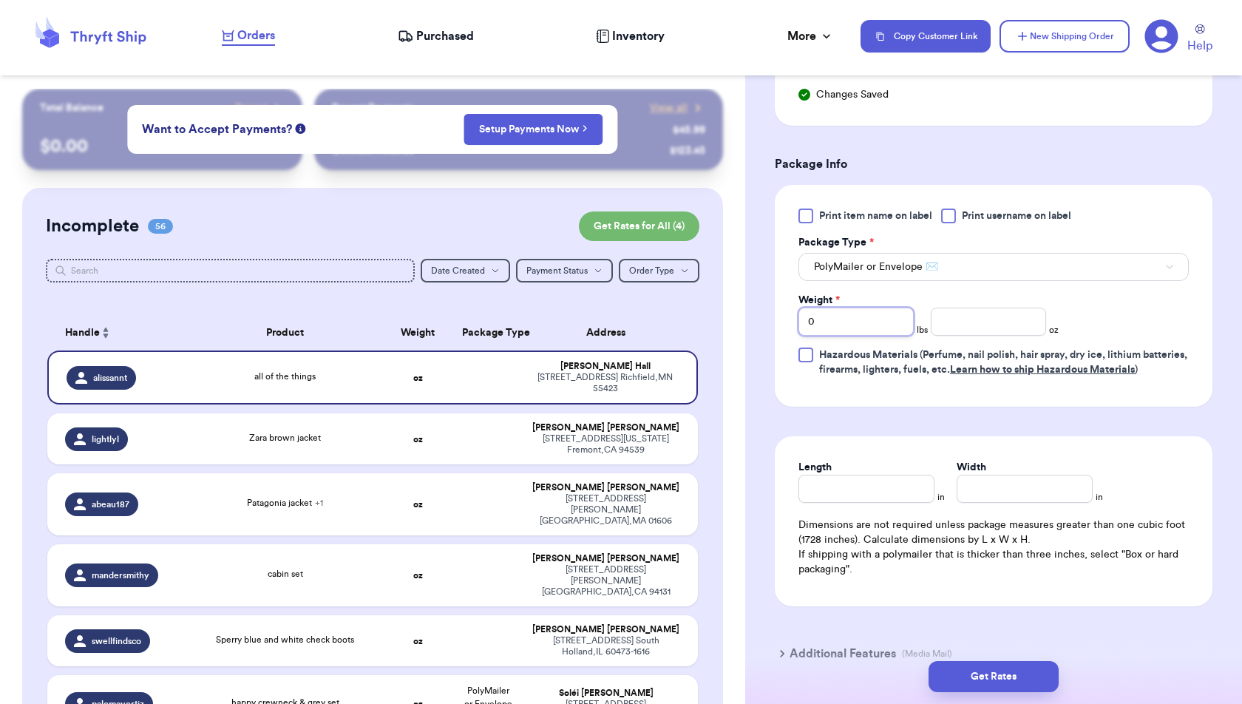
drag, startPoint x: 841, startPoint y: 313, endPoint x: 750, endPoint y: 313, distance: 90.9
click at [750, 313] on div "Shipping Information Delete Label Customer Info Order created: 10/08, 09:39 PM …" at bounding box center [993, 12] width 497 height 1548
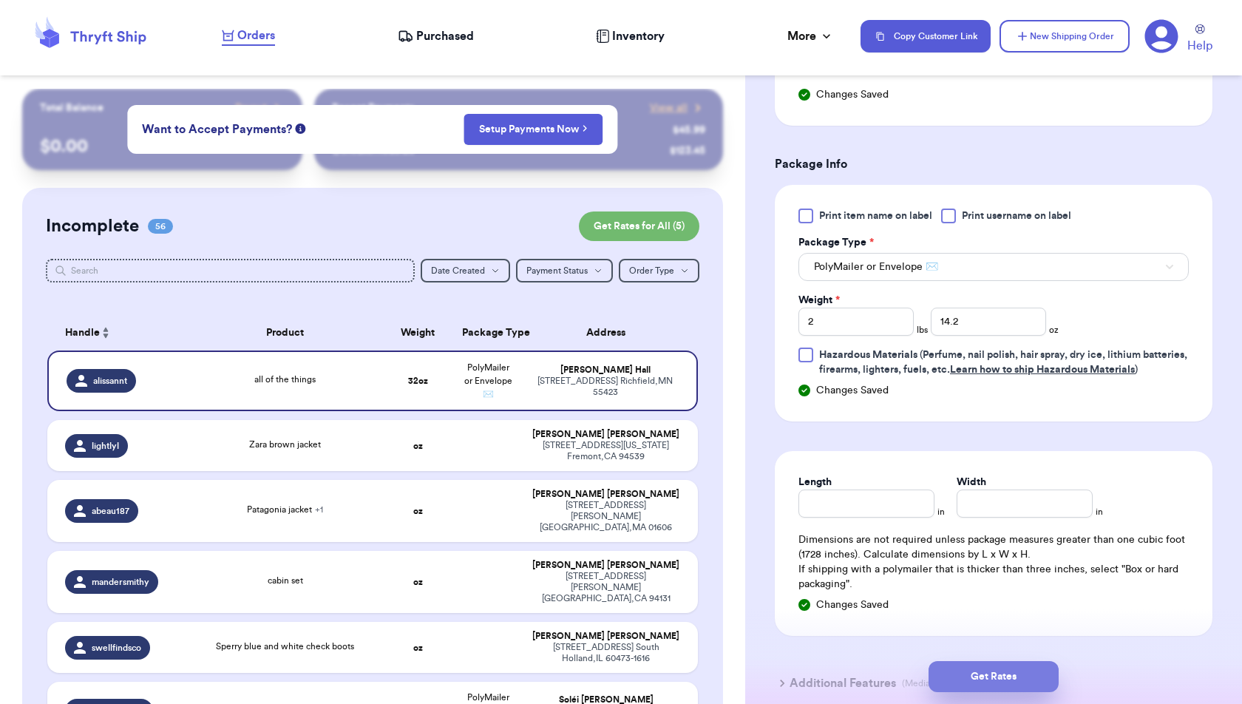
click at [1042, 674] on button "Get Rates" at bounding box center [994, 676] width 130 height 31
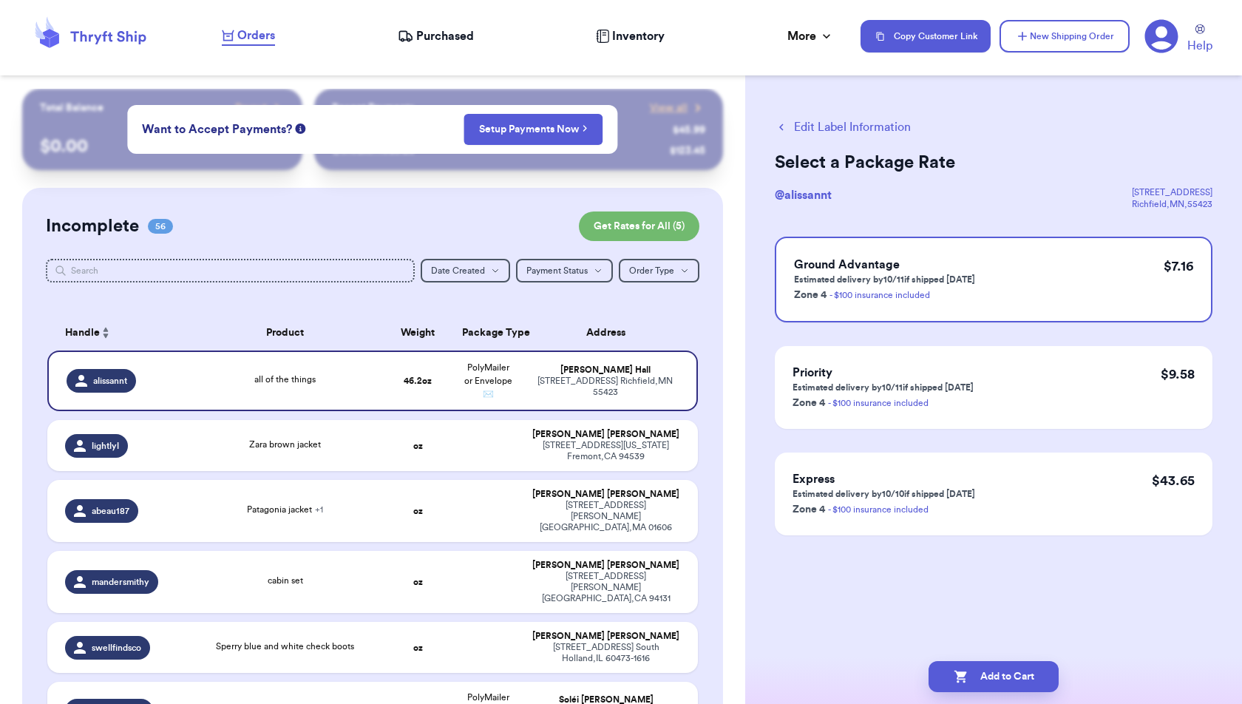
scroll to position [0, 0]
click at [1035, 678] on button "Add to Cart" at bounding box center [994, 676] width 130 height 31
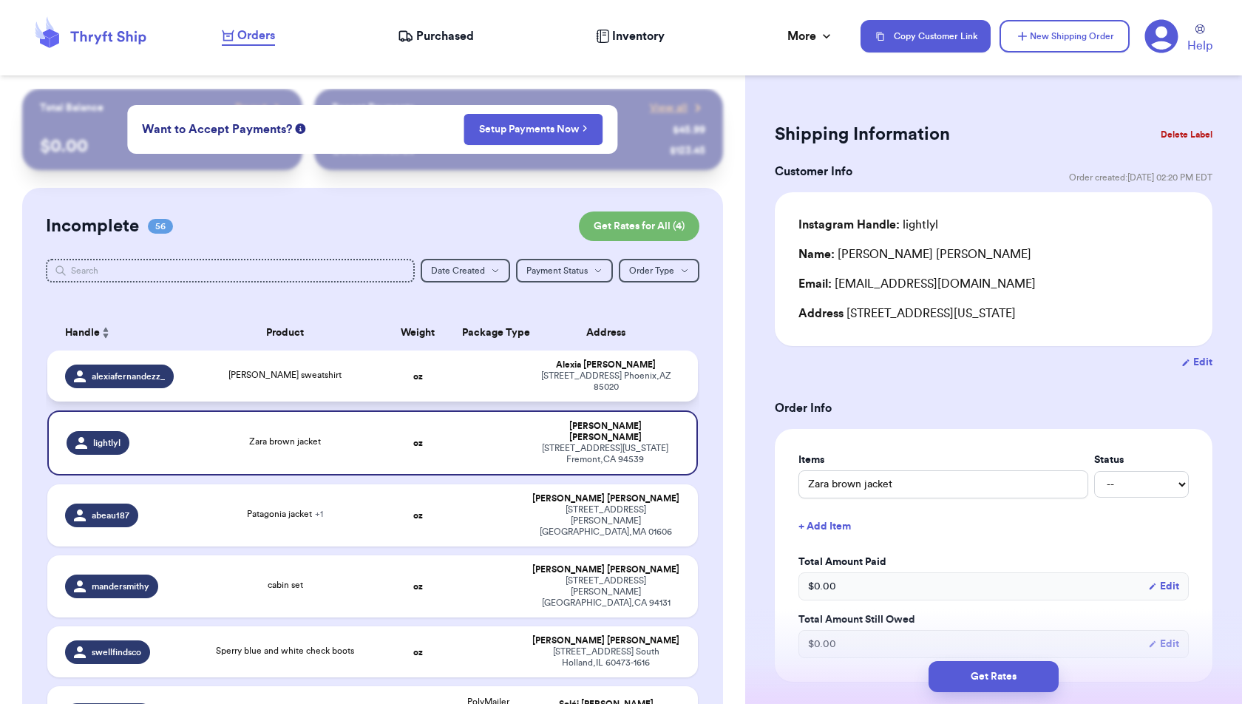
click at [422, 377] on td "oz" at bounding box center [418, 375] width 70 height 51
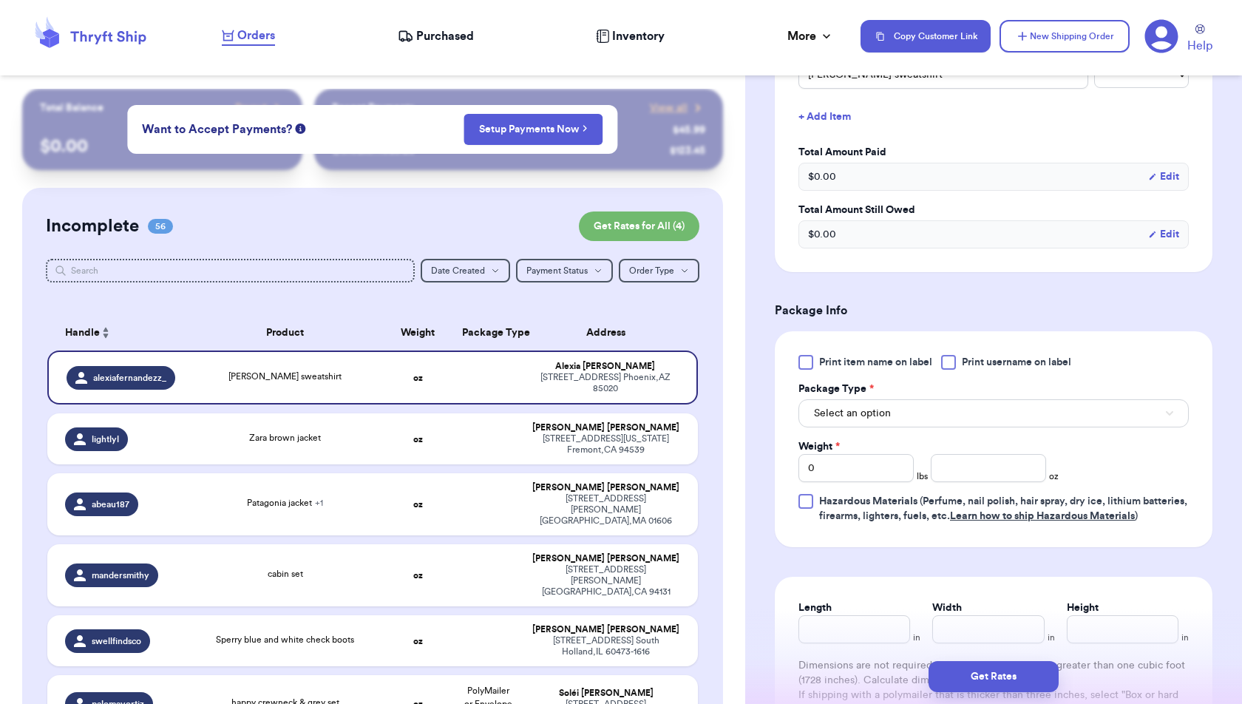
scroll to position [414, 0]
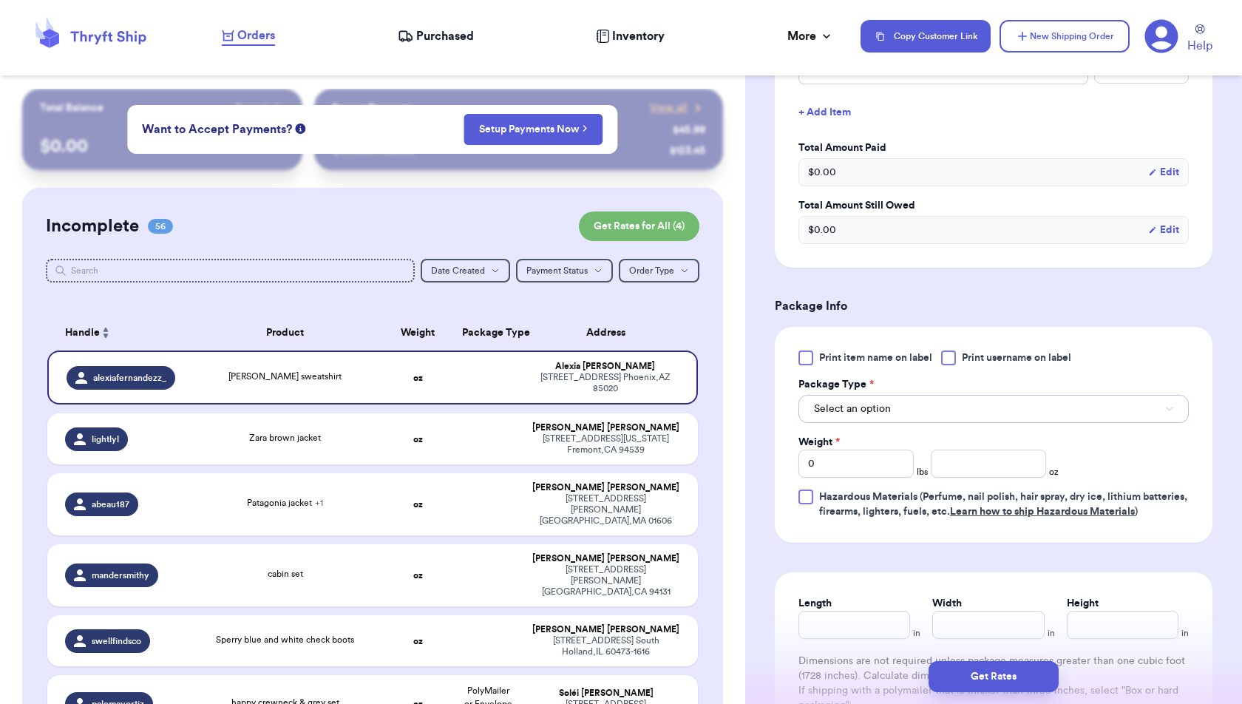
click at [1059, 411] on button "Select an option" at bounding box center [994, 409] width 390 height 28
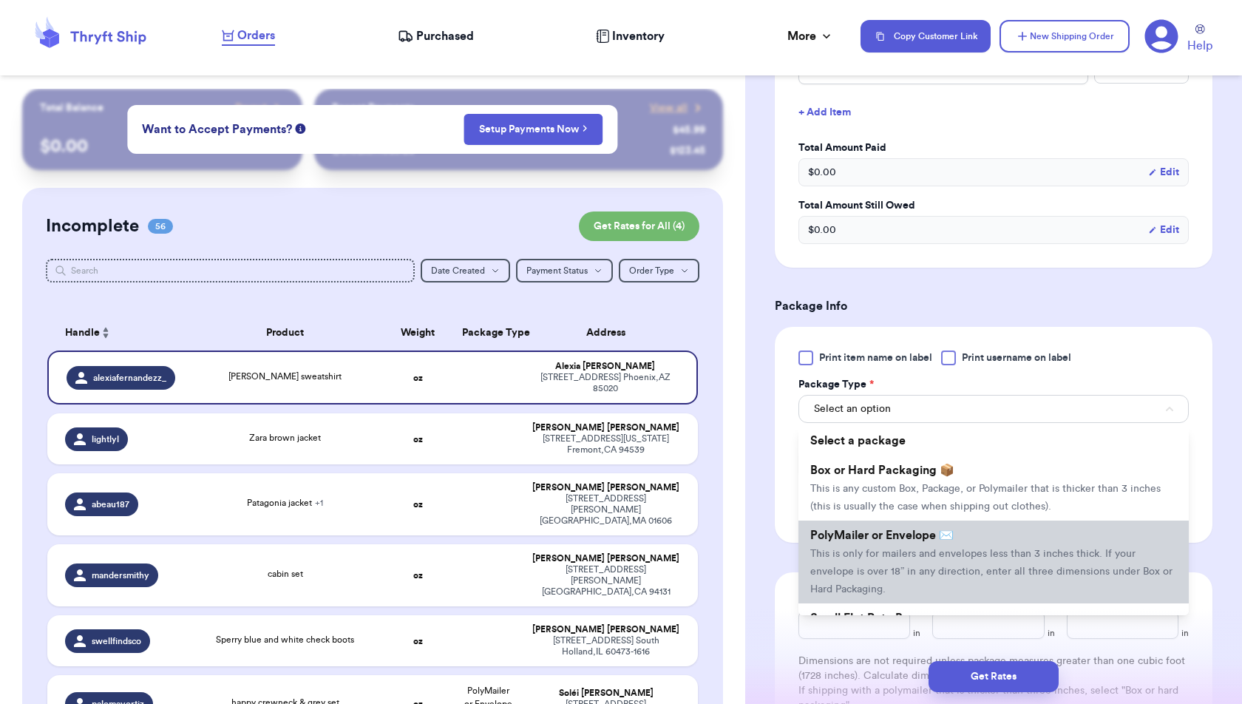
click at [1054, 539] on li "PolyMailer or Envelope ✉️ This is only for mailers and envelopes less than 3 in…" at bounding box center [994, 562] width 390 height 83
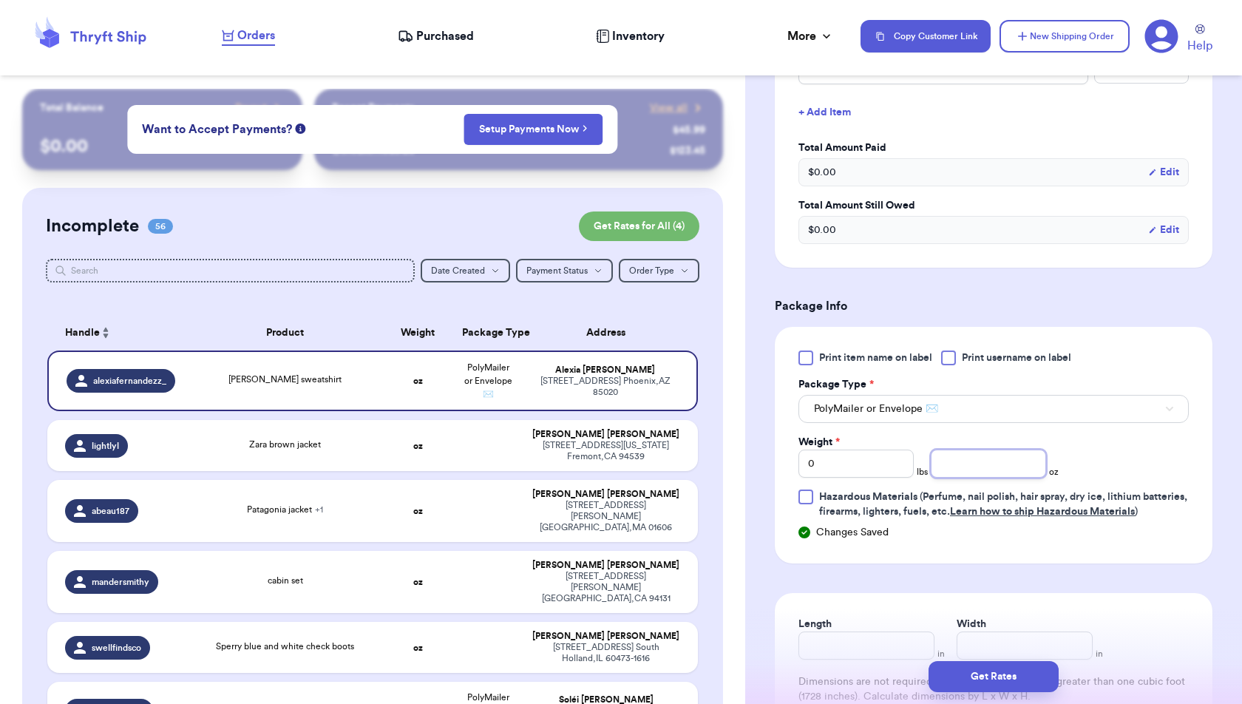
click at [1011, 455] on input "number" at bounding box center [988, 464] width 115 height 28
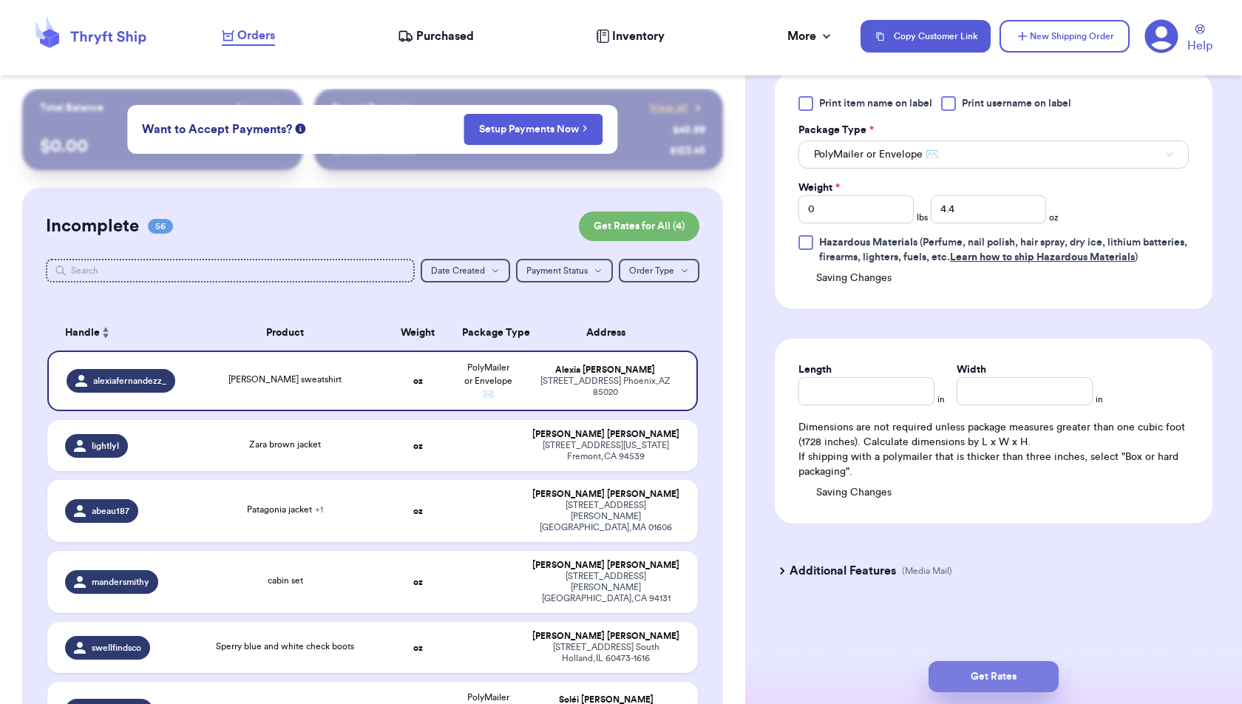
click at [1037, 675] on button "Get Rates" at bounding box center [994, 676] width 130 height 31
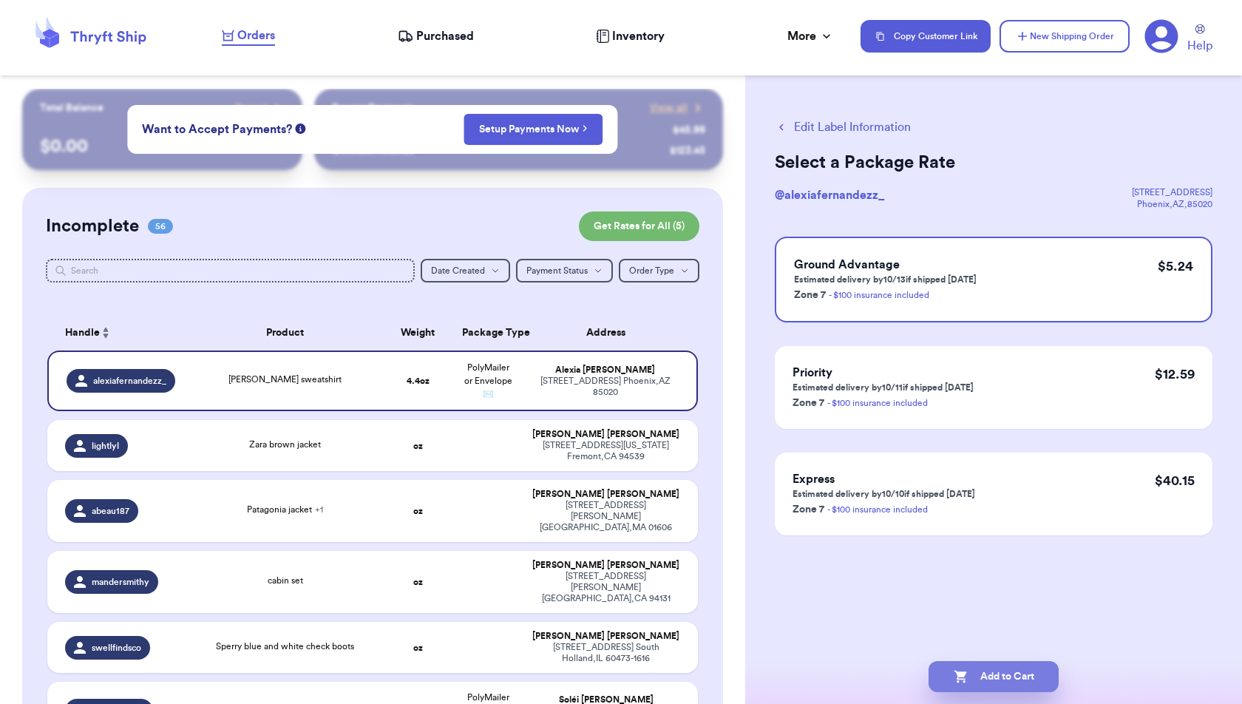
click at [970, 665] on button "Add to Cart" at bounding box center [994, 676] width 130 height 31
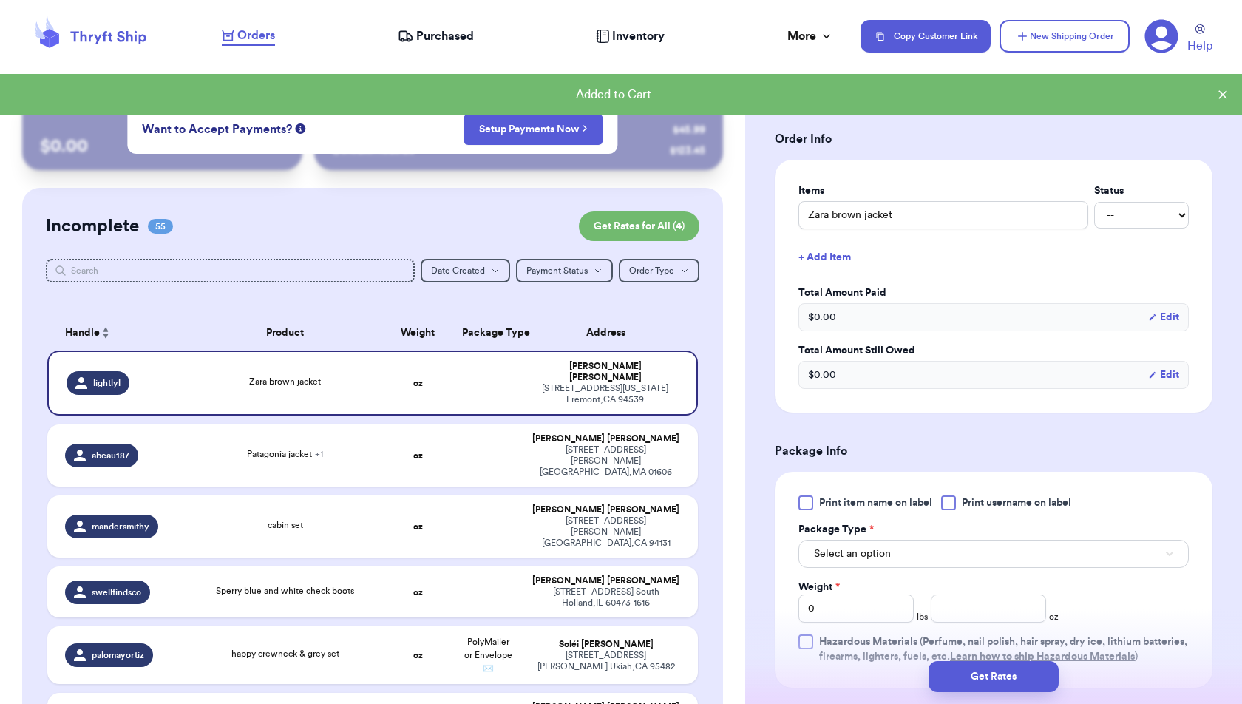
scroll to position [276, 0]
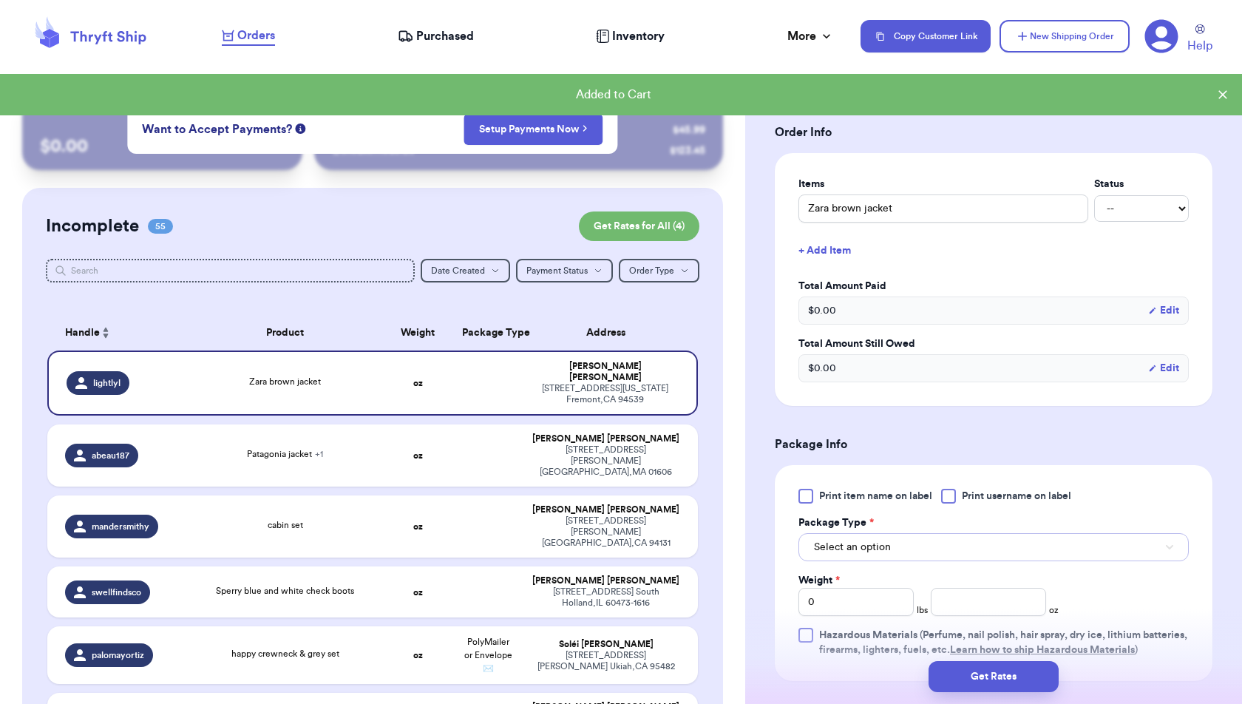
click at [925, 540] on button "Select an option" at bounding box center [994, 547] width 390 height 28
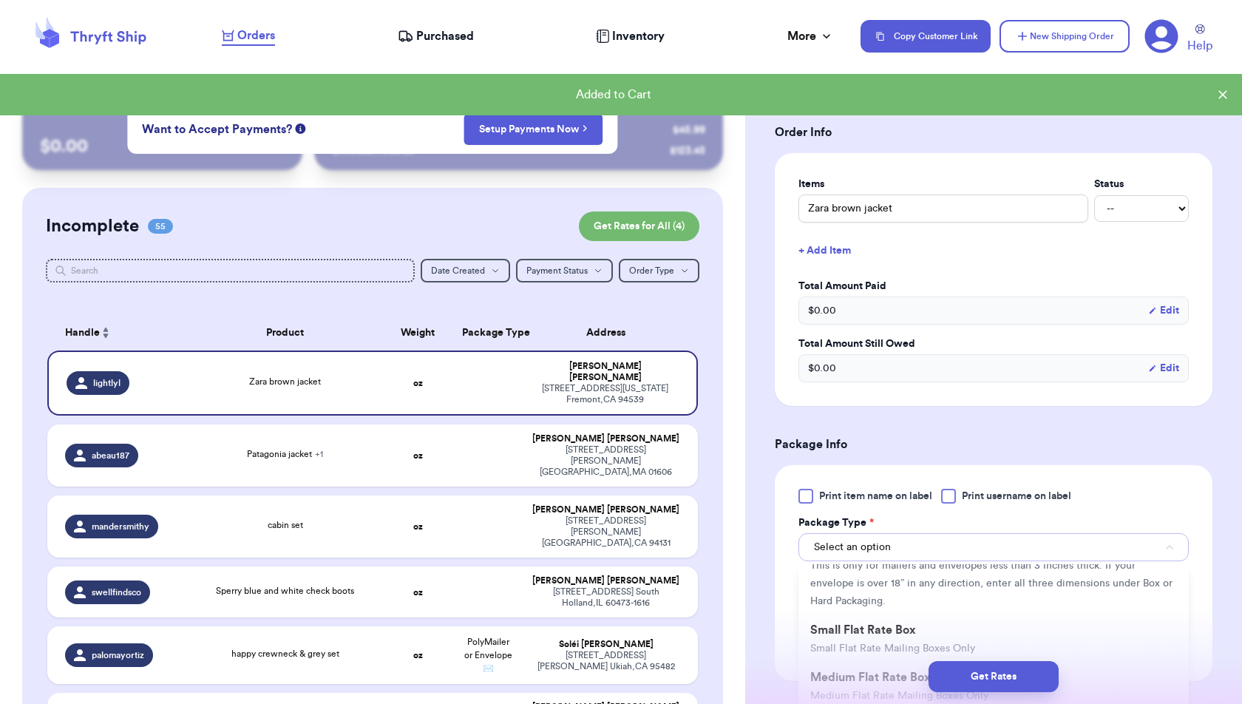
scroll to position [139, 0]
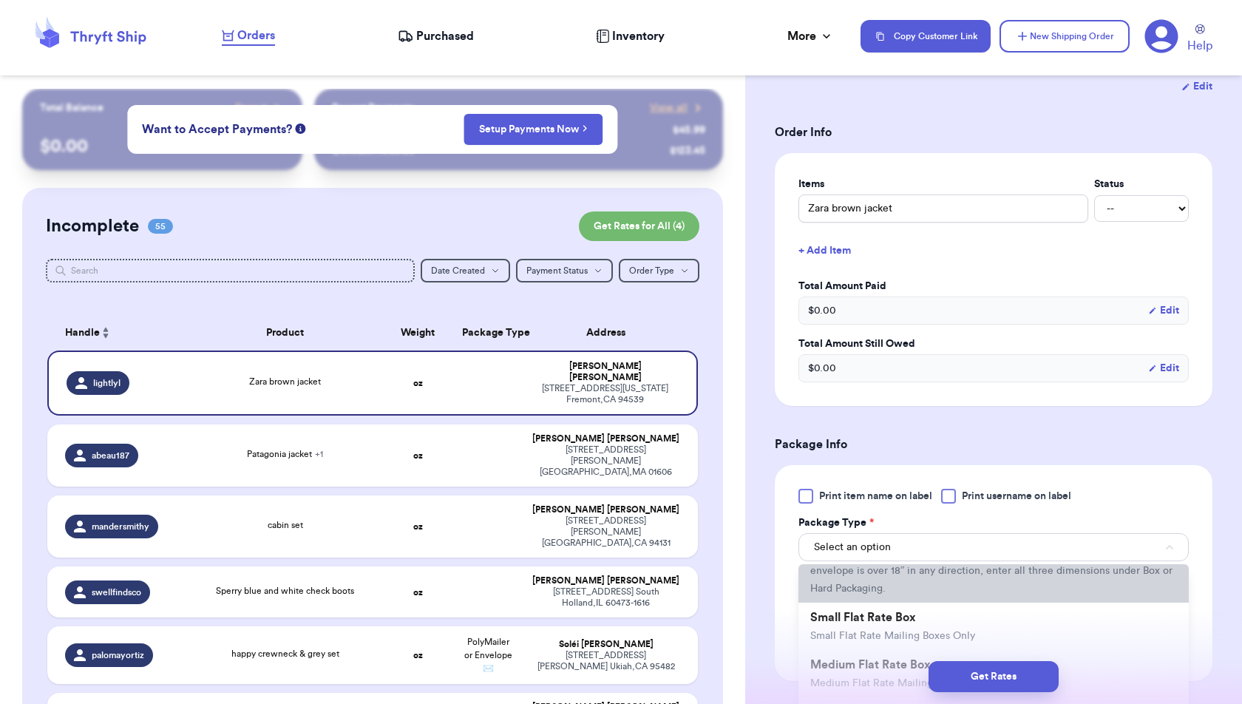
click at [920, 566] on span "This is only for mailers and envelopes less than 3 inches thick. If your envelo…" at bounding box center [991, 571] width 362 height 46
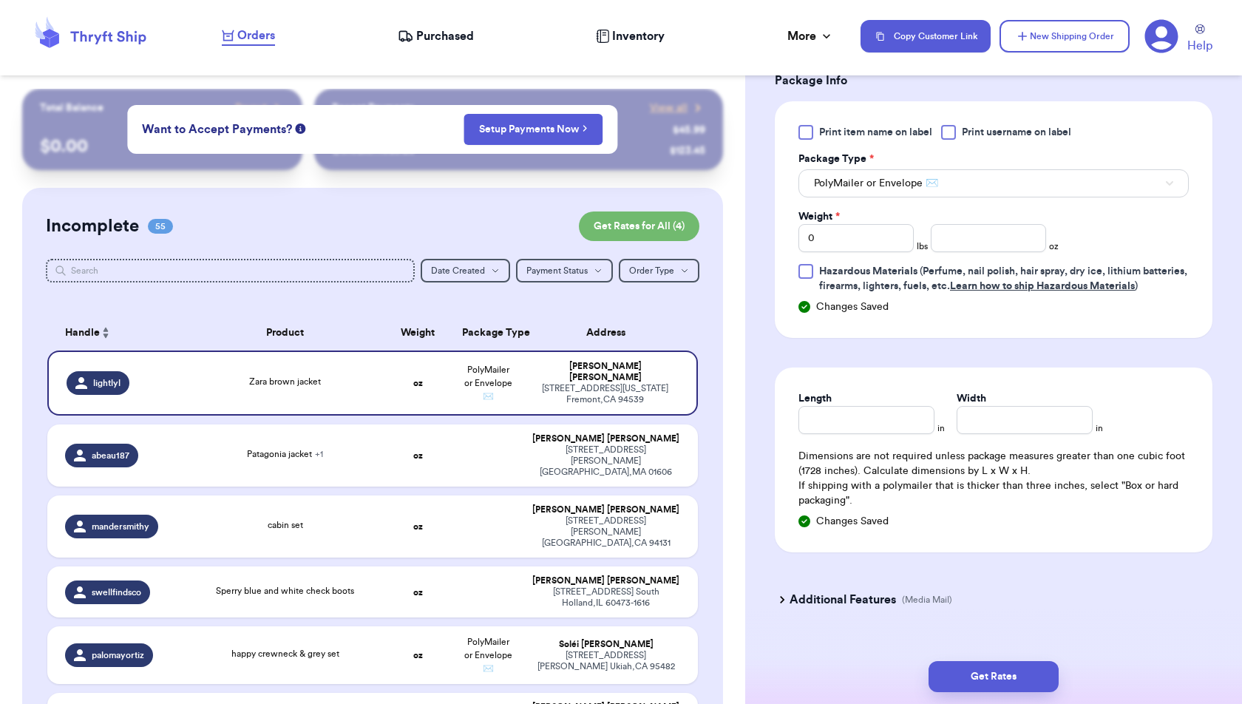
scroll to position [663, 0]
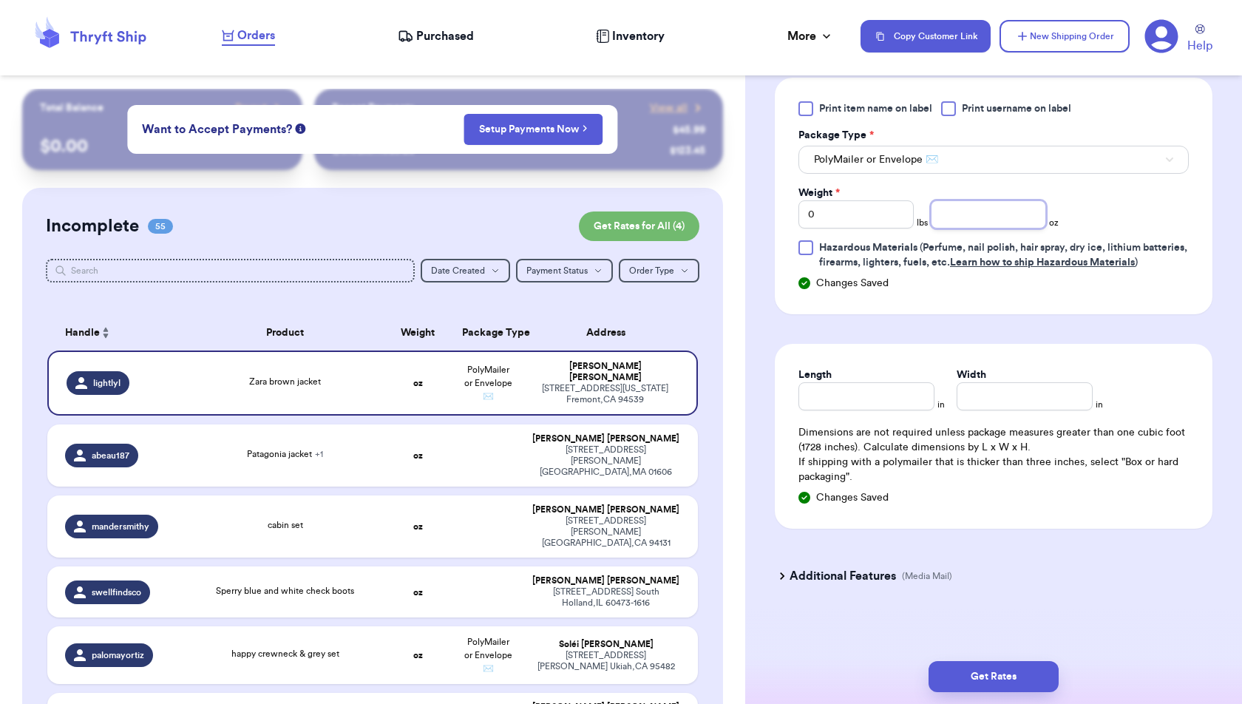
click at [1020, 211] on input "number" at bounding box center [988, 214] width 115 height 28
drag, startPoint x: 868, startPoint y: 207, endPoint x: 811, endPoint y: 207, distance: 56.9
click at [811, 207] on input "0" at bounding box center [856, 214] width 115 height 28
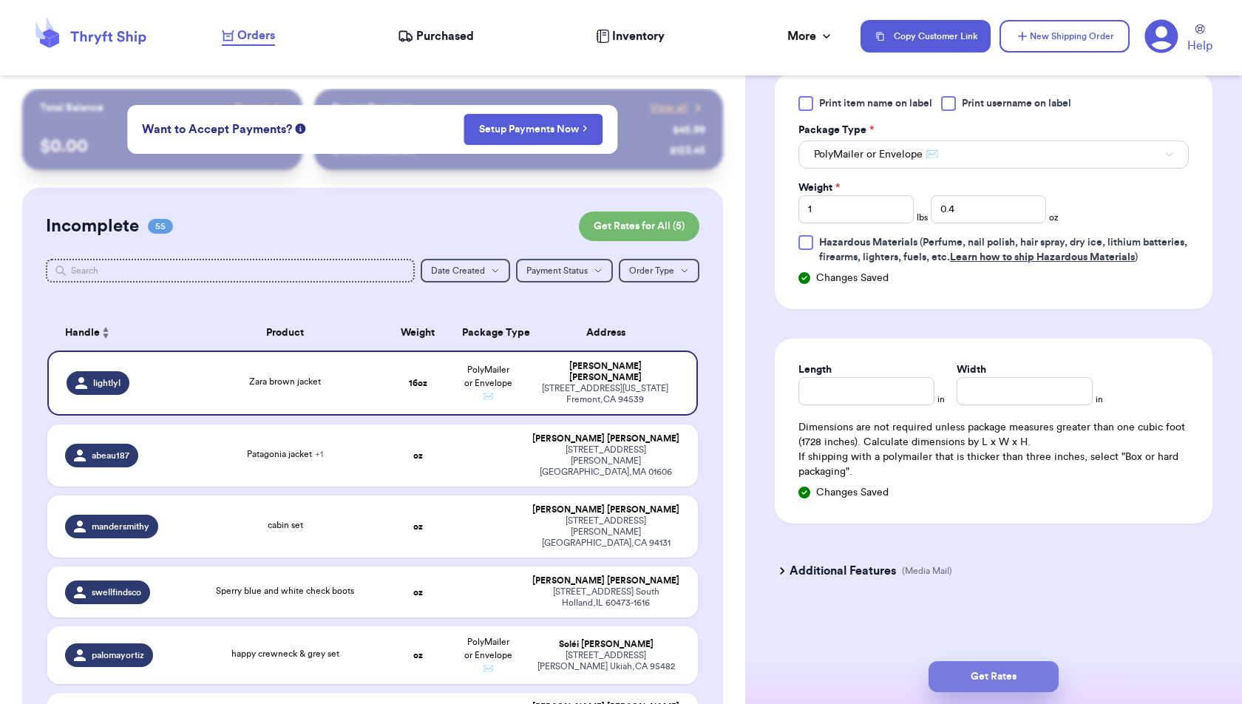
click at [1035, 679] on button "Get Rates" at bounding box center [994, 676] width 130 height 31
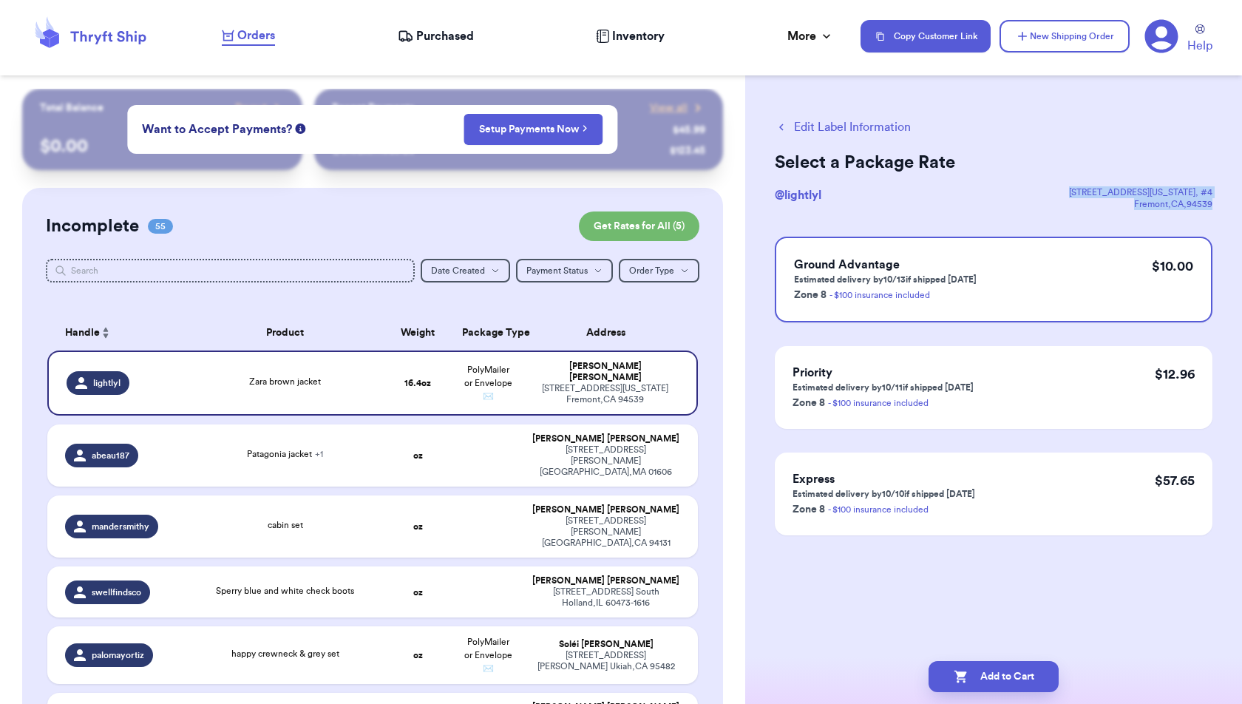
drag, startPoint x: 1108, startPoint y: 189, endPoint x: 1214, endPoint y: 200, distance: 106.3
click at [1214, 200] on div "Edit Label Information Select a Package Rate @ lightlyl 361 Washington Blvd. , …" at bounding box center [993, 364] width 497 height 550
copy div "361 Washington Blvd. , #4 Fremont , CA , 94539"
drag, startPoint x: 644, startPoint y: 369, endPoint x: 609, endPoint y: 370, distance: 34.8
click at [609, 370] on div "Miranda Pereira" at bounding box center [605, 372] width 146 height 22
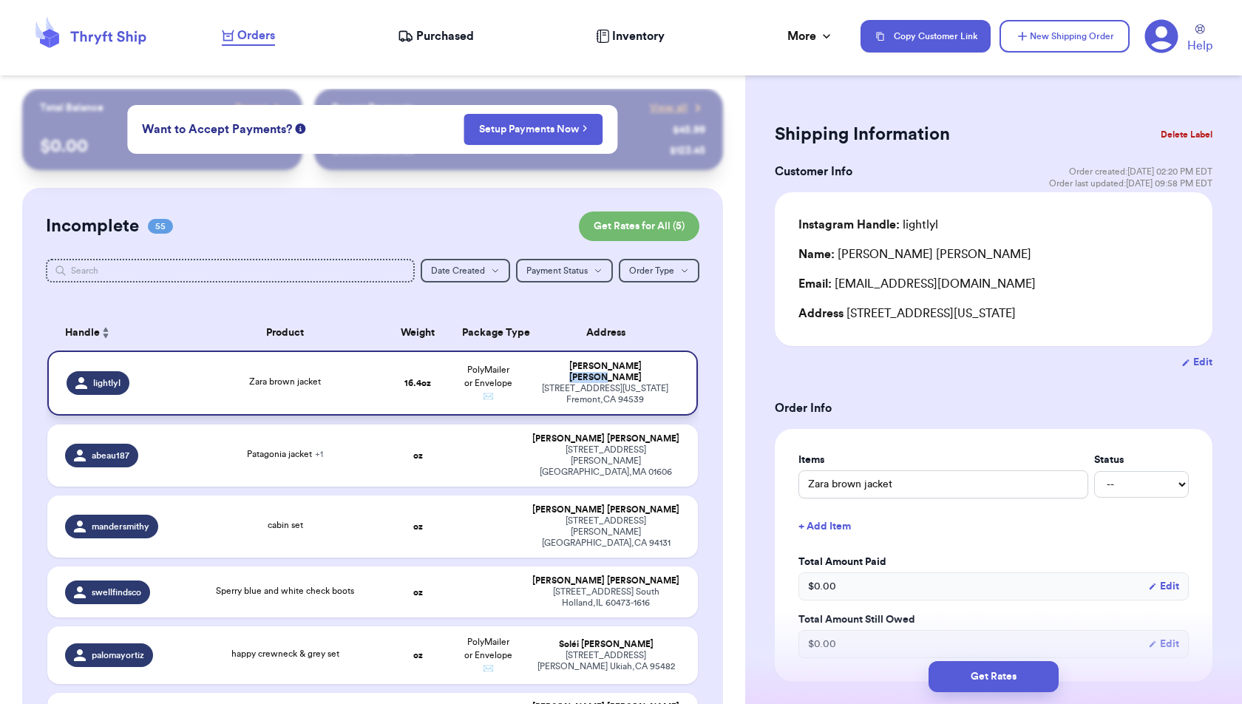
copy div "Pereira"
drag, startPoint x: 1099, startPoint y: 313, endPoint x: 1055, endPoint y: 313, distance: 43.6
click at [1055, 313] on div "Address 361 Washington Blvd., #4 Fremont, CA 94539" at bounding box center [994, 314] width 390 height 18
copy div "94539"
drag, startPoint x: 1026, startPoint y: 283, endPoint x: 836, endPoint y: 288, distance: 190.1
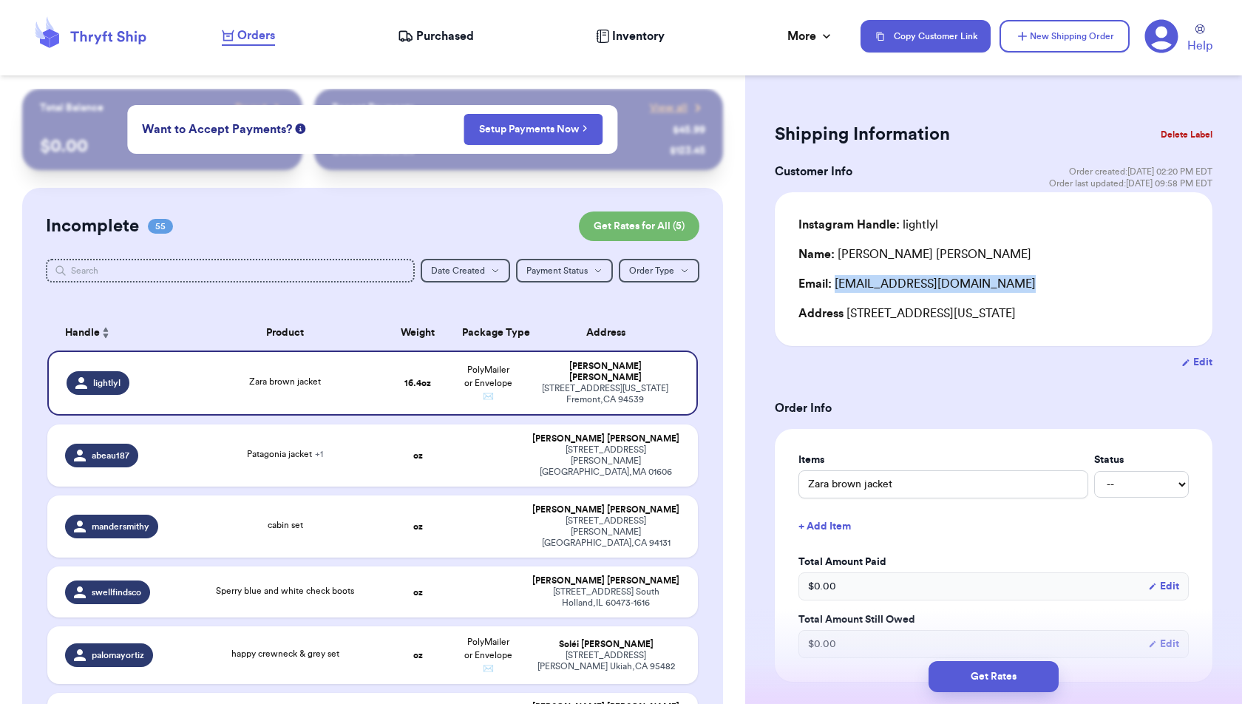
click at [836, 288] on div "Email: miranda.a.garcia96@gmail.com" at bounding box center [994, 284] width 390 height 18
copy div "miranda.a.garcia96@gmail.com"
click at [1105, 394] on form "Shipping Information Delete Label Customer Info Order created: 10/08, 02:20 PM …" at bounding box center [994, 672] width 438 height 1109
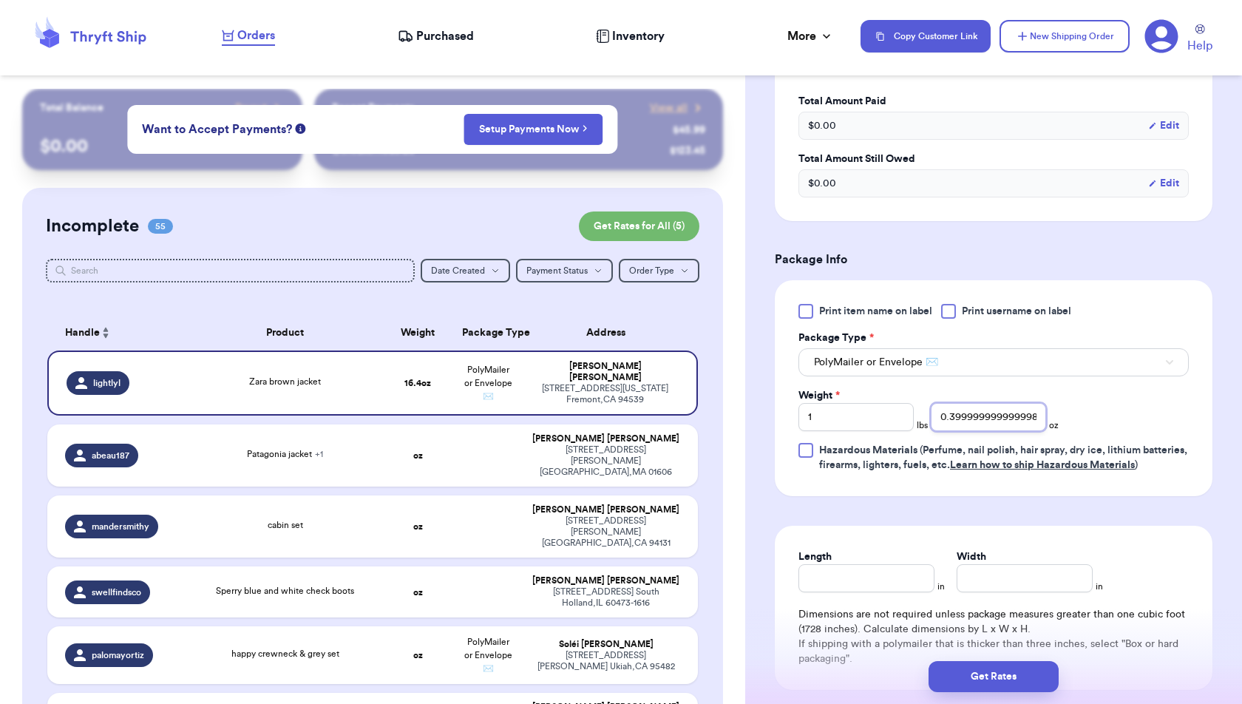
scroll to position [0, 7]
drag, startPoint x: 940, startPoint y: 413, endPoint x: 1218, endPoint y: 428, distance: 277.7
click at [1218, 428] on div "Shipping Information Delete Label Customer Info Order created: 10/08, 02:20 PM …" at bounding box center [993, 249] width 497 height 1242
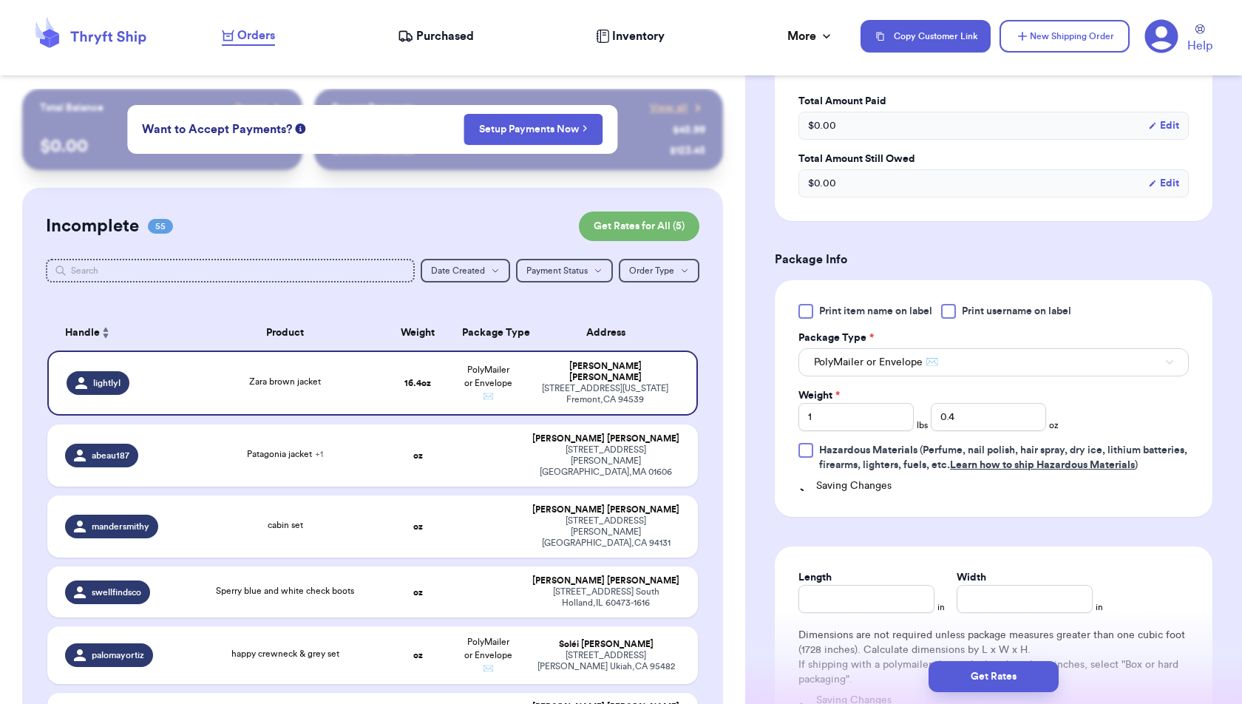
click at [1028, 696] on div "Get Rates" at bounding box center [993, 676] width 497 height 55
click at [1028, 687] on button "Get Rates" at bounding box center [994, 676] width 130 height 31
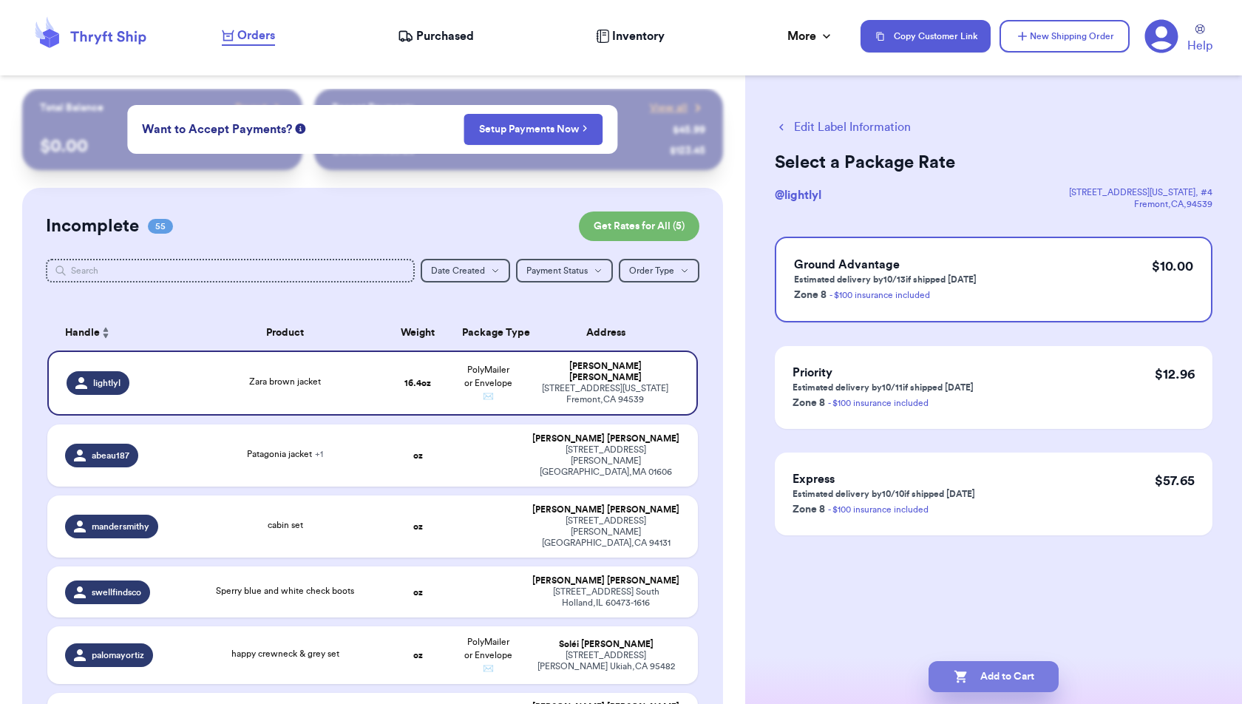
click at [1014, 670] on button "Add to Cart" at bounding box center [994, 676] width 130 height 31
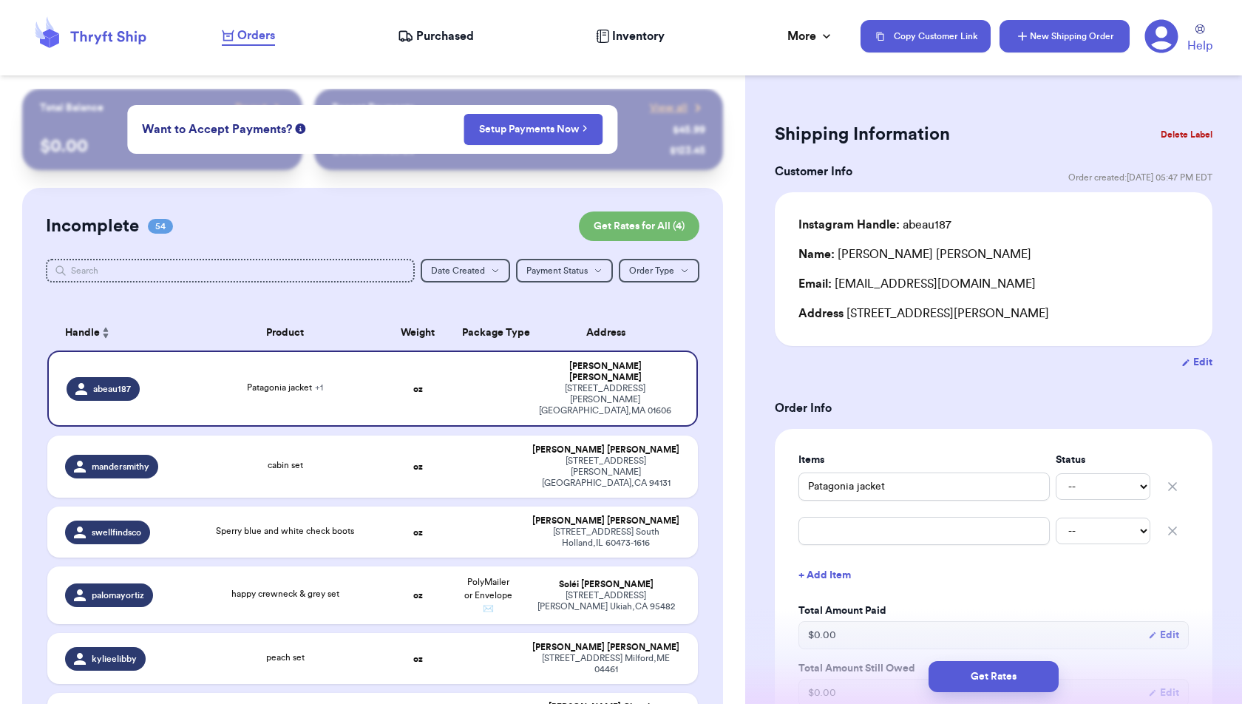
click at [1068, 40] on button "New Shipping Order" at bounding box center [1065, 36] width 130 height 33
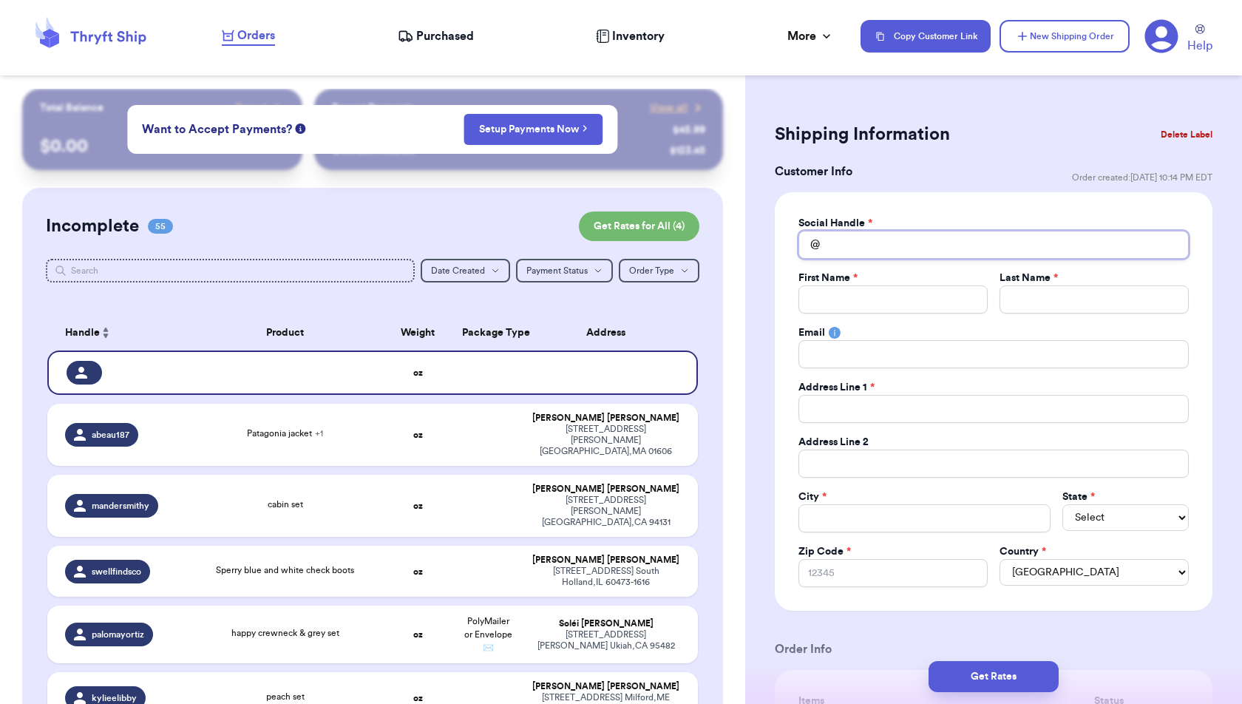
click at [923, 240] on input "Total Amount Paid" at bounding box center [994, 245] width 390 height 28
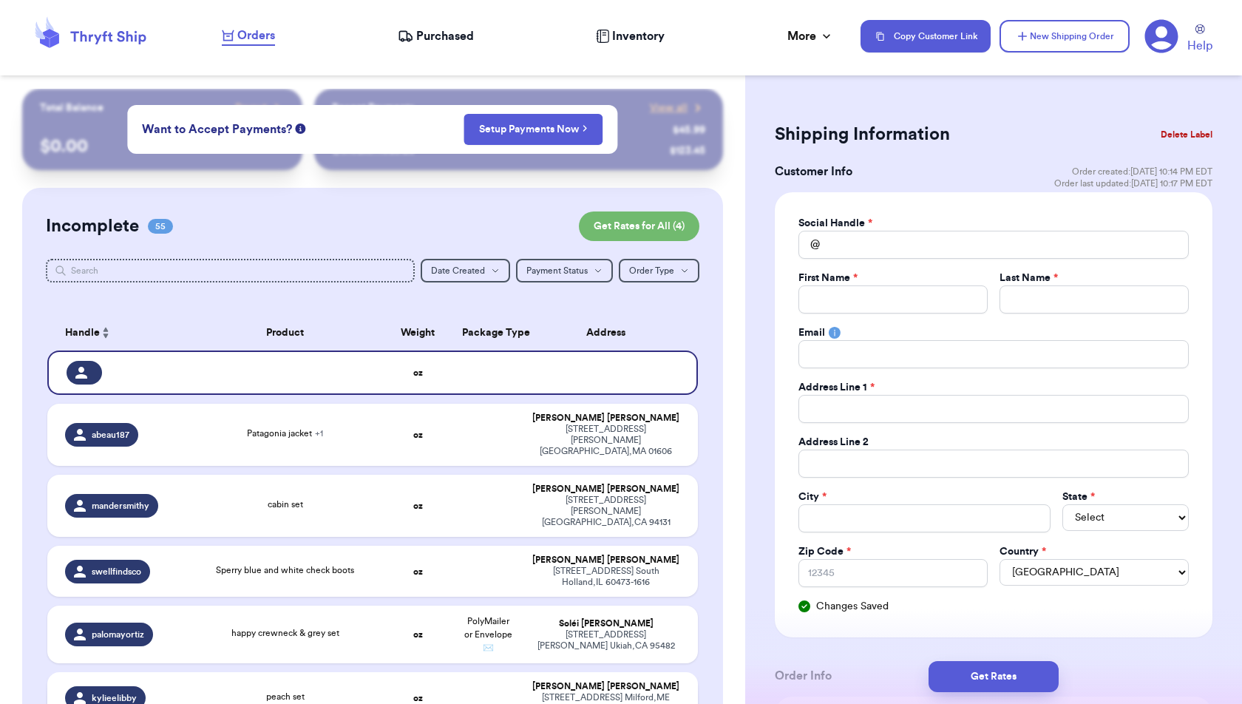
click at [453, 672] on td at bounding box center [488, 697] width 70 height 51
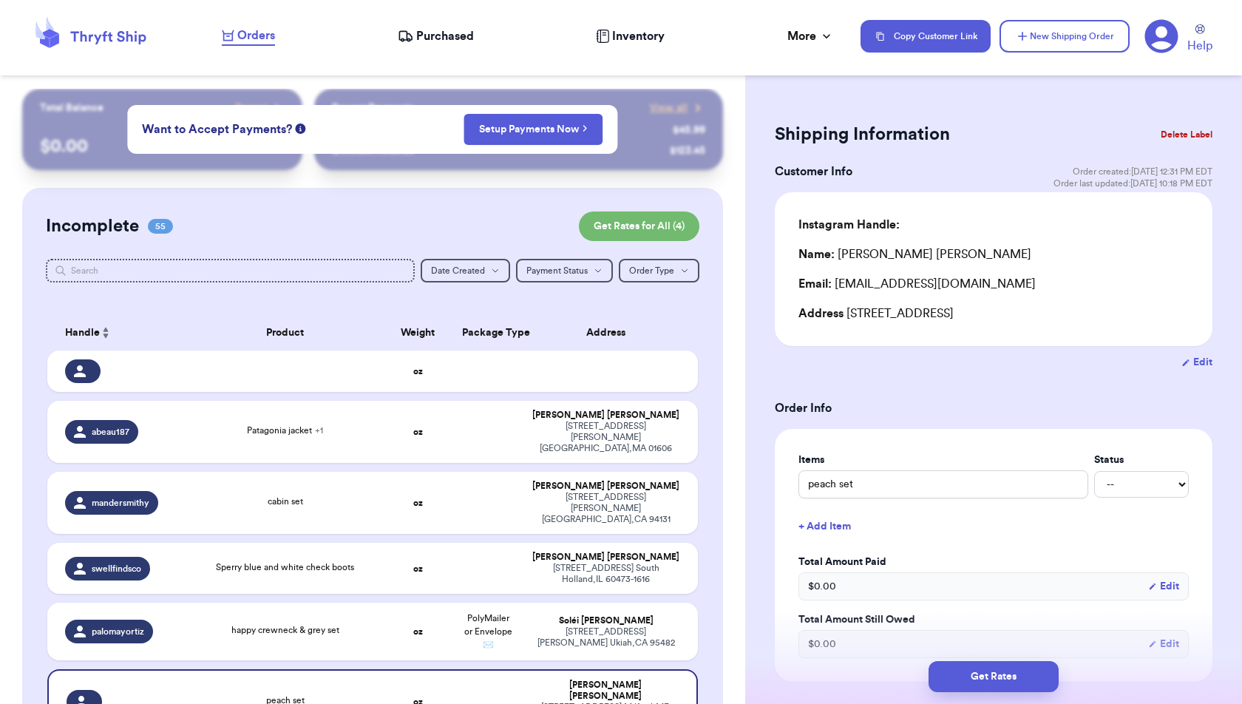
click at [835, 526] on button "+ Add Item" at bounding box center [994, 526] width 402 height 33
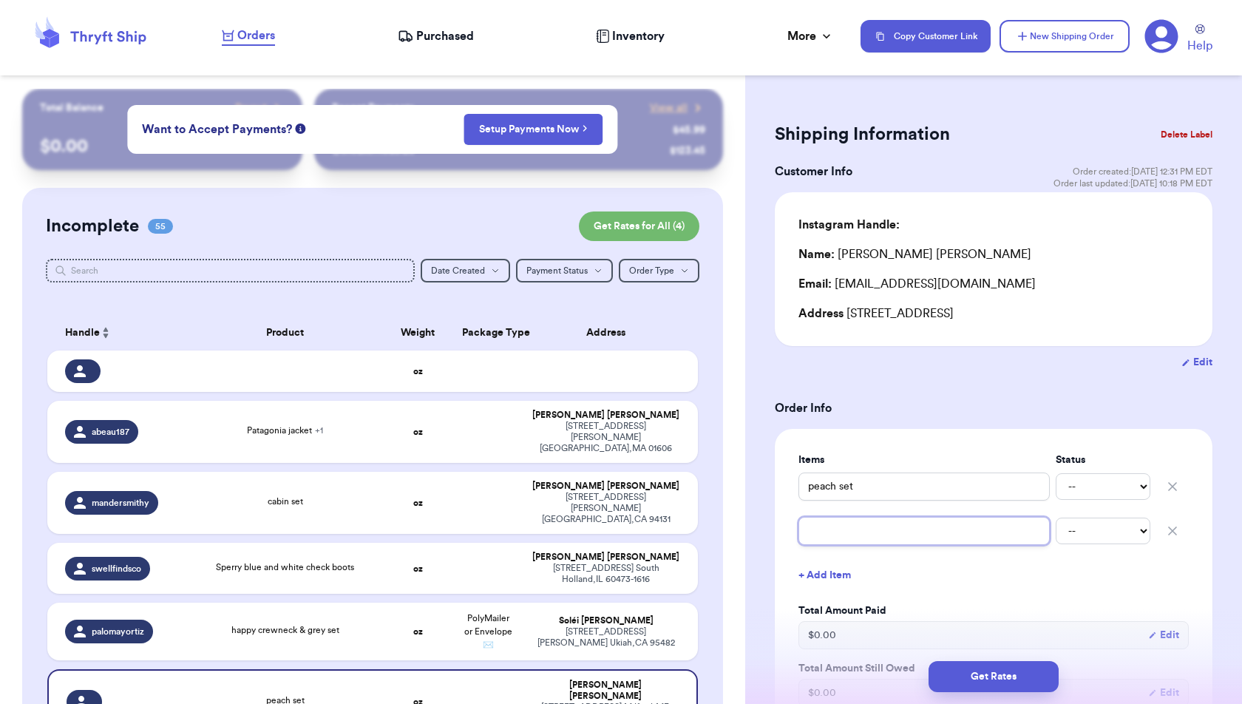
click at [835, 531] on input "text" at bounding box center [924, 531] width 251 height 28
click at [818, 568] on button "+ Add Item" at bounding box center [994, 575] width 402 height 33
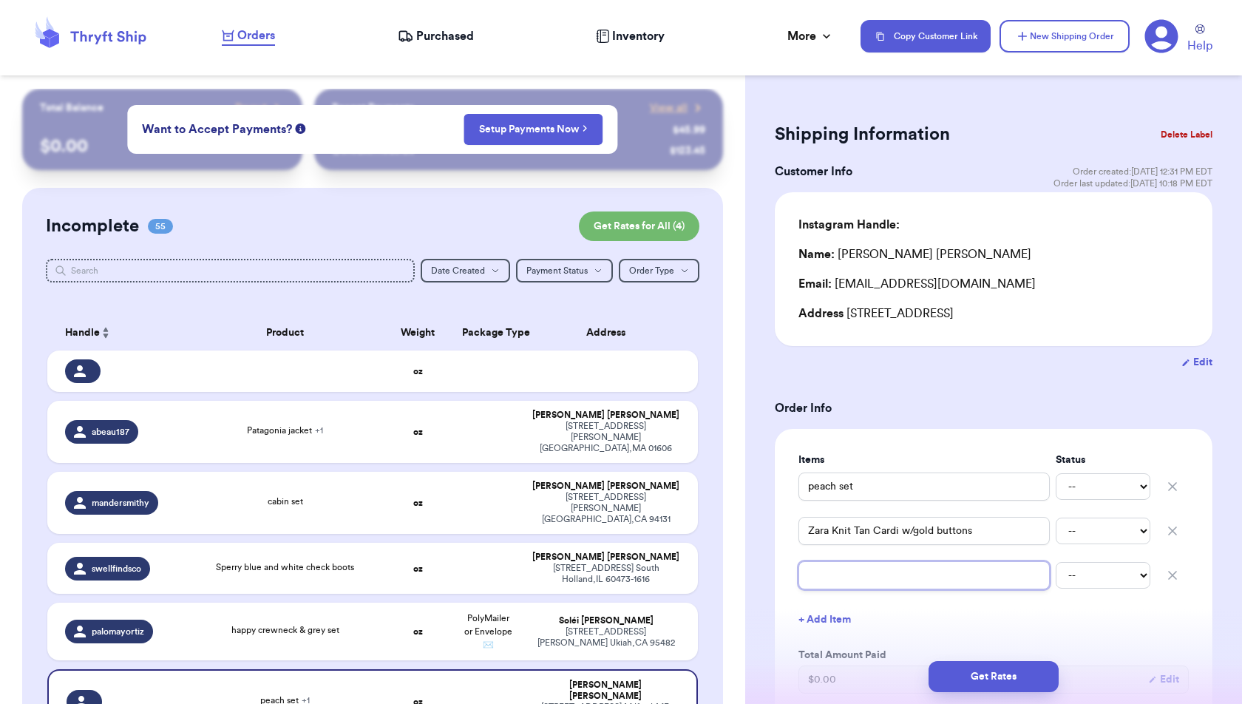
click at [818, 576] on input "text" at bounding box center [924, 575] width 251 height 28
click at [809, 617] on button "+ Add Item" at bounding box center [994, 619] width 402 height 33
click at [809, 617] on input "text" at bounding box center [924, 620] width 251 height 28
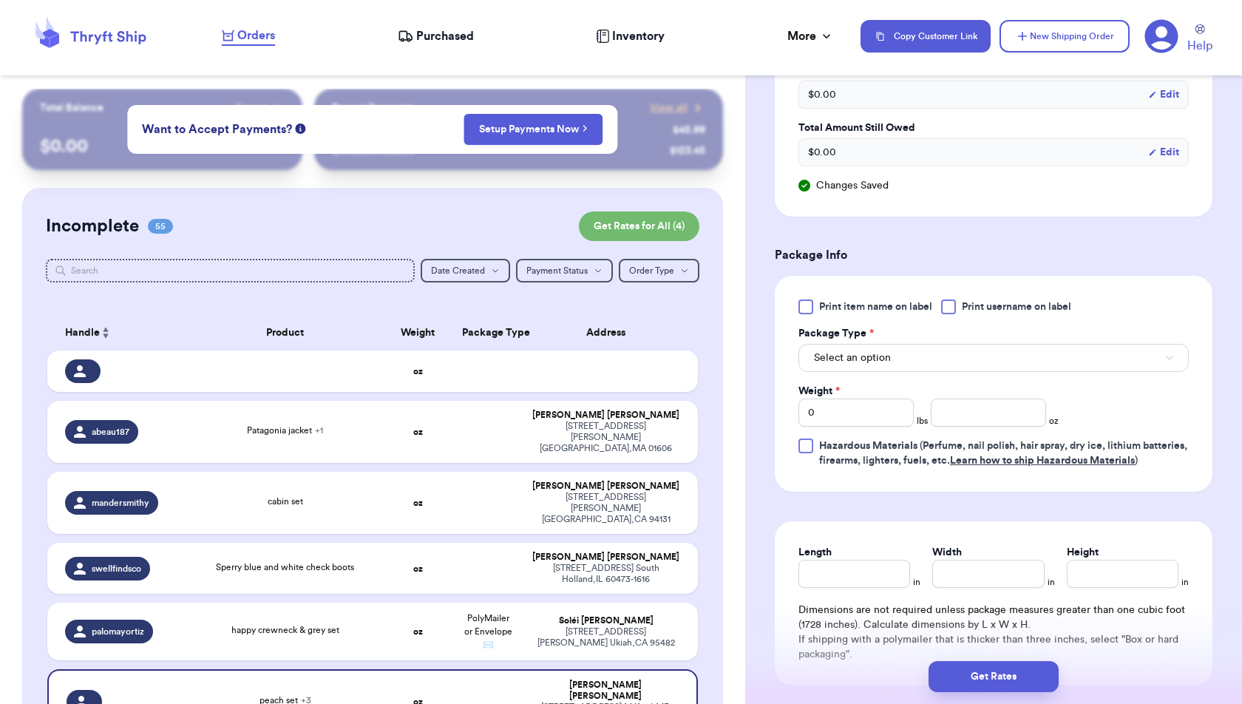
scroll to position [631, 0]
click at [986, 357] on button "Select an option" at bounding box center [994, 356] width 390 height 28
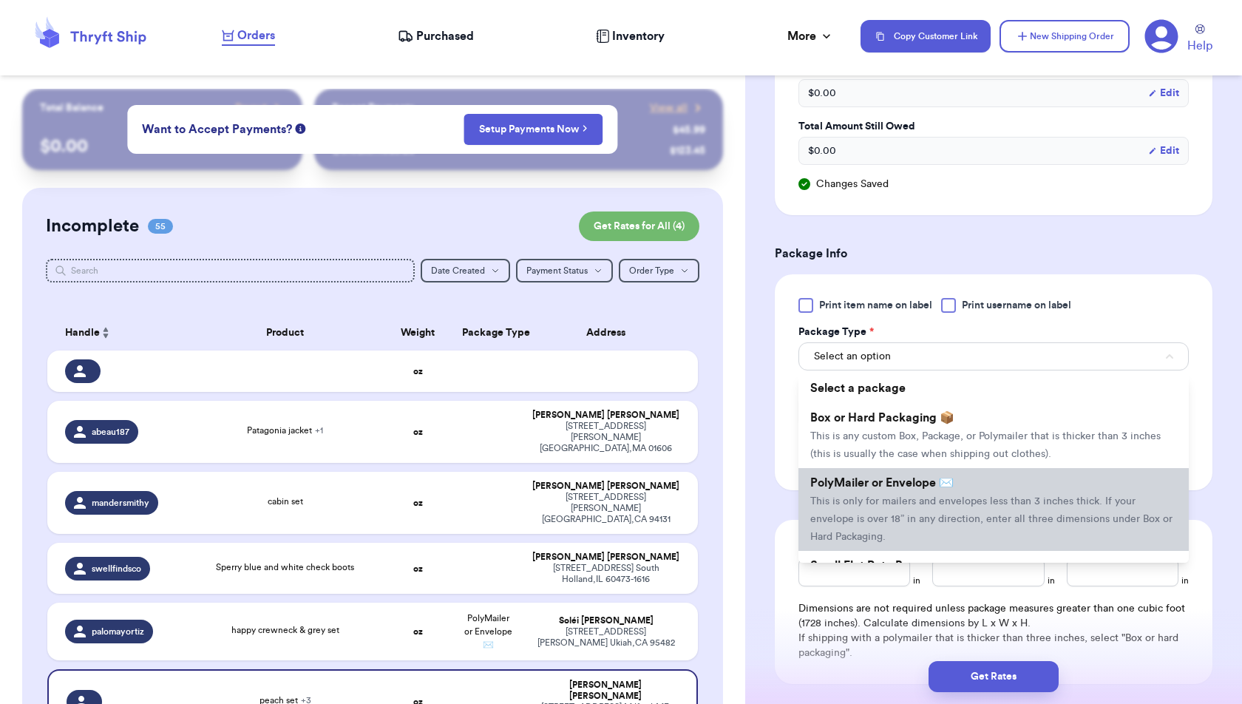
click at [955, 520] on span "This is only for mailers and envelopes less than 3 inches thick. If your envelo…" at bounding box center [991, 519] width 362 height 46
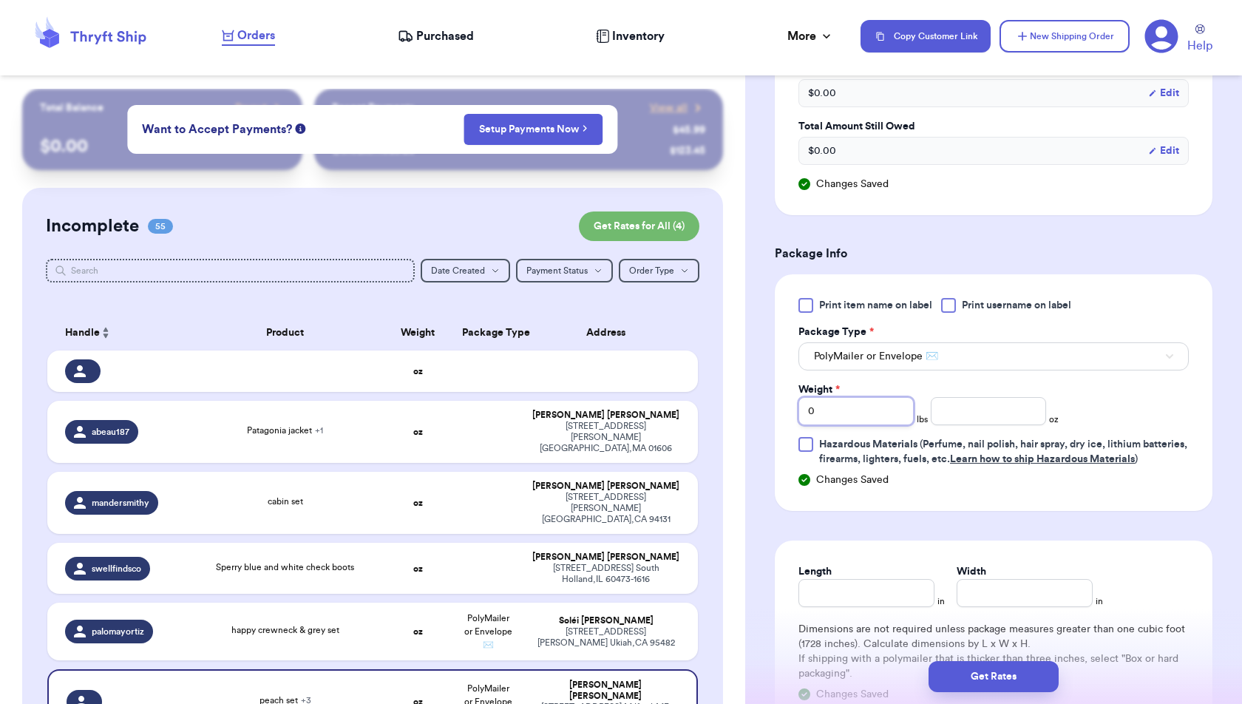
drag, startPoint x: 847, startPoint y: 418, endPoint x: 745, endPoint y: 418, distance: 101.3
click at [745, 418] on div "Shipping Information Delete Label Customer Info Order created: 09/25, 12:31 PM …" at bounding box center [993, 182] width 497 height 1448
drag, startPoint x: 854, startPoint y: 401, endPoint x: 760, endPoint y: 401, distance: 93.9
click at [760, 401] on div "Shipping Information Delete Label Customer Info Order created: 09/25, 12:31 PM …" at bounding box center [993, 182] width 497 height 1448
drag, startPoint x: 849, startPoint y: 413, endPoint x: 793, endPoint y: 413, distance: 56.2
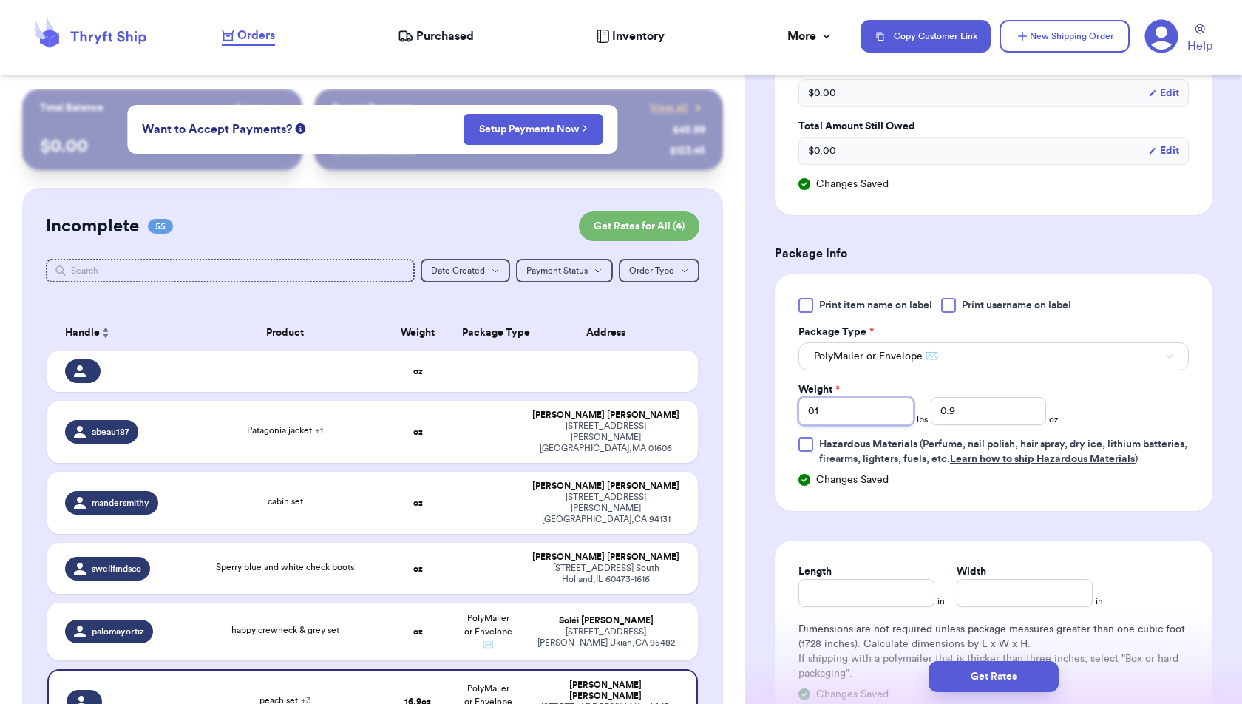
click at [793, 413] on div "Print item name on label Print username on label Package Type * PolyMailer or E…" at bounding box center [994, 392] width 438 height 237
click at [1210, 406] on div "Print item name on label Print username on label Package Type * PolyMailer or E…" at bounding box center [994, 392] width 438 height 237
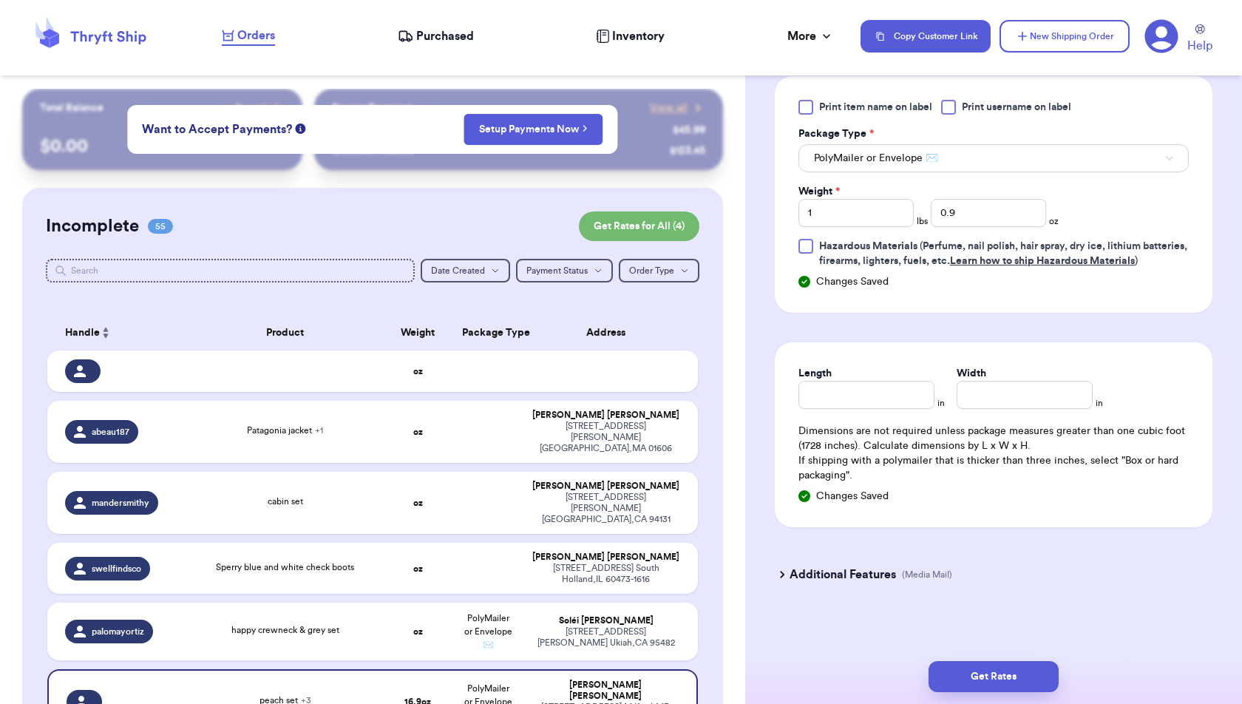
scroll to position [844, 0]
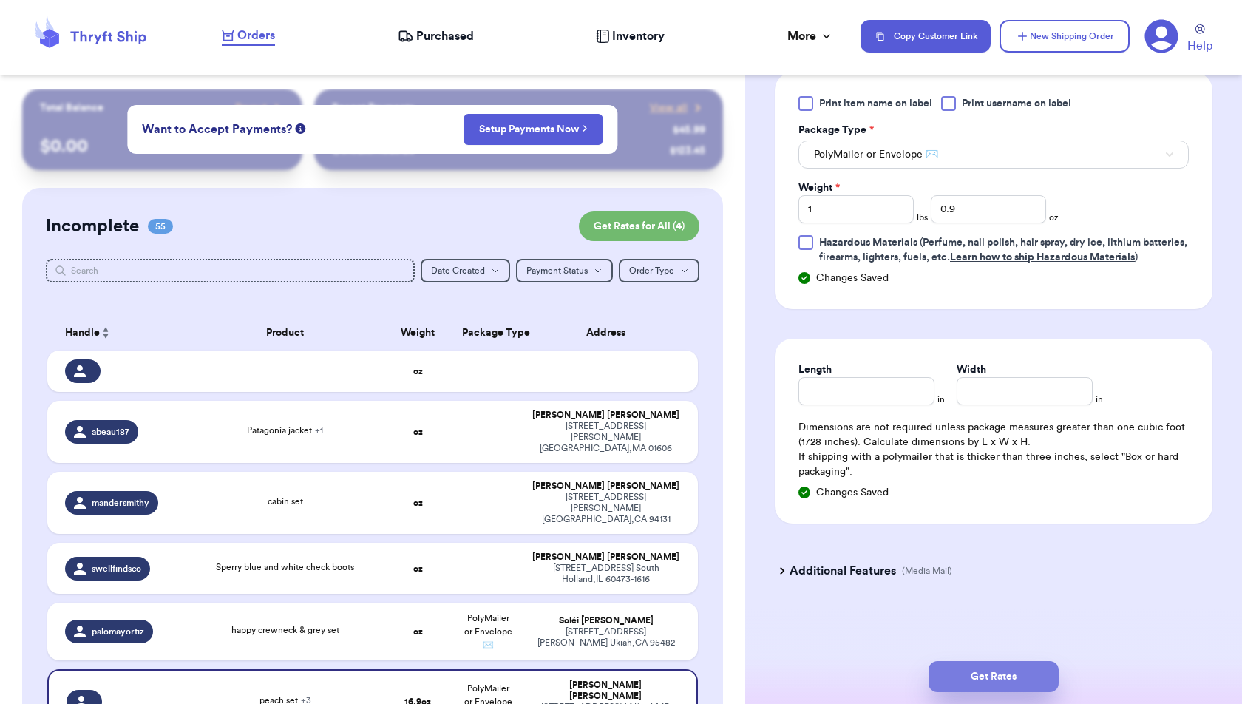
click at [1038, 673] on button "Get Rates" at bounding box center [994, 676] width 130 height 31
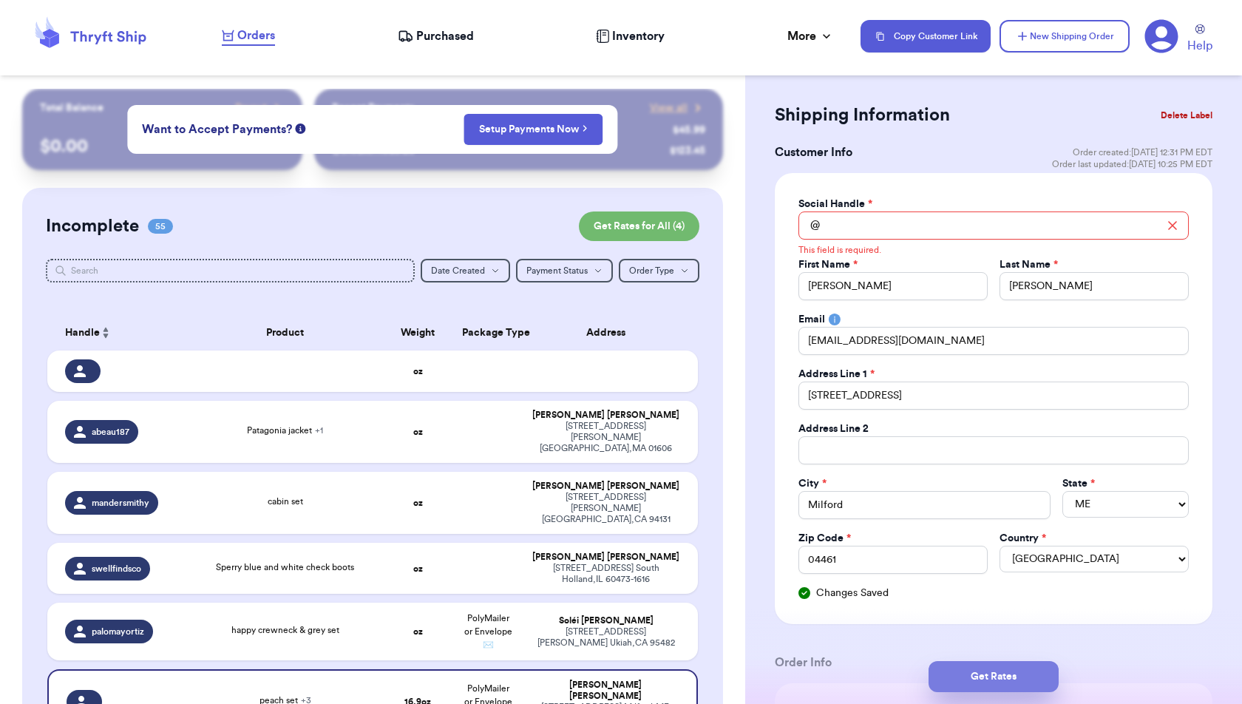
scroll to position [0, 0]
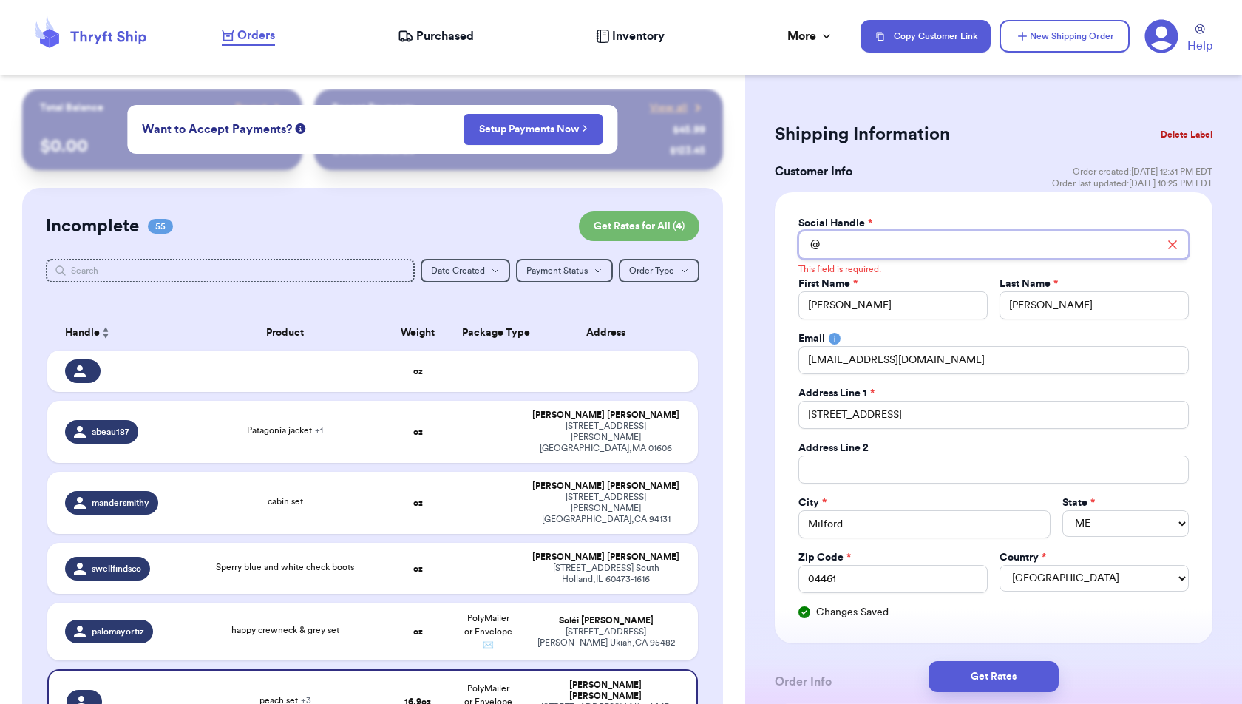
click at [939, 240] on input "Total Amount Paid" at bounding box center [994, 245] width 390 height 28
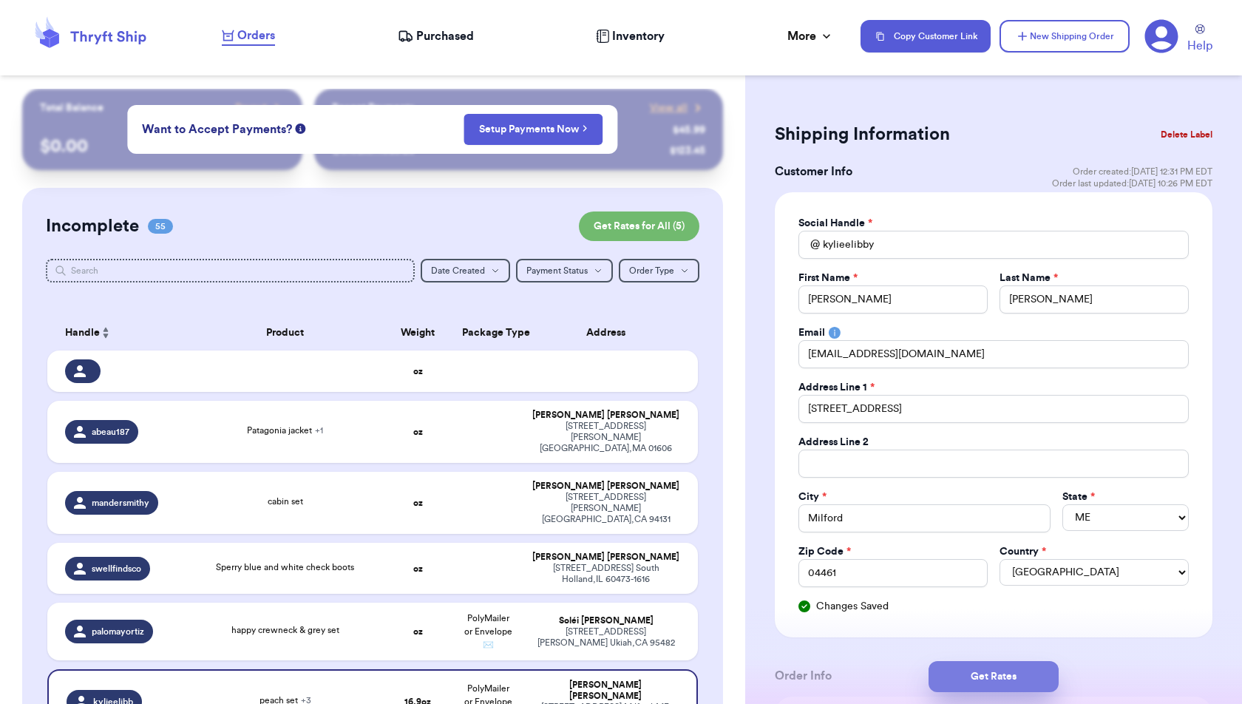
click at [1038, 679] on button "Get Rates" at bounding box center [994, 676] width 130 height 31
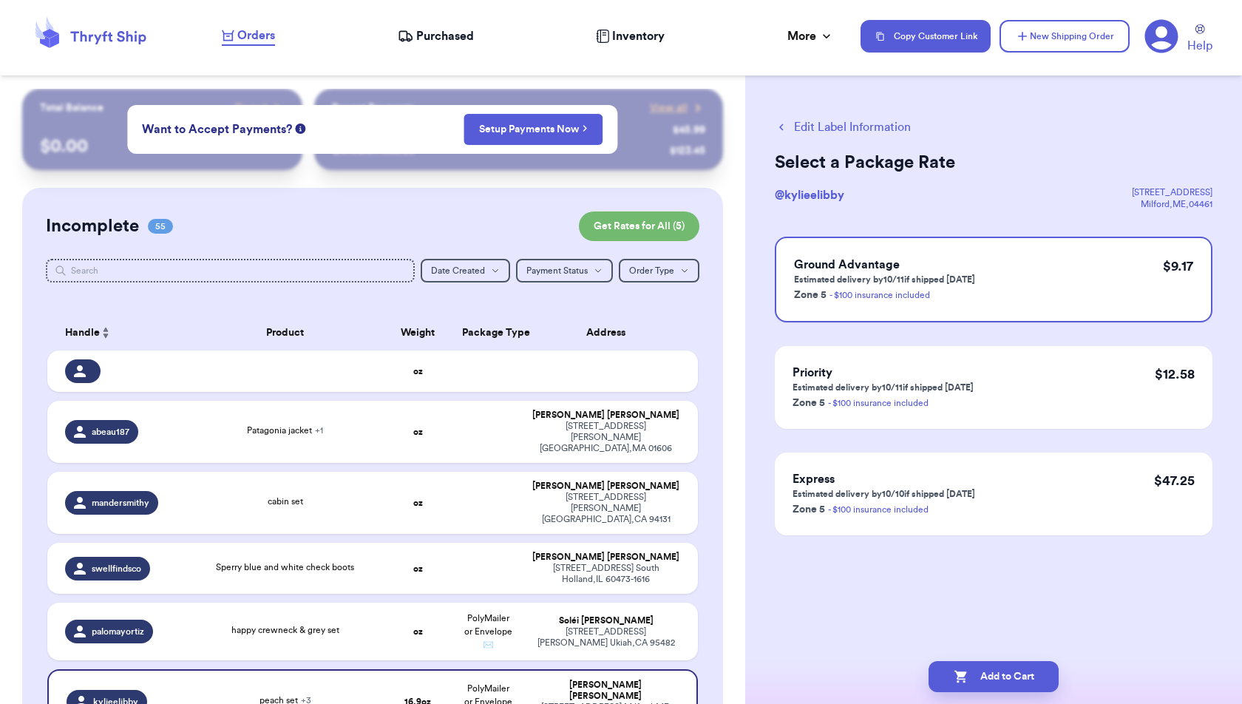
click at [1038, 679] on button "Add to Cart" at bounding box center [994, 676] width 130 height 31
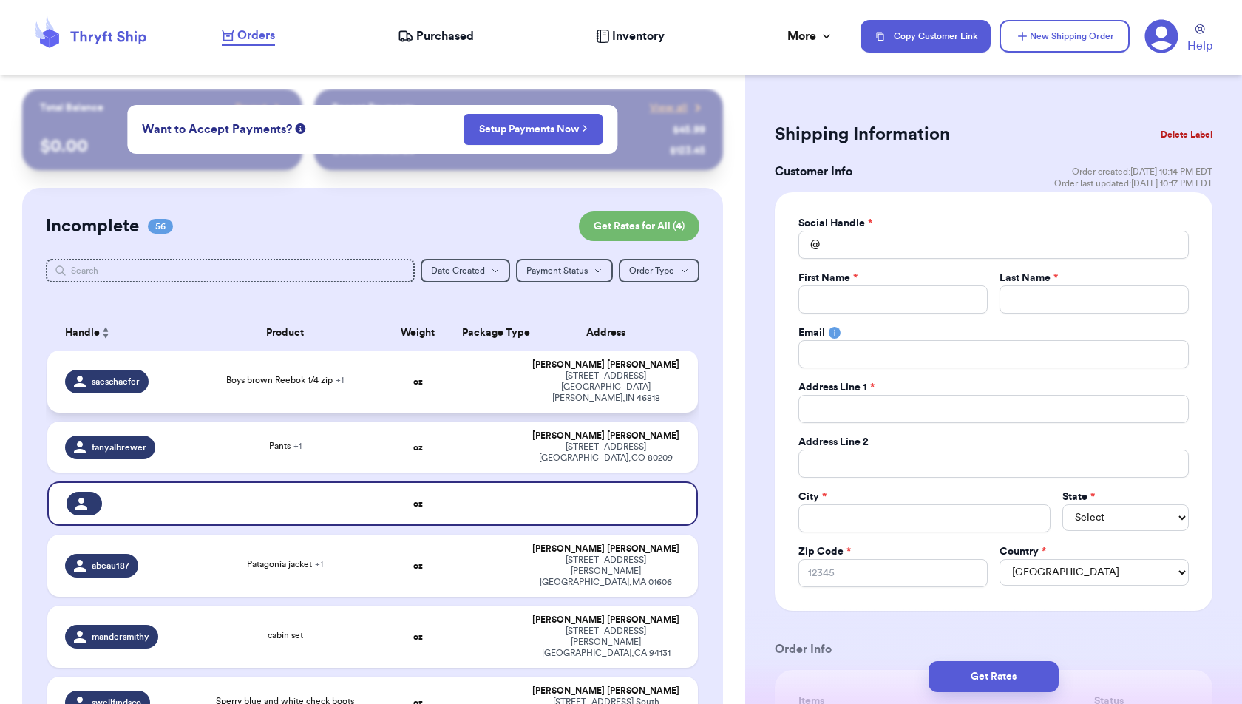
click at [356, 367] on td "Boys brown Reebok 1/4 zip + 1" at bounding box center [285, 381] width 196 height 62
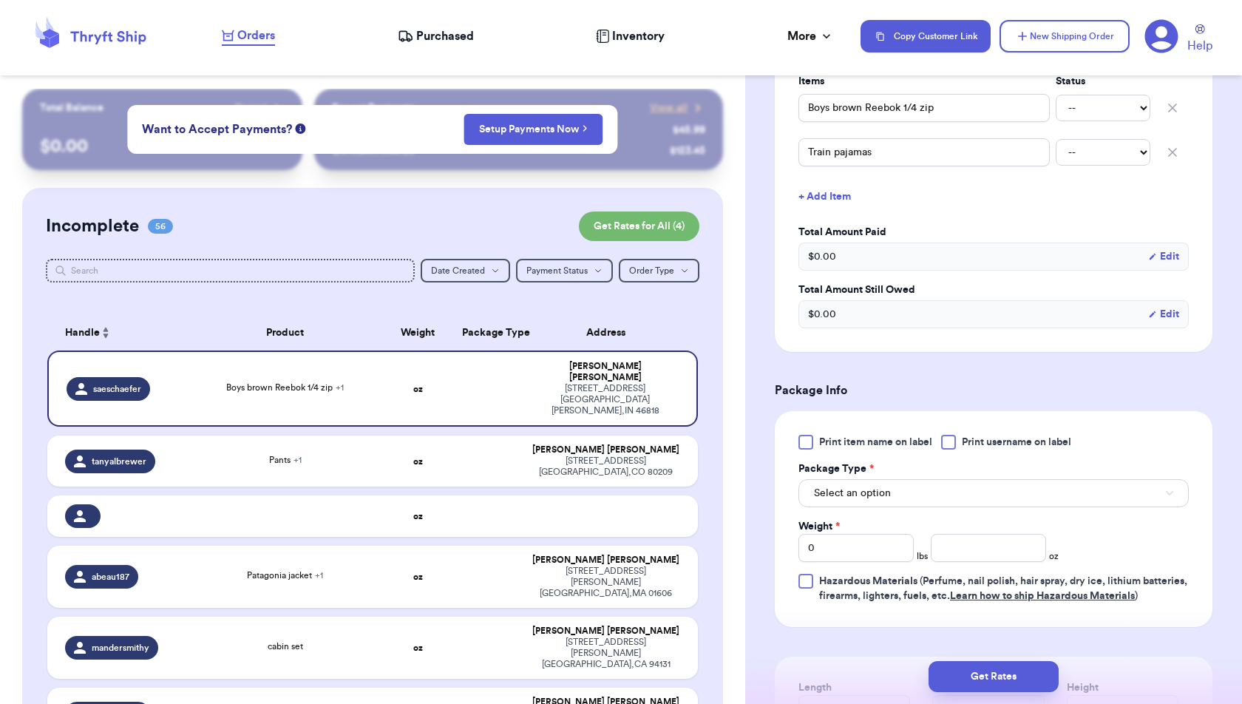
scroll to position [407, 0]
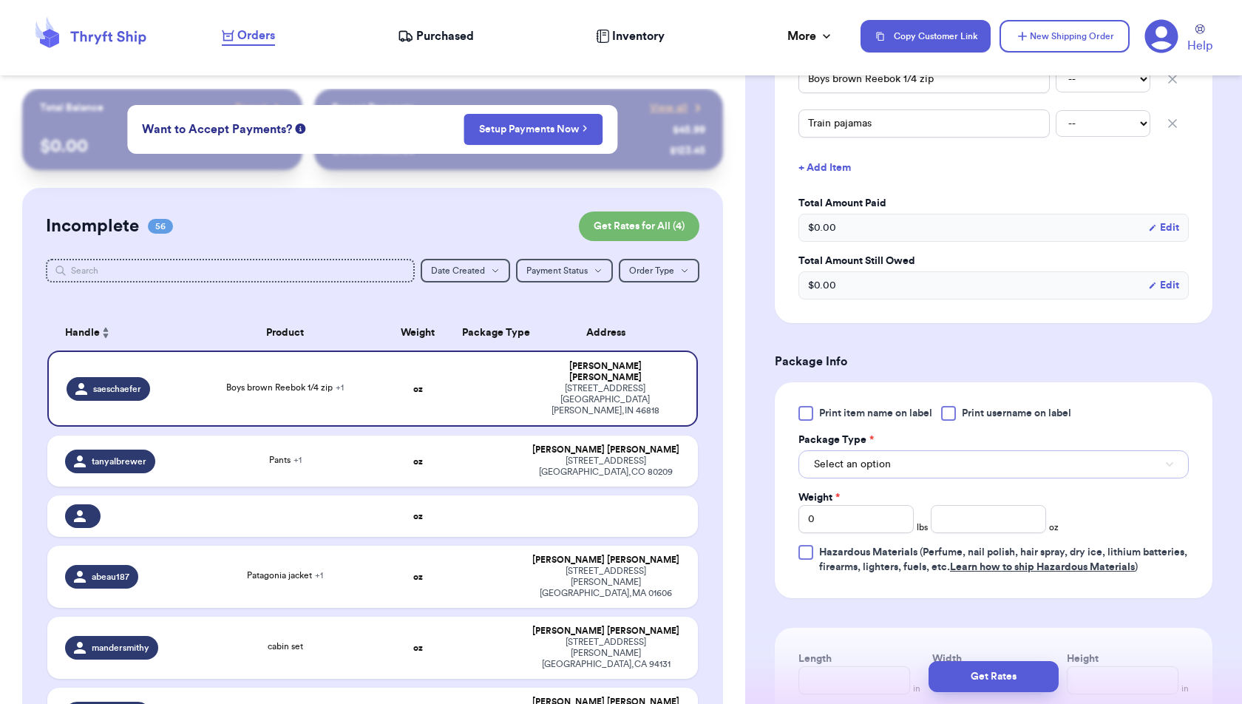
click at [1077, 452] on button "Select an option" at bounding box center [994, 464] width 390 height 28
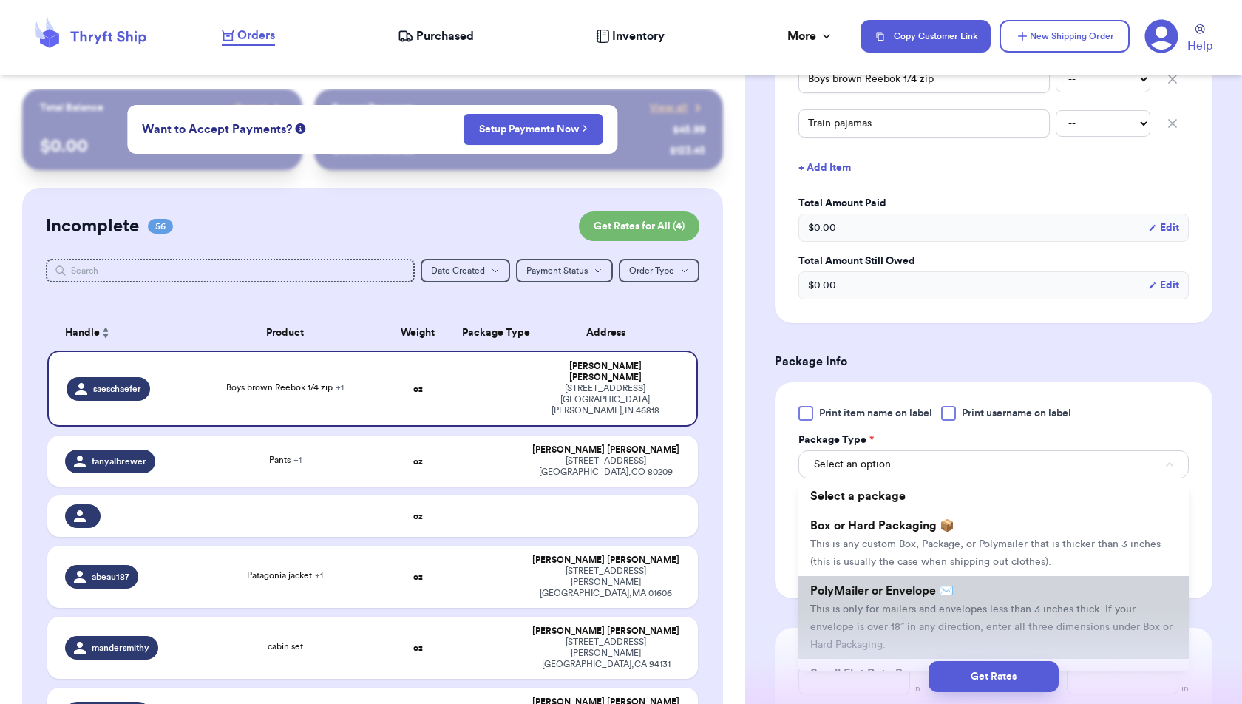
click at [1040, 604] on span "This is only for mailers and envelopes less than 3 inches thick. If your envelo…" at bounding box center [991, 627] width 362 height 46
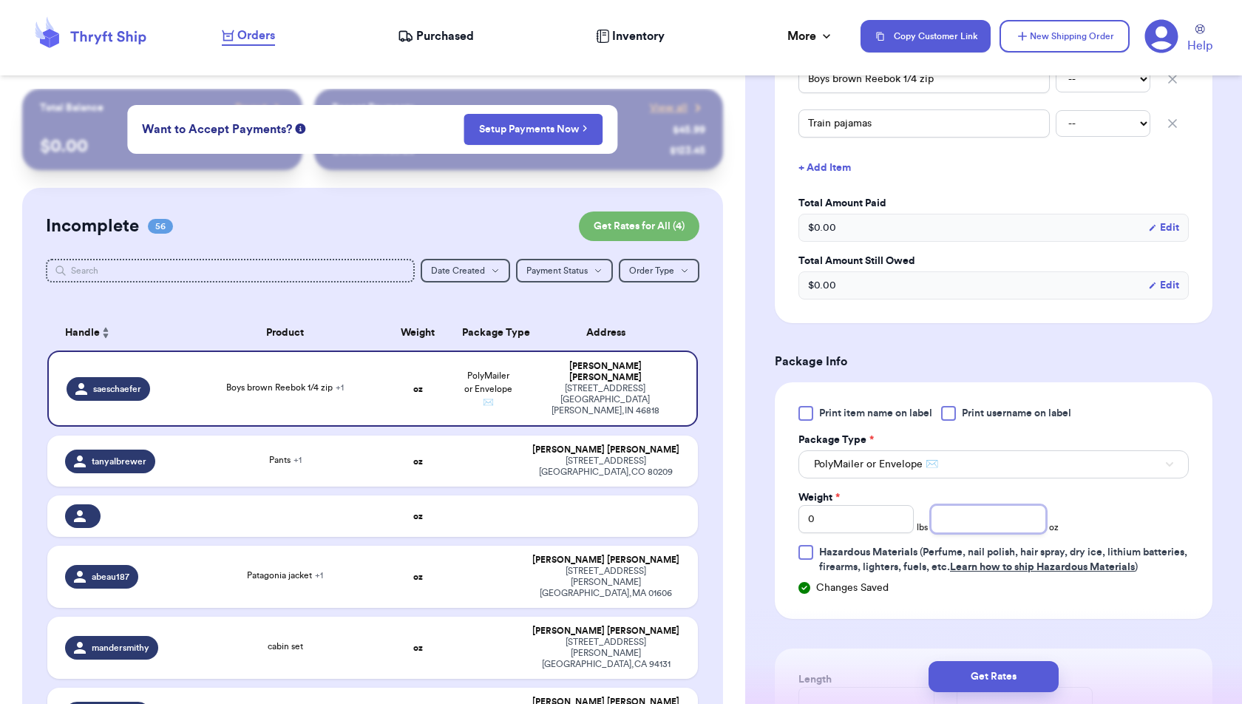
click at [1031, 521] on input "number" at bounding box center [988, 519] width 115 height 28
drag, startPoint x: 901, startPoint y: 515, endPoint x: 799, endPoint y: 511, distance: 102.9
click at [799, 511] on input "0" at bounding box center [856, 519] width 115 height 28
click at [1006, 682] on button "Get Rates" at bounding box center [994, 676] width 130 height 31
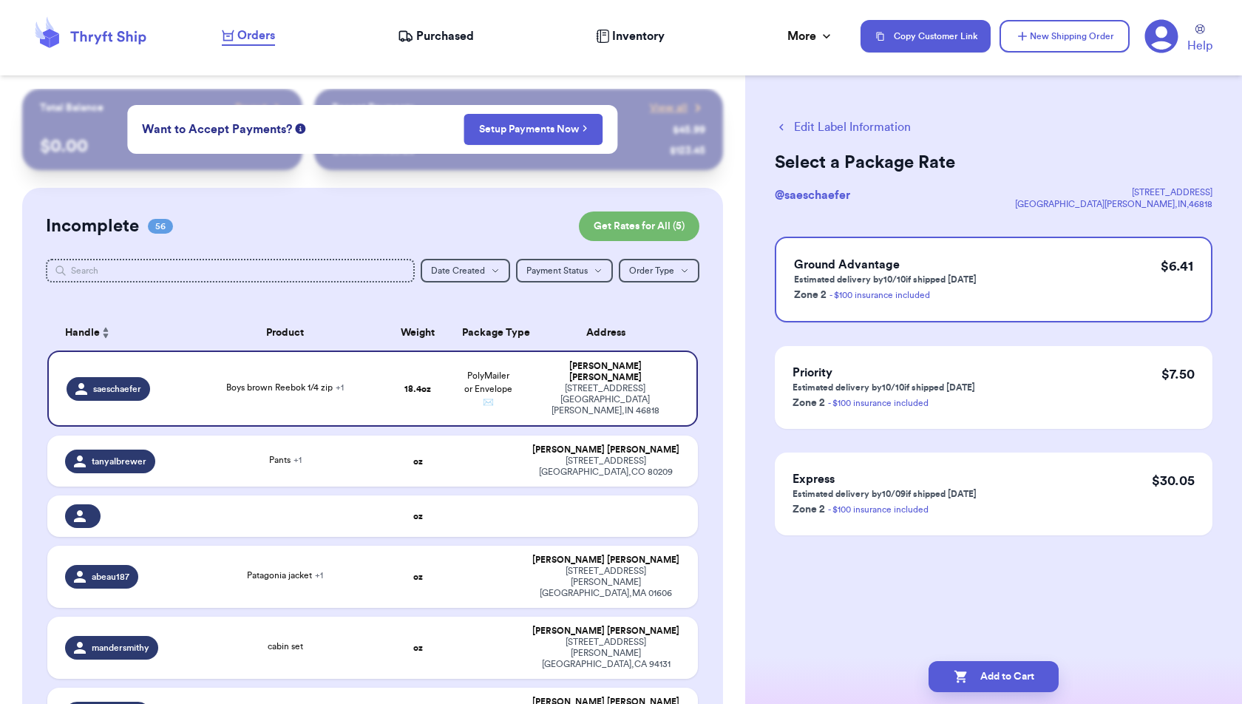
click at [1006, 682] on button "Add to Cart" at bounding box center [994, 676] width 130 height 31
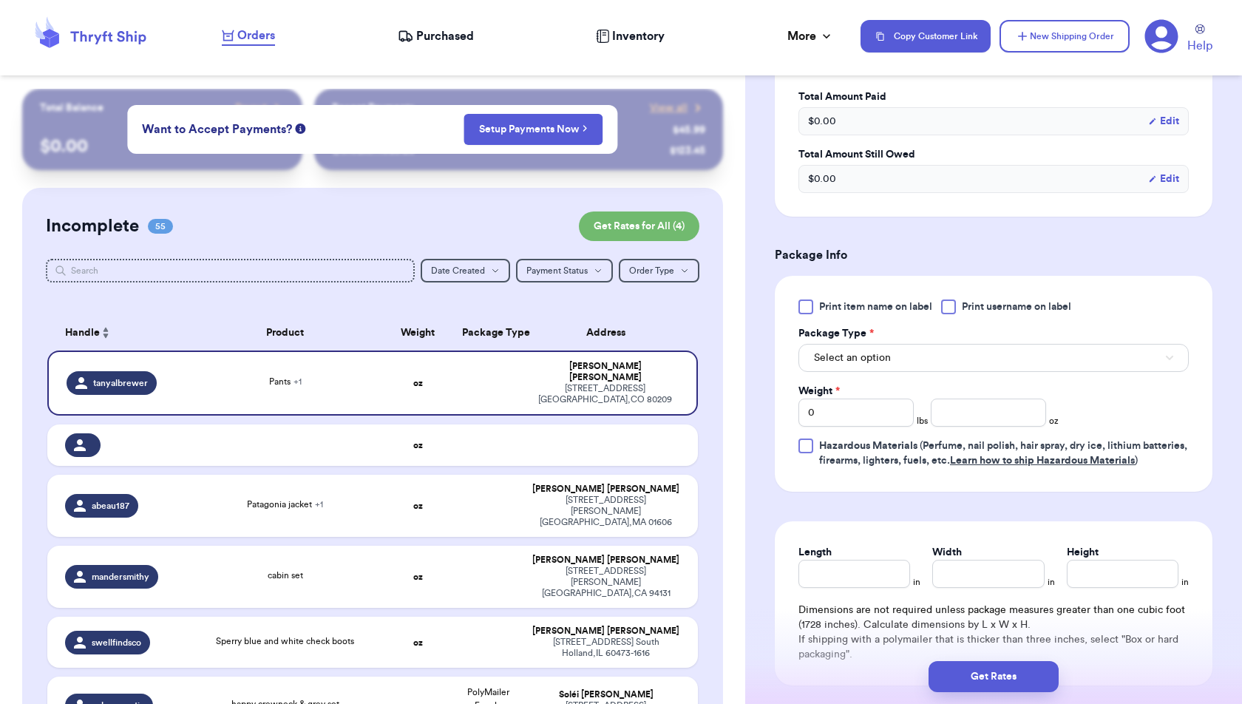
scroll to position [529, 0]
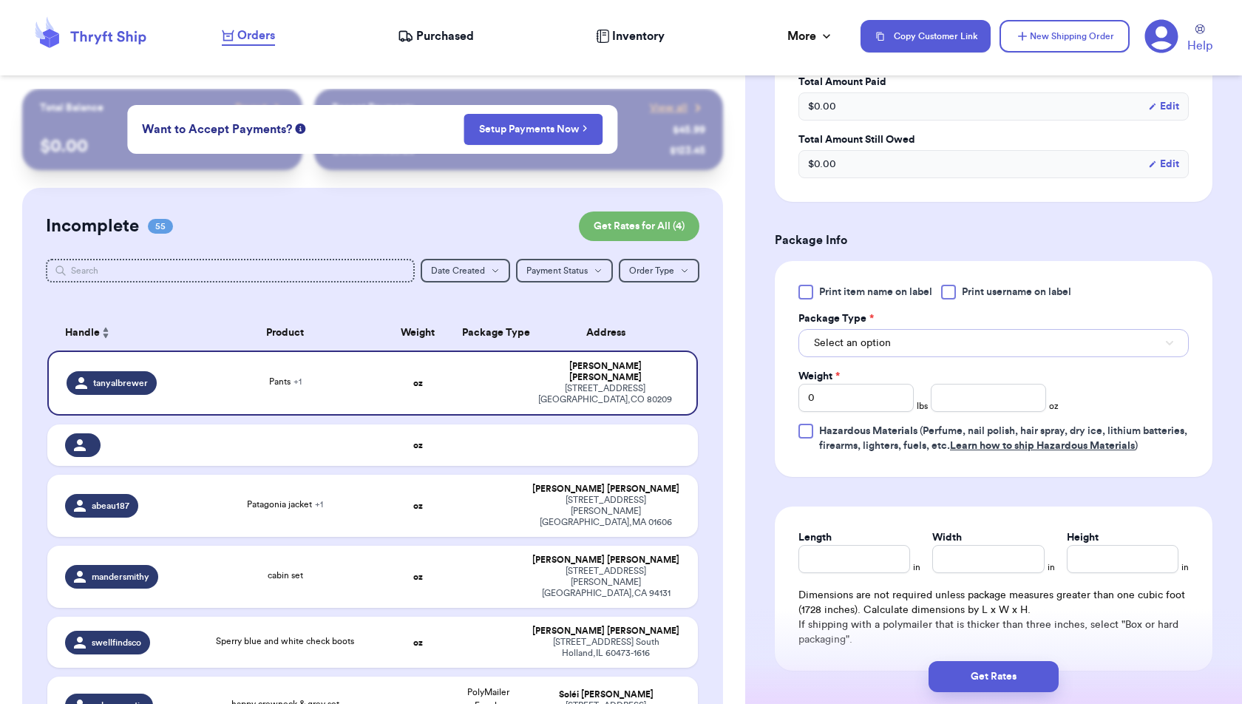
click at [980, 347] on button "Select an option" at bounding box center [994, 343] width 390 height 28
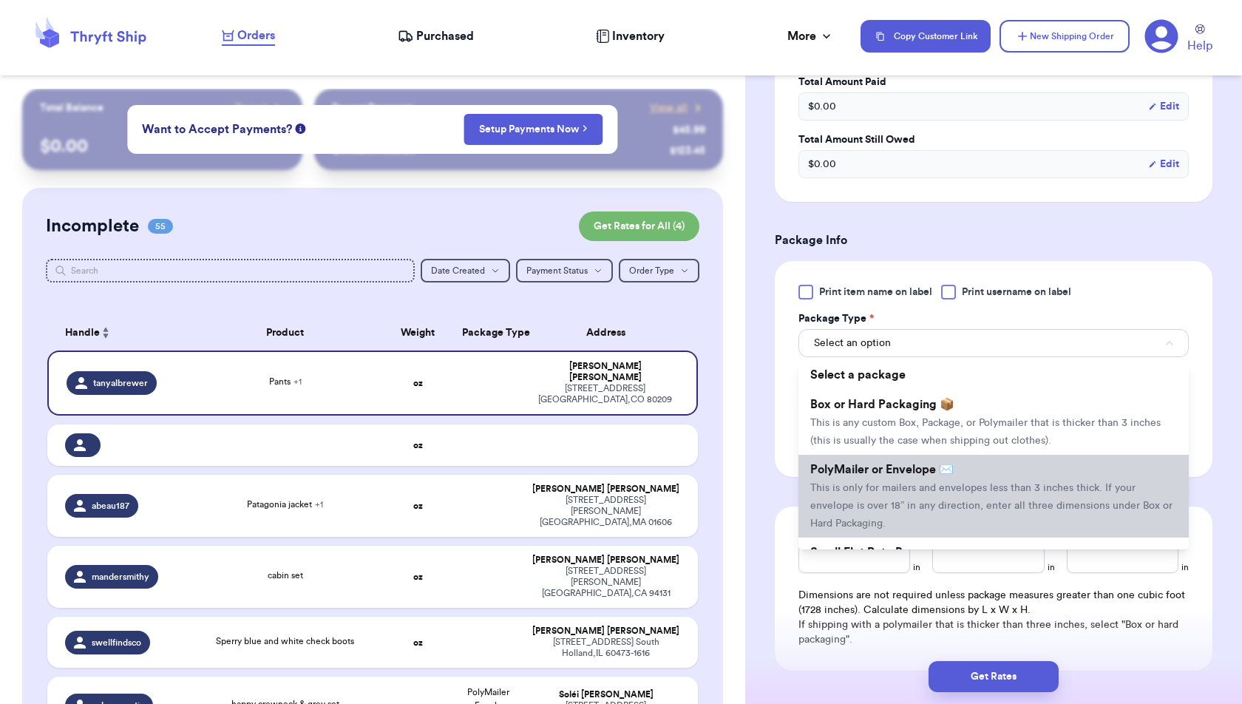
click at [969, 483] on span "This is only for mailers and envelopes less than 3 inches thick. If your envelo…" at bounding box center [991, 506] width 362 height 46
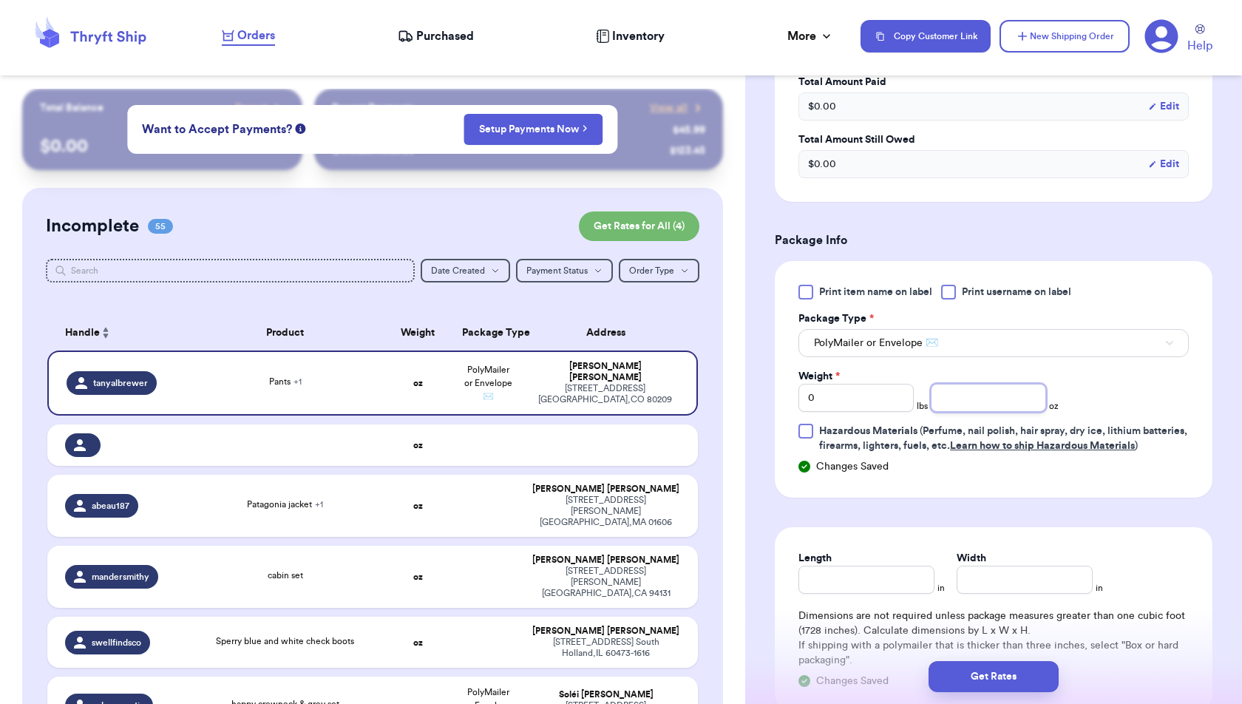
click at [989, 396] on input "number" at bounding box center [988, 398] width 115 height 28
click at [1037, 674] on button "Get Rates" at bounding box center [994, 676] width 130 height 31
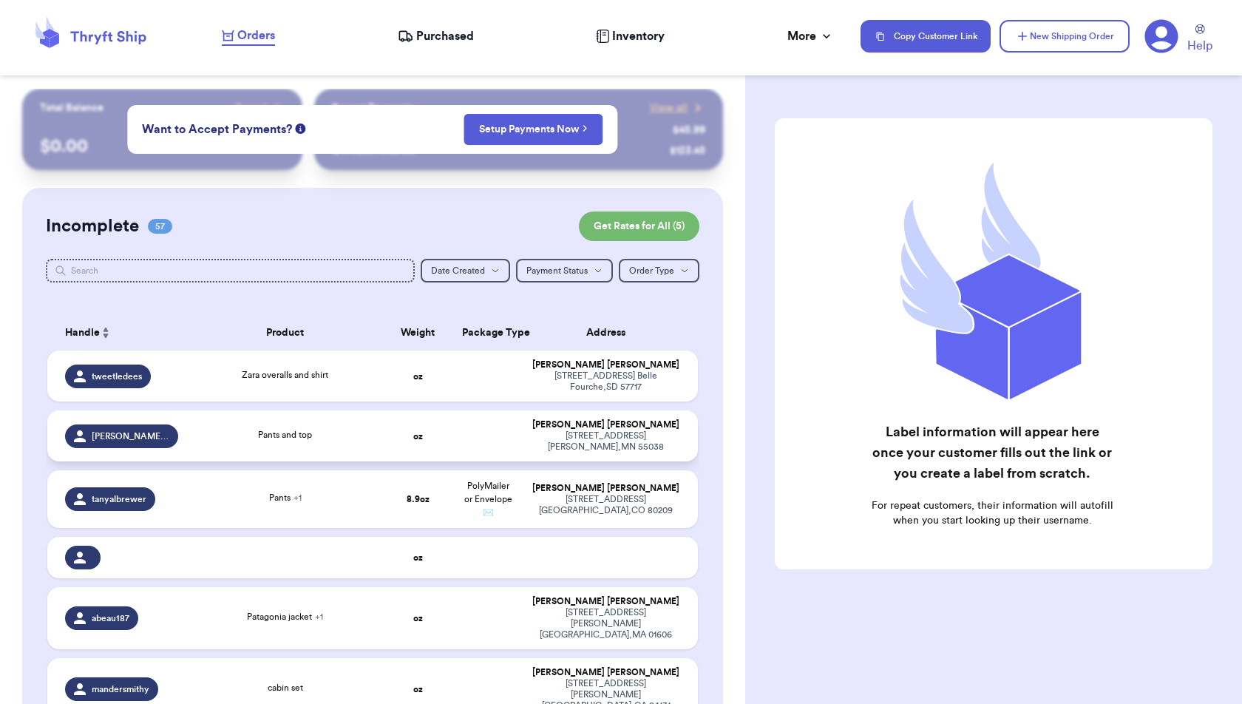
click at [552, 457] on td "[PERSON_NAME] [STREET_ADDRESS]" at bounding box center [610, 435] width 174 height 51
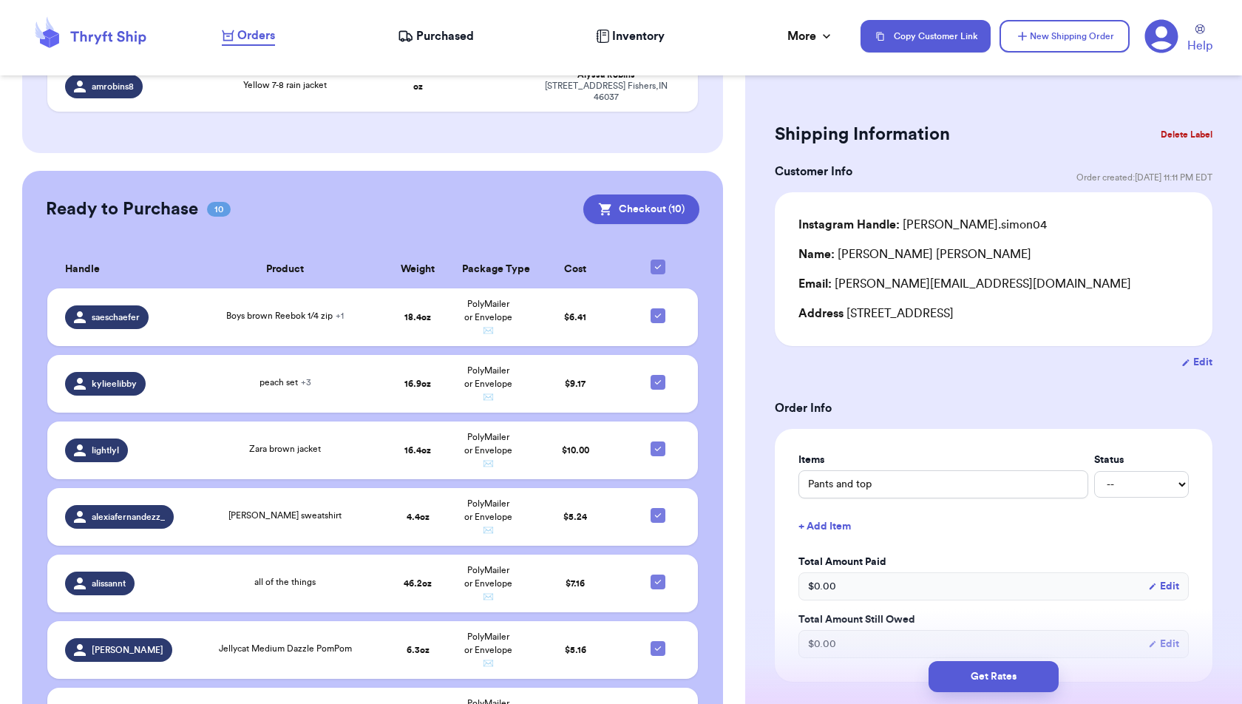
scroll to position [3865, 0]
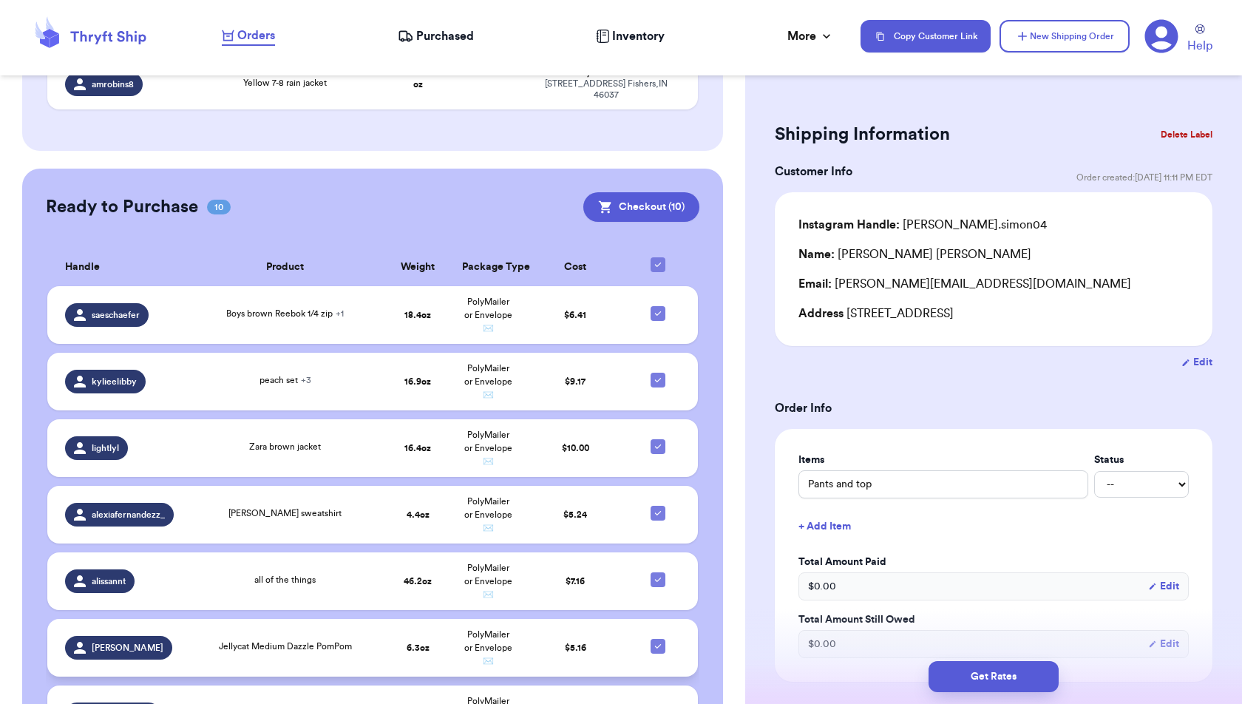
click at [661, 640] on icon at bounding box center [658, 646] width 12 height 12
click at [658, 638] on input "checkbox" at bounding box center [657, 638] width 1 height 1
checkbox input "false"
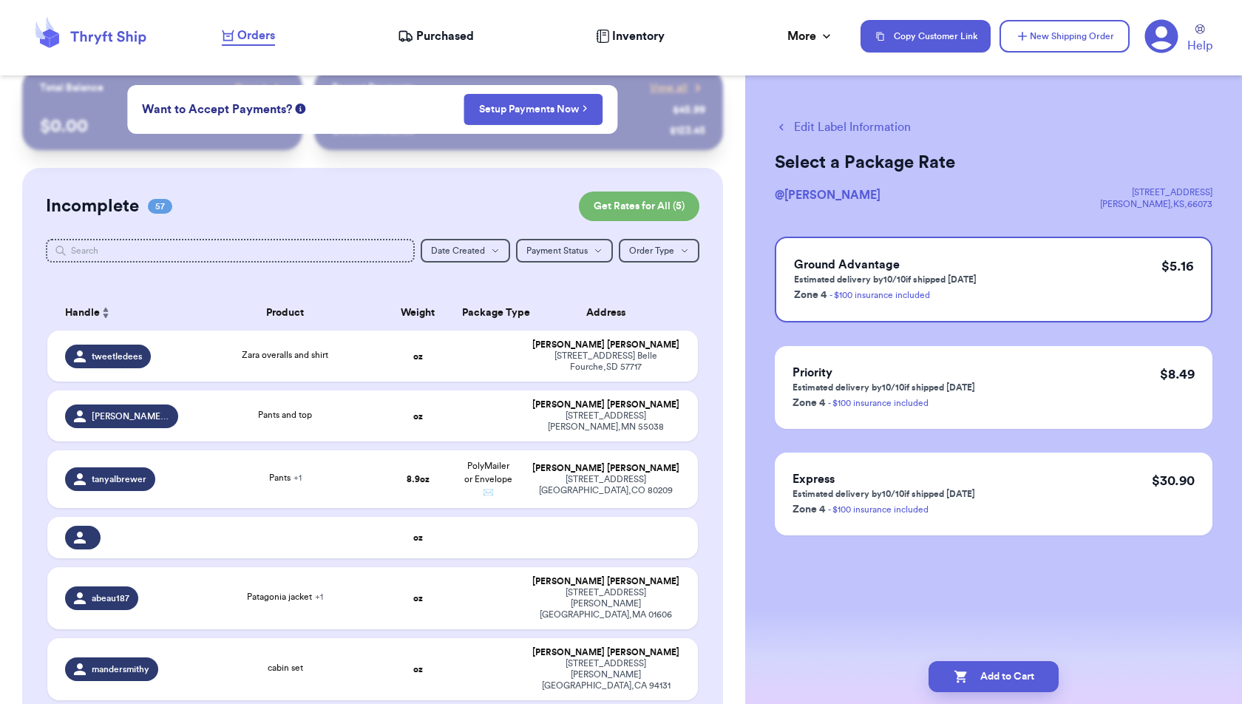
scroll to position [0, 0]
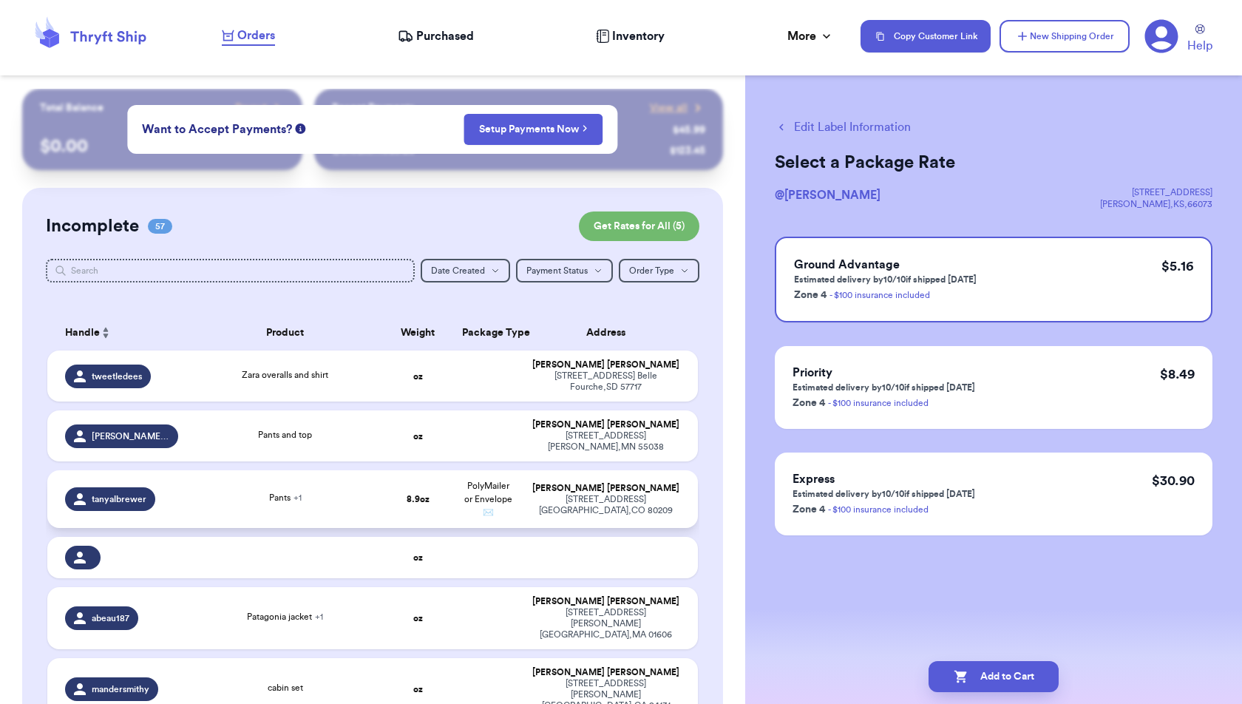
click at [516, 498] on td "PolyMailer or Envelope ✉️" at bounding box center [488, 499] width 70 height 58
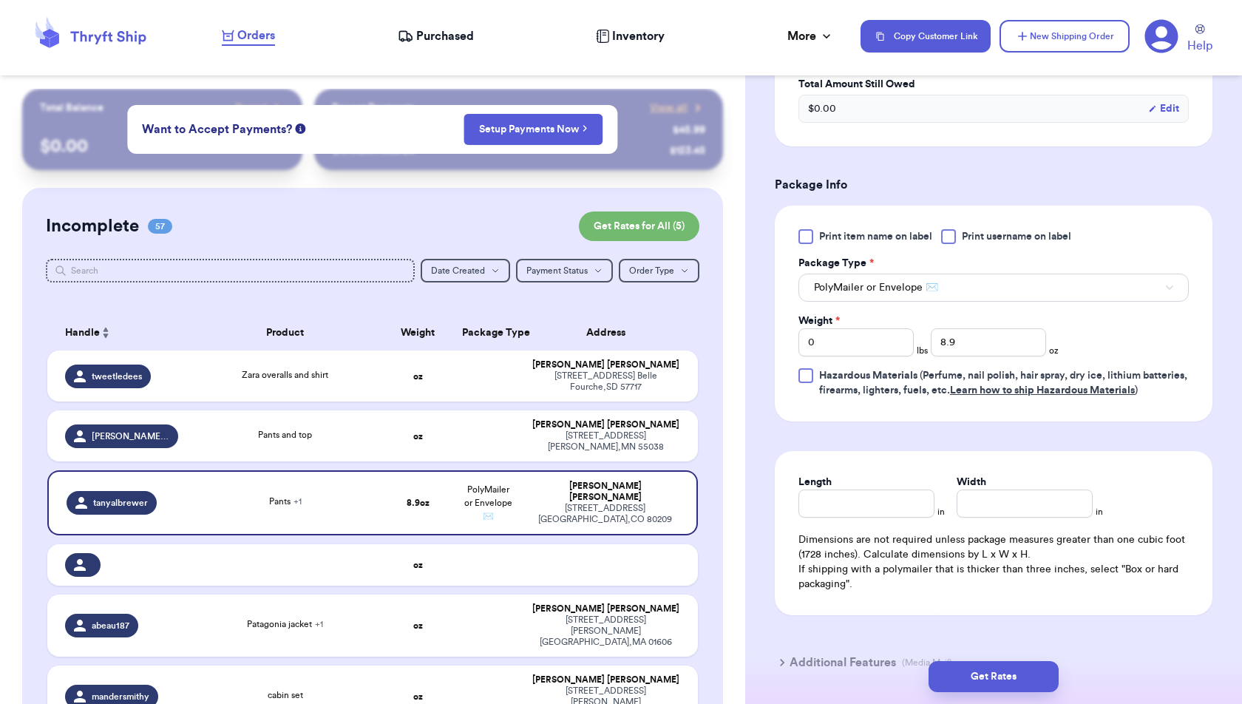
scroll to position [614, 0]
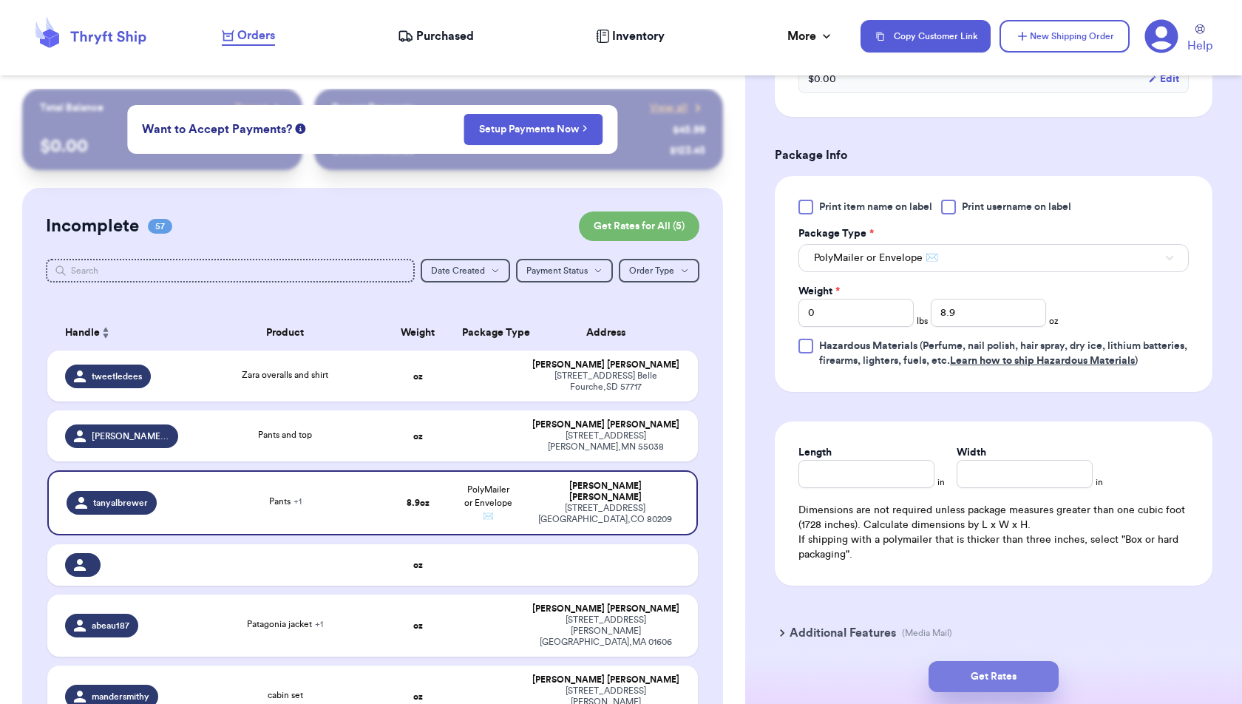
click at [761, 650] on button "Get Rates" at bounding box center [994, 676] width 130 height 31
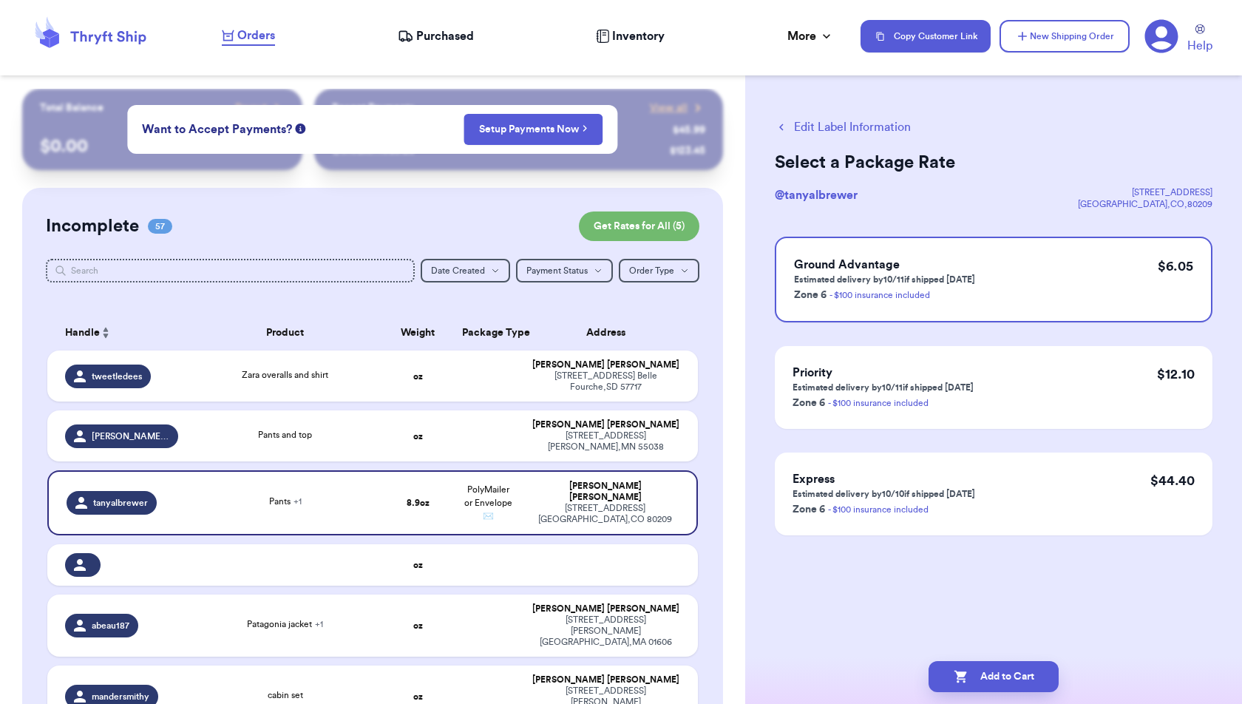
click at [761, 650] on button "Add to Cart" at bounding box center [994, 676] width 130 height 31
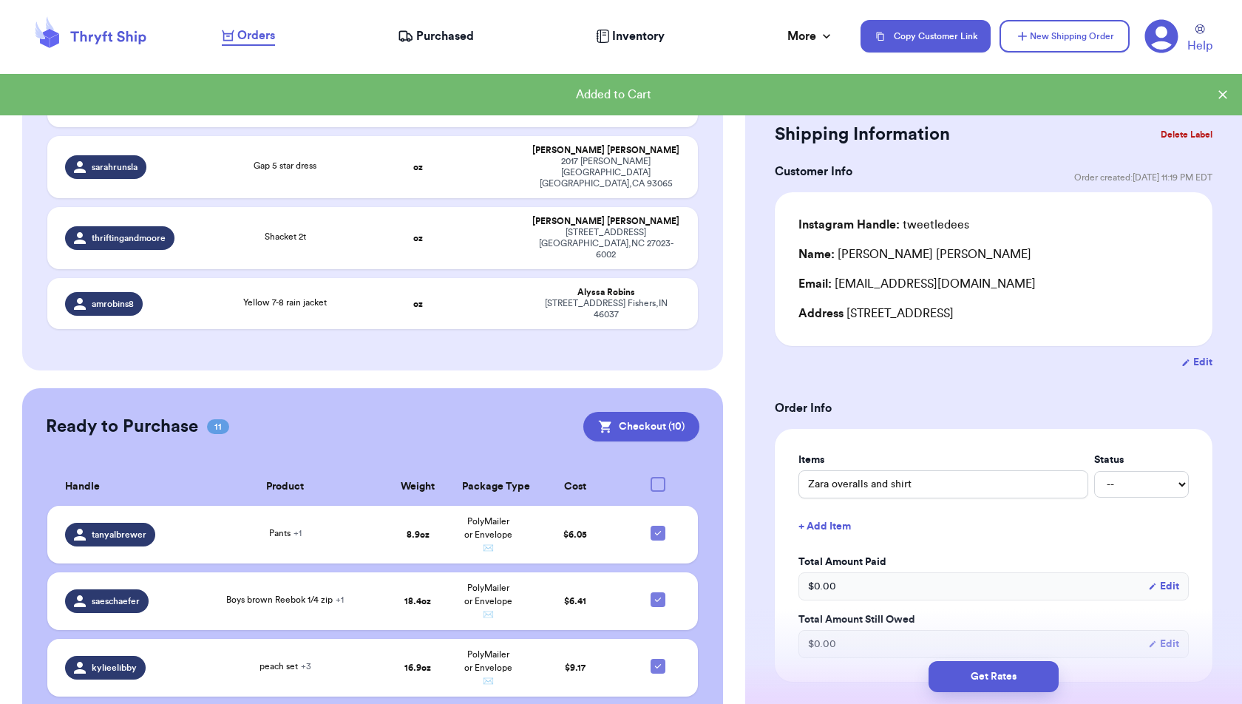
scroll to position [3576, 0]
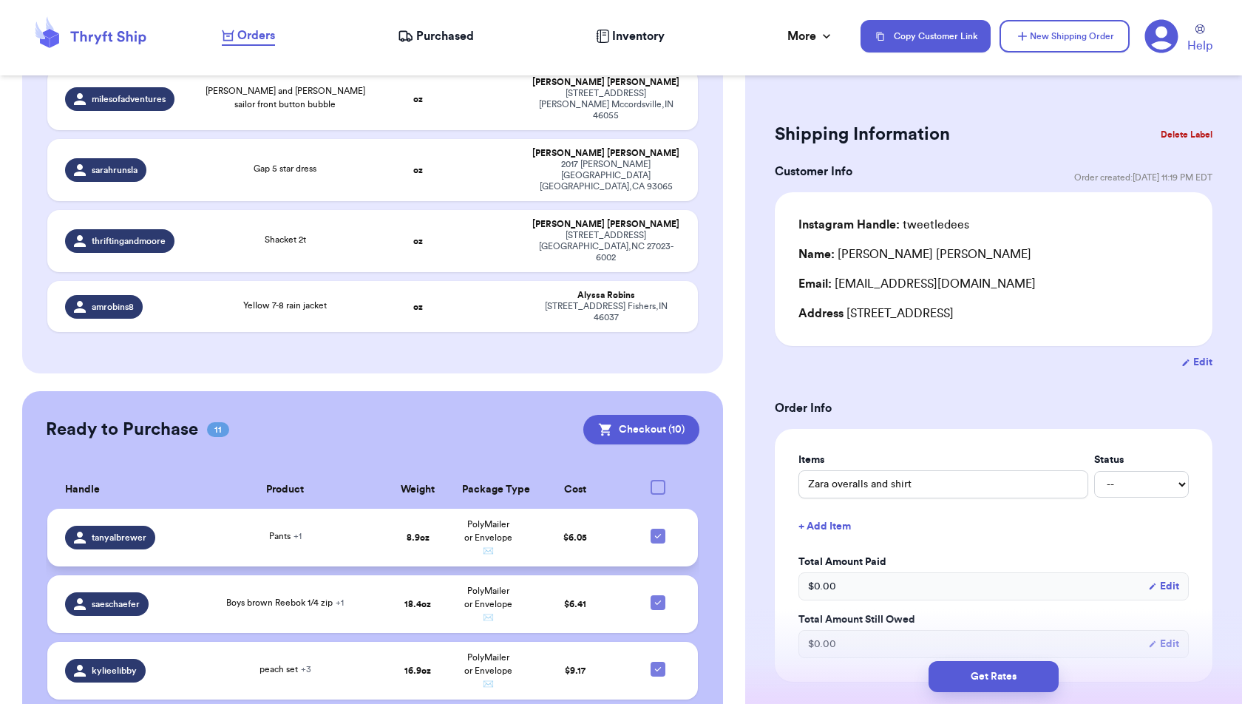
click at [662, 530] on icon at bounding box center [658, 536] width 12 height 12
click at [658, 528] on input "checkbox" at bounding box center [657, 528] width 1 height 1
checkbox input "false"
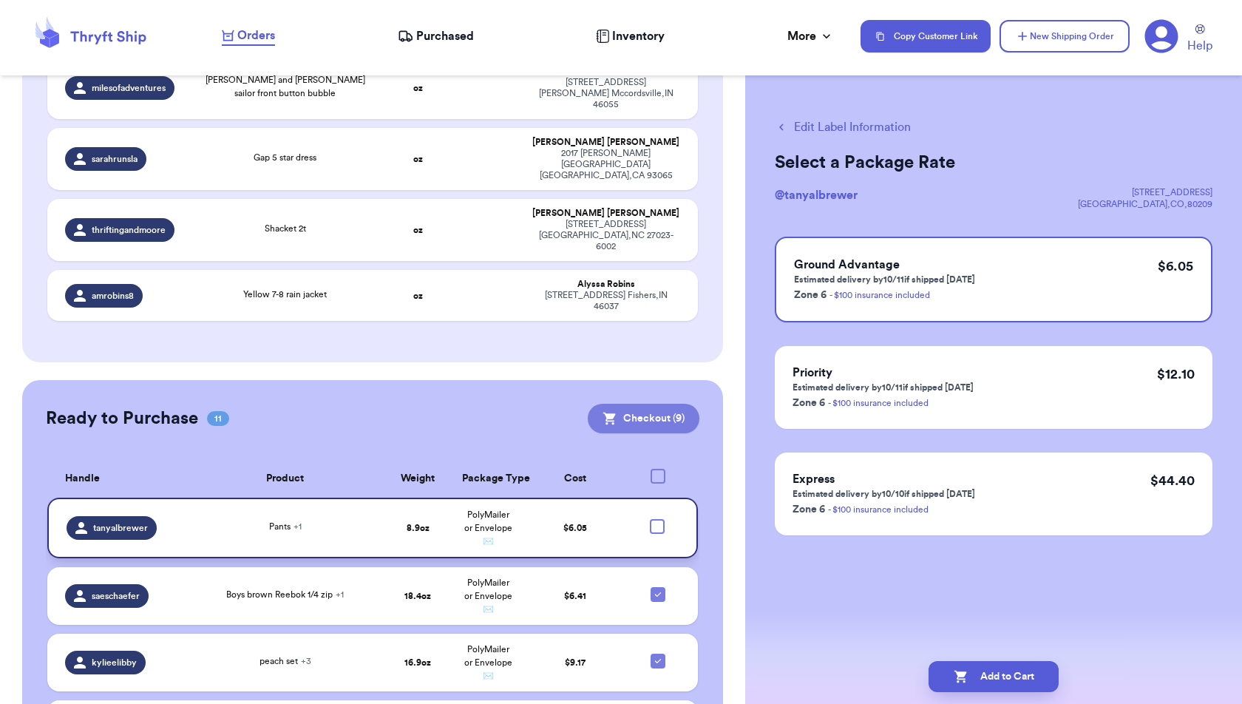
click at [671, 404] on button "Checkout ( 9 )" at bounding box center [644, 419] width 112 height 30
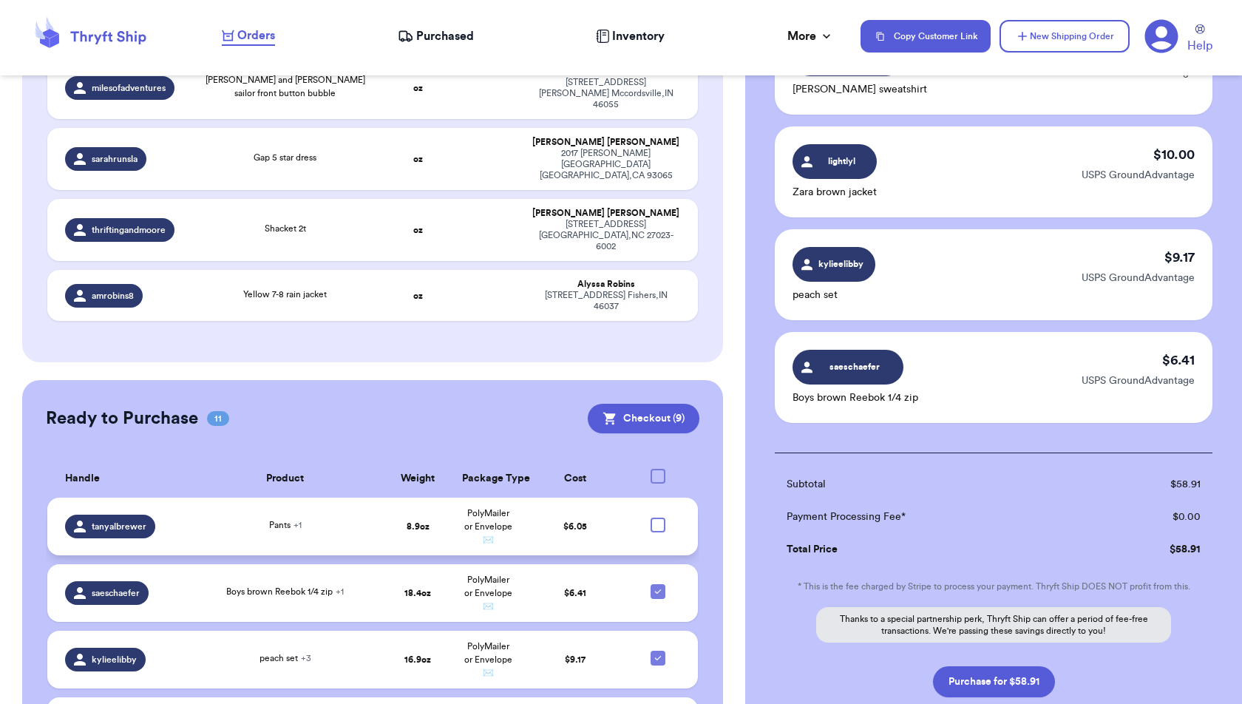
scroll to position [767, 0]
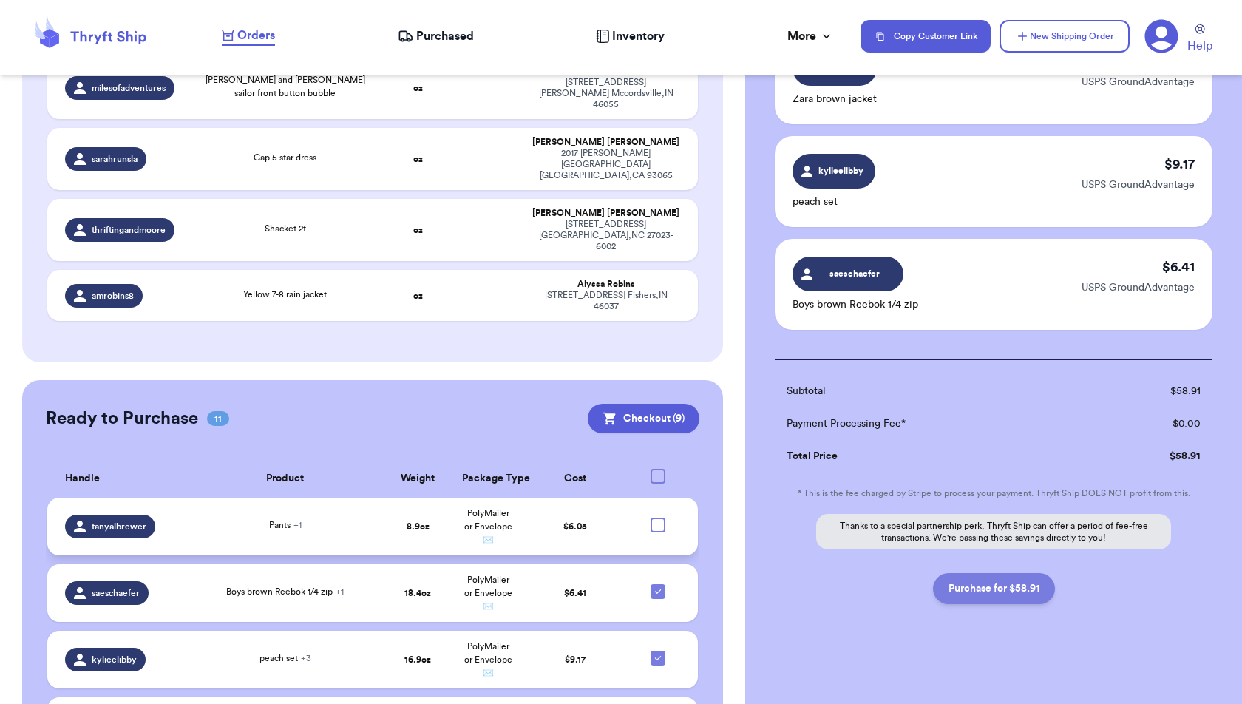
click at [761, 584] on button "Purchase for $58.91" at bounding box center [994, 588] width 122 height 31
checkbox input "false"
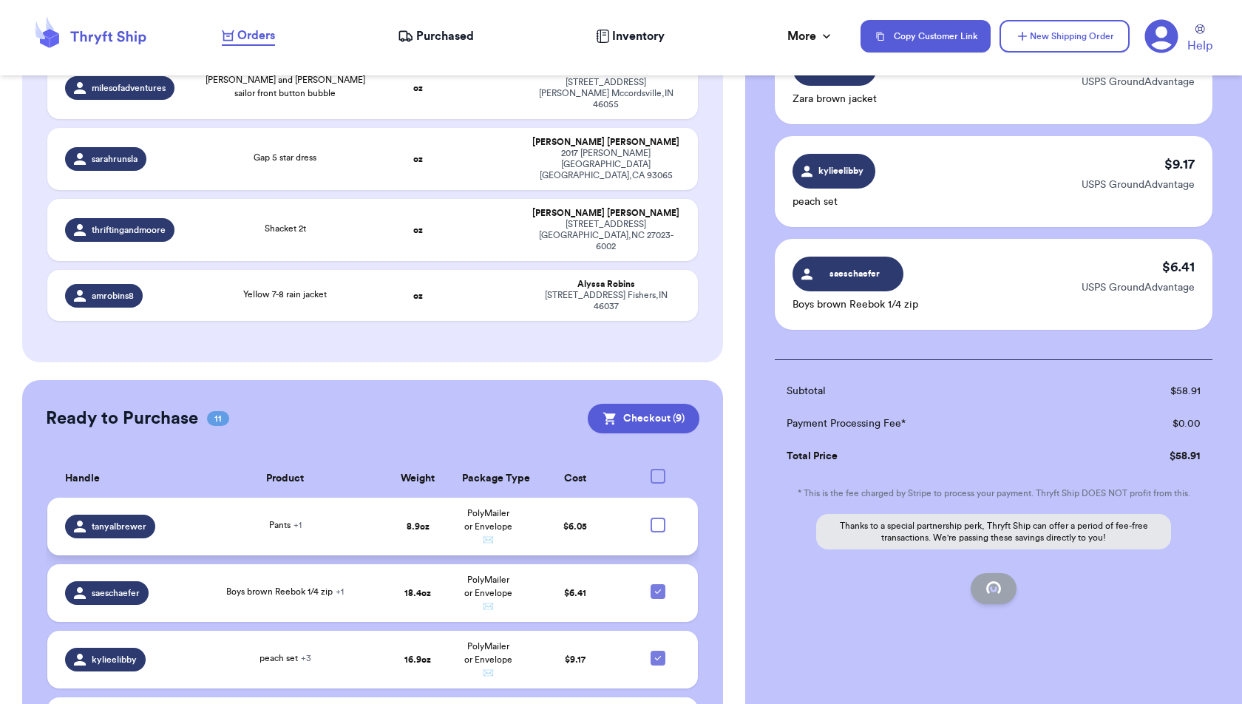
checkbox input "false"
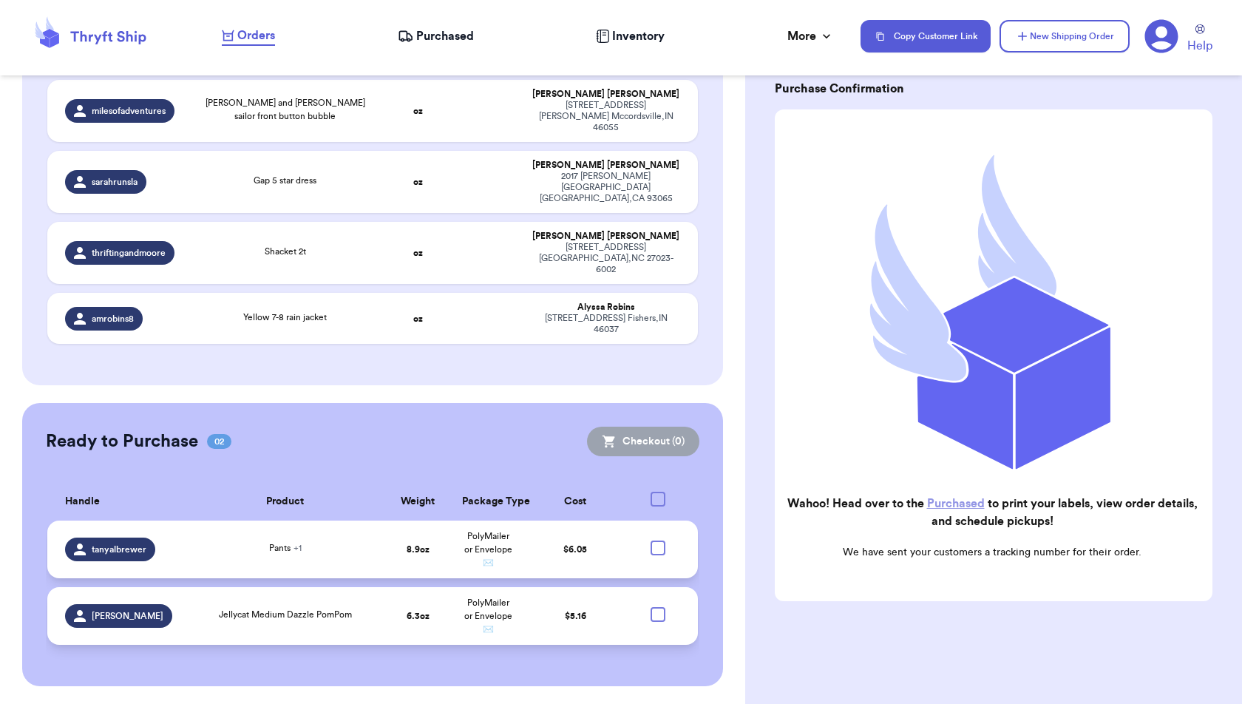
scroll to position [3340, 0]
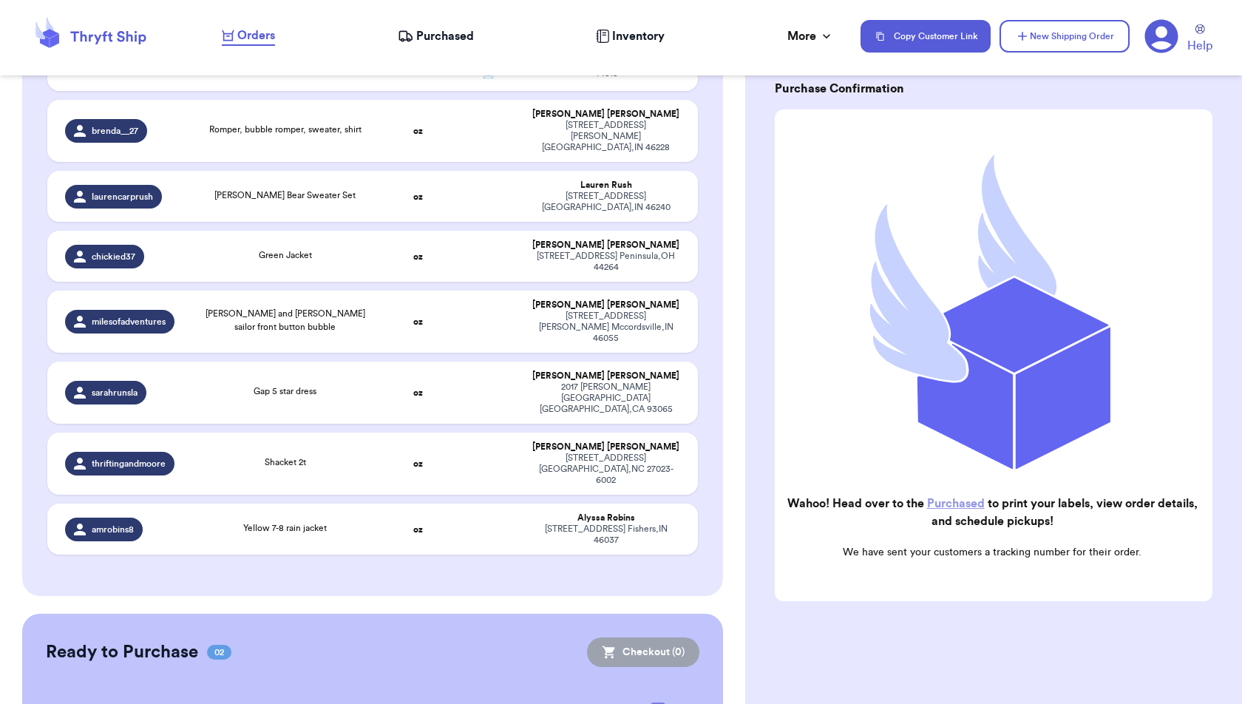
click at [449, 40] on span "Purchased" at bounding box center [445, 36] width 58 height 18
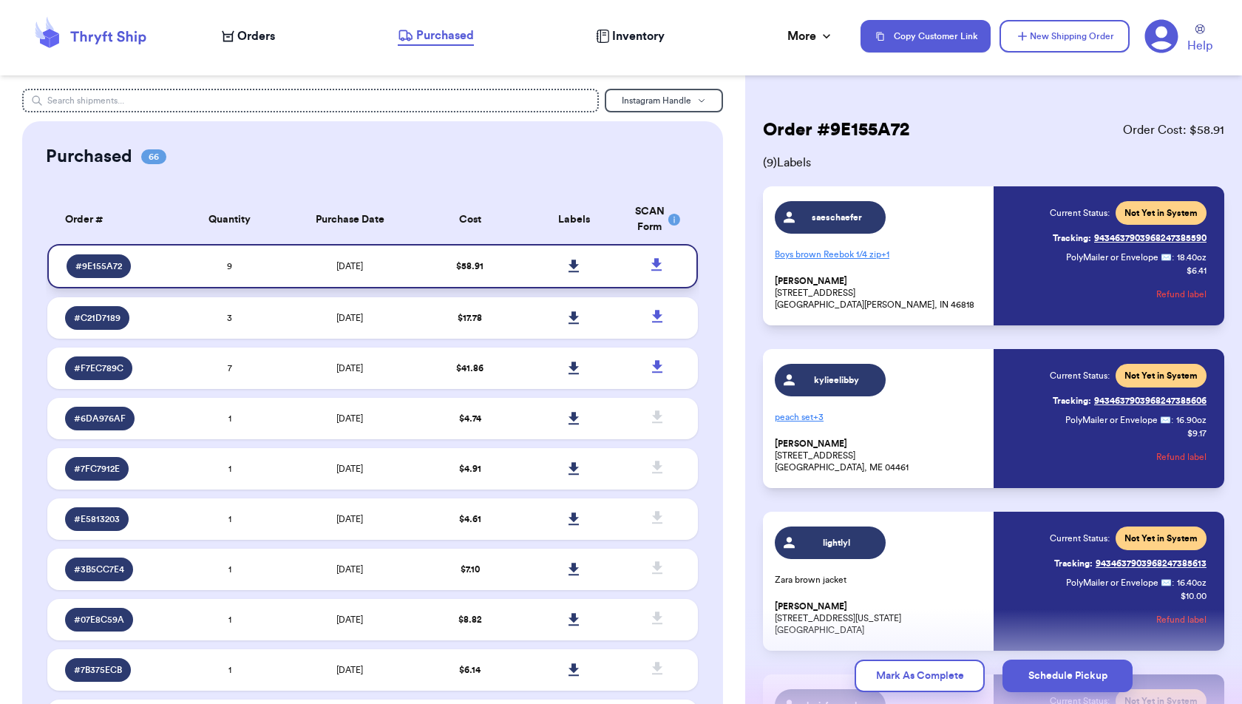
click at [574, 265] on icon at bounding box center [574, 266] width 10 height 13
